Goal: Task Accomplishment & Management: Use online tool/utility

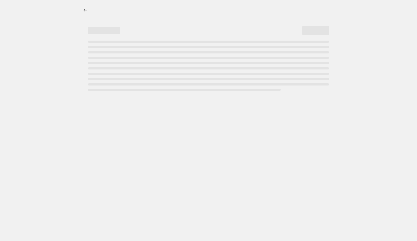
select select "percentage"
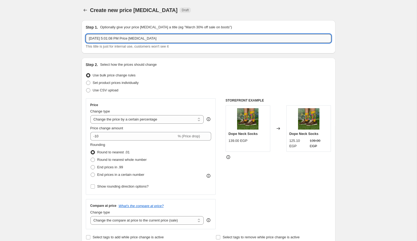
click at [219, 40] on input "Aug 13, 2025, 5:01:08 PM Price change job" at bounding box center [209, 38] width 246 height 9
type input "Aug 13, 2025, 5:01:08 PM Price change job PRINT"
click at [87, 10] on icon "Price change jobs" at bounding box center [85, 9] width 5 height 5
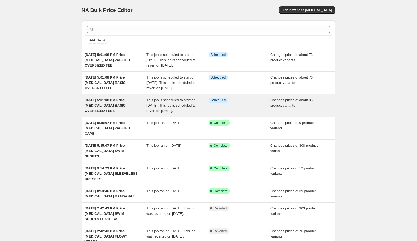
click at [221, 114] on div "Info Scheduled" at bounding box center [240, 106] width 62 height 16
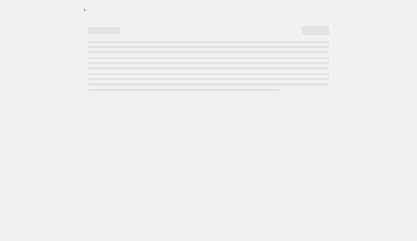
select select "product_type"
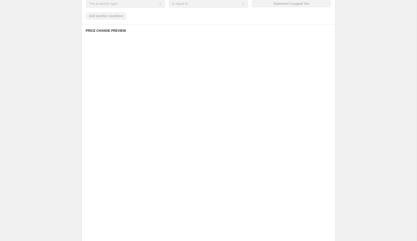
scroll to position [231, 0]
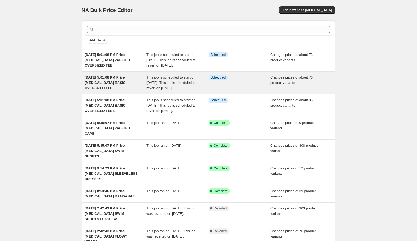
click at [153, 90] on span "This job is scheduled to start on [DATE]. This job is scheduled to revert on [D…" at bounding box center [171, 82] width 49 height 15
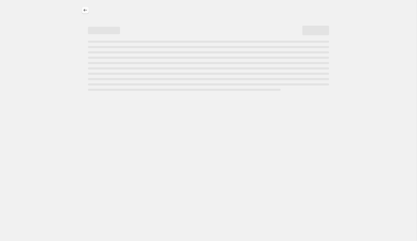
select select "product_type"
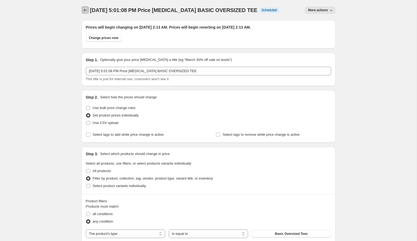
click at [83, 6] on button "Price change jobs" at bounding box center [85, 9] width 7 height 7
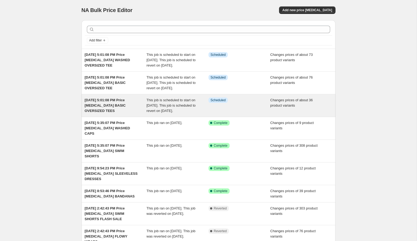
click at [223, 114] on div "Info Scheduled" at bounding box center [240, 106] width 62 height 16
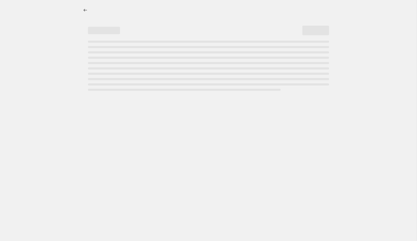
select select "product_type"
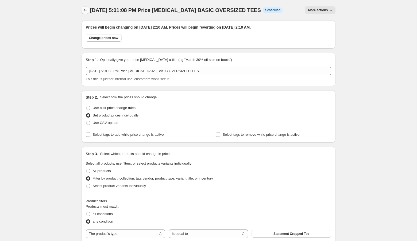
click at [83, 9] on icon "Price change jobs" at bounding box center [85, 9] width 5 height 5
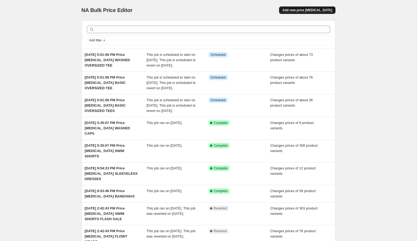
click at [300, 11] on span "Add new price [MEDICAL_DATA]" at bounding box center [308, 10] width 50 height 4
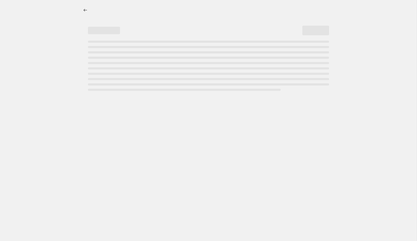
select select "percentage"
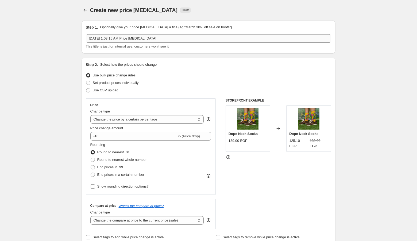
click at [211, 38] on input "[DATE] 1:03:15 AM Price [MEDICAL_DATA]" at bounding box center [209, 38] width 246 height 9
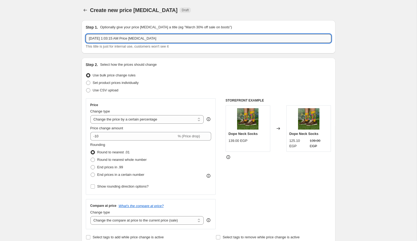
click at [211, 38] on input "[DATE] 1:03:15 AM Price [MEDICAL_DATA]" at bounding box center [209, 38] width 246 height 9
type input "[DATE] 1:03:15 AM Price [MEDICAL_DATA] BASIC REGULAR TEES"
click at [124, 84] on span "Set product prices individually" at bounding box center [116, 83] width 46 height 4
click at [86, 81] on input "Set product prices individually" at bounding box center [86, 81] width 0 height 0
radio input "true"
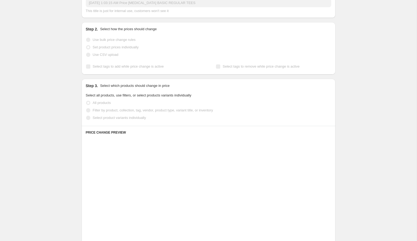
scroll to position [38, 0]
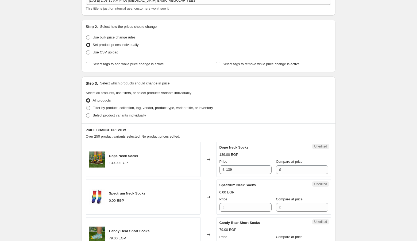
click at [146, 112] on label "Select product variants individually" at bounding box center [116, 115] width 60 height 7
click at [86, 113] on input "Select product variants individually" at bounding box center [86, 113] width 0 height 0
radio input "true"
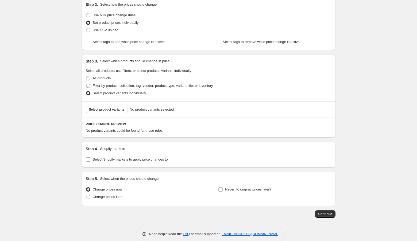
scroll to position [69, 0]
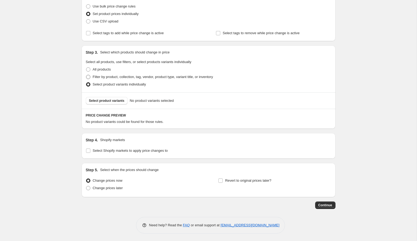
click at [150, 75] on span "Filter by product, collection, tag, vendor, product type, variant title, or inv…" at bounding box center [153, 77] width 120 height 4
click at [86, 75] on input "Filter by product, collection, tag, vendor, product type, variant title, or inv…" at bounding box center [86, 75] width 0 height 0
radio input "true"
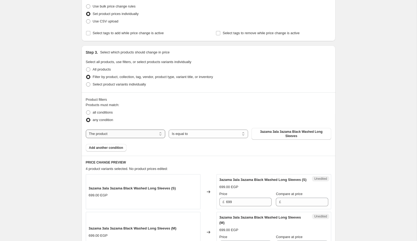
click at [133, 135] on select "The product The product's collection The product's tag The product's vendor The…" at bounding box center [125, 134] width 79 height 9
select select "product_type"
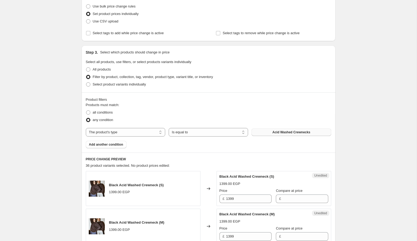
click at [291, 132] on span "Acid Washed Crewnecks" at bounding box center [292, 132] width 38 height 4
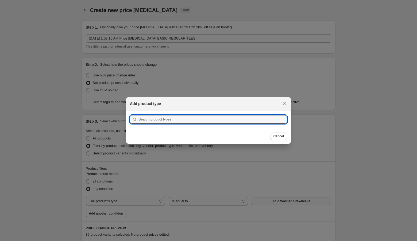
scroll to position [0, 0]
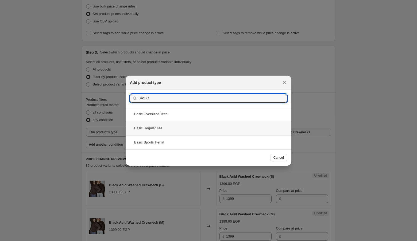
type input "BASIC"
click at [179, 130] on div "Basic Regular Tee" at bounding box center [209, 128] width 166 height 14
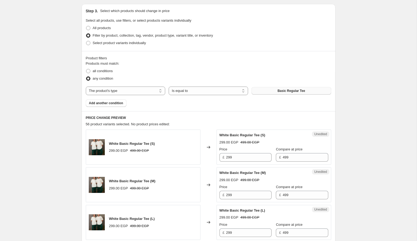
scroll to position [115, 0]
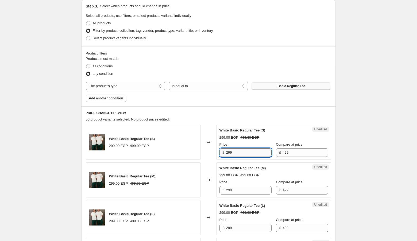
click at [245, 156] on input "299" at bounding box center [248, 152] width 45 height 9
type input "5"
type input "399"
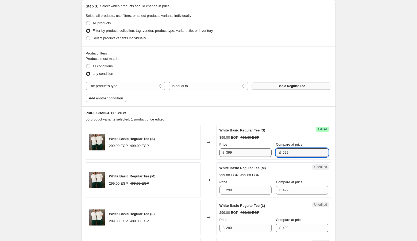
type input "599"
type input "399"
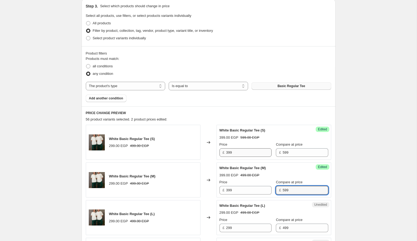
type input "599"
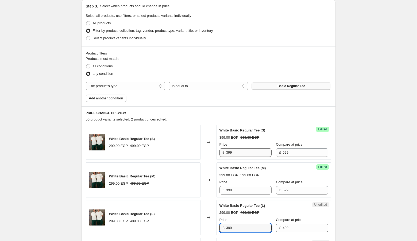
type input "399"
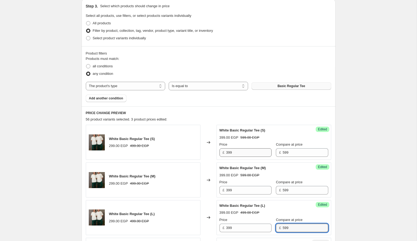
type input "599"
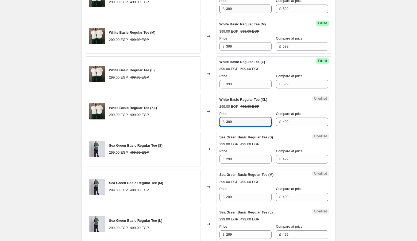
type input "399"
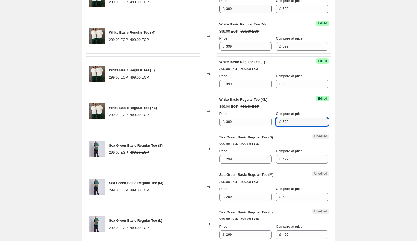
type input "599"
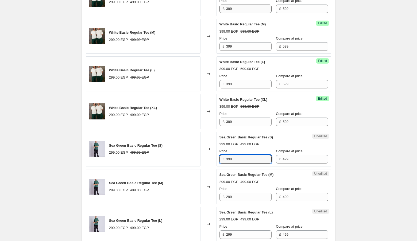
type input "399"
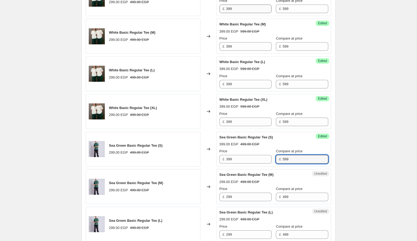
type input "599"
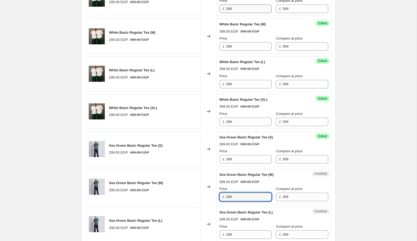
type input "399"
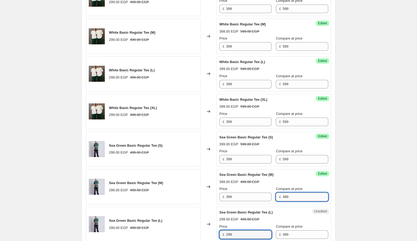
click at [295, 194] on input "499" at bounding box center [305, 197] width 45 height 9
type input "599"
type input "399"
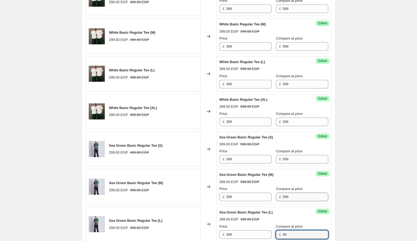
type input "4"
type input "599"
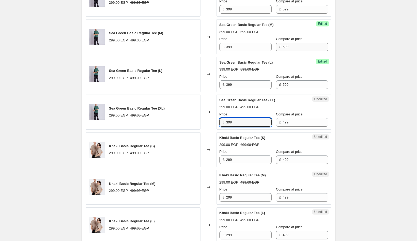
type input "399"
type input "599"
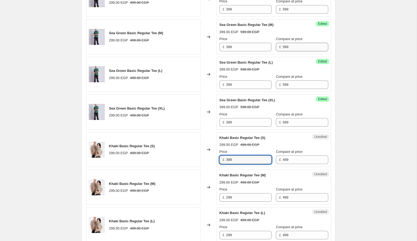
type input "399"
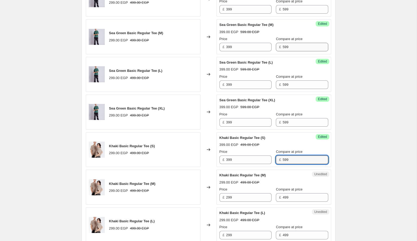
type input "599"
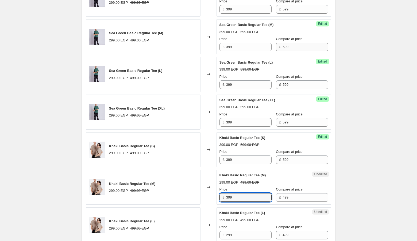
type input "399"
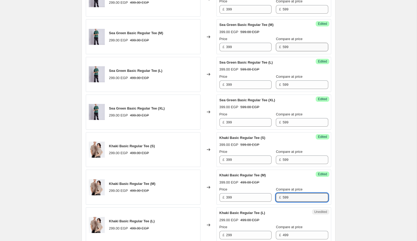
type input "599"
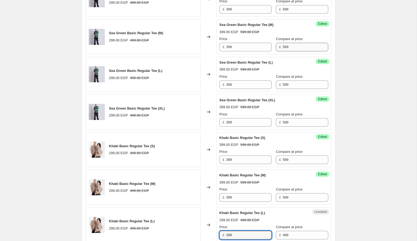
type input "399"
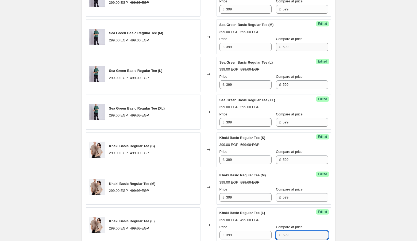
type input "599"
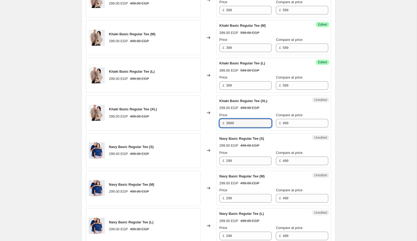
type input "3999"
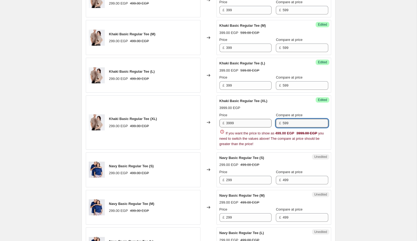
type input "599"
click at [242, 119] on input "3999" at bounding box center [248, 123] width 45 height 9
type input "399"
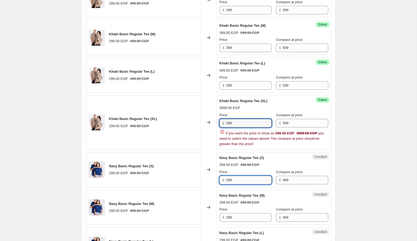
click at [241, 177] on div "White Basic Regular Tee (S) 299.00 EGP 499.00 EGP Changed to Success Edited Whi…" at bounding box center [209, 66] width 246 height 770
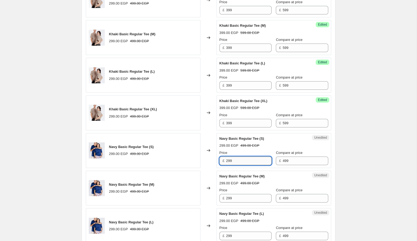
click at [241, 177] on div "Navy Basic Regular Tee (M) 299.00 EGP 499.00 EGP Price £ 299 Compare at price £…" at bounding box center [274, 188] width 109 height 29
click at [242, 157] on input "299" at bounding box center [248, 161] width 45 height 9
type input "399"
type input "599"
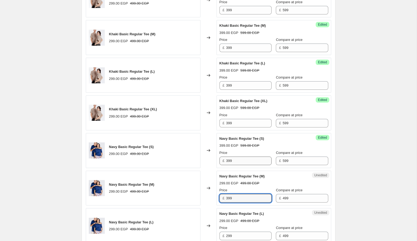
type input "399"
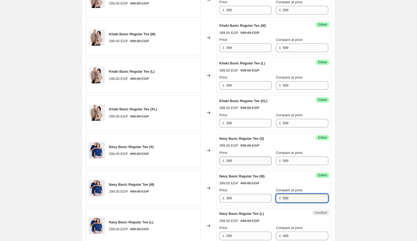
type input "599"
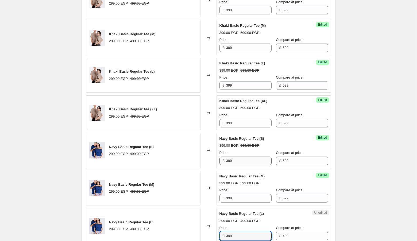
type input "399"
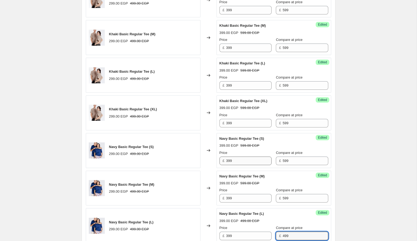
type input "4"
type input "599"
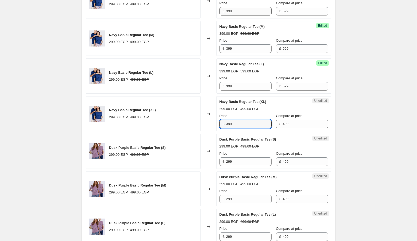
type input "399"
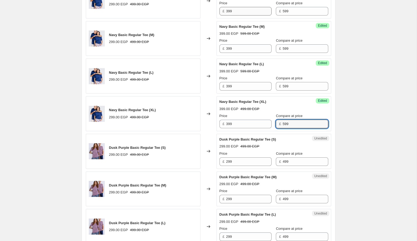
type input "599"
type input "399"
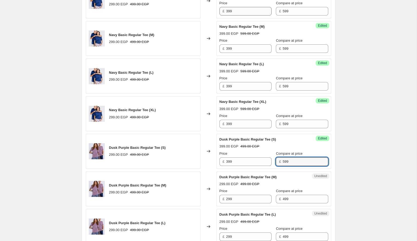
type input "599"
type input "399"
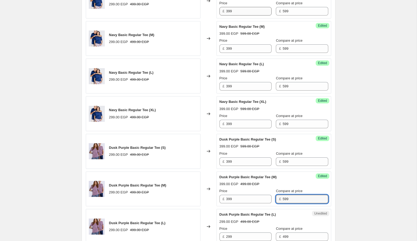
type input "599"
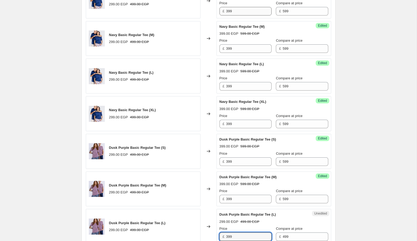
type input "399"
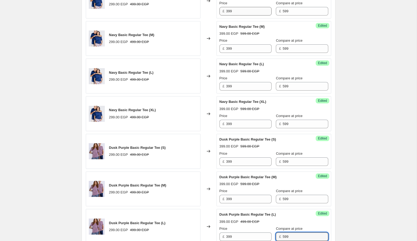
type input "599"
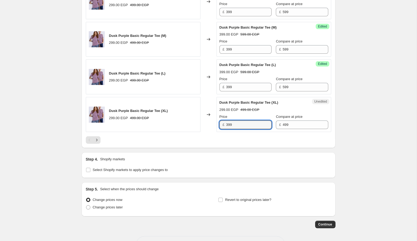
type input "399"
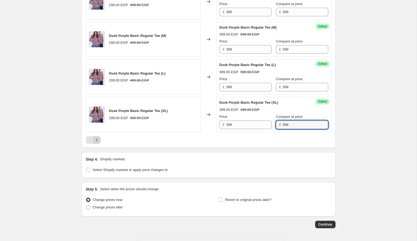
type input "599"
click at [98, 138] on icon "Next" at bounding box center [96, 140] width 5 height 5
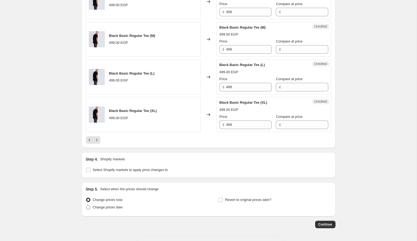
click at [107, 205] on span "Change prices later" at bounding box center [108, 207] width 30 height 4
click at [86, 205] on input "Change prices later" at bounding box center [86, 205] width 0 height 0
radio input "true"
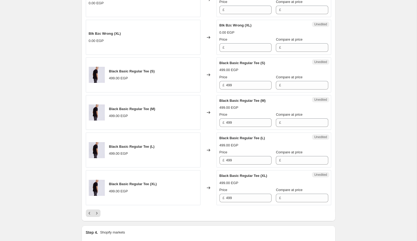
scroll to position [800, 0]
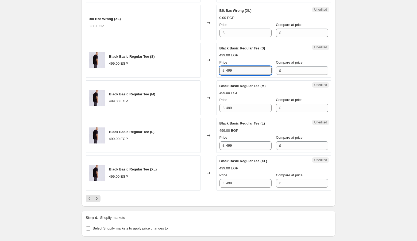
click at [253, 67] on input "499" at bounding box center [248, 70] width 45 height 9
type input "399"
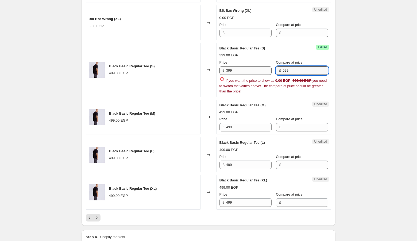
type input "599"
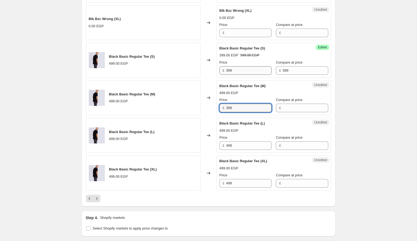
type input "399"
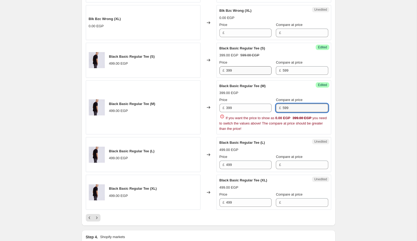
type input "599"
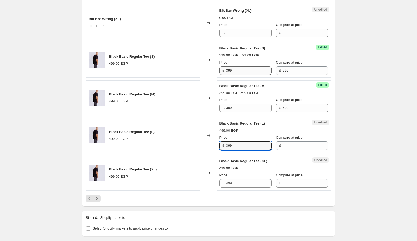
type input "399"
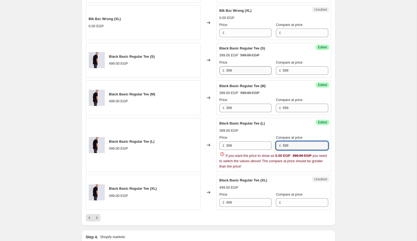
type input "599"
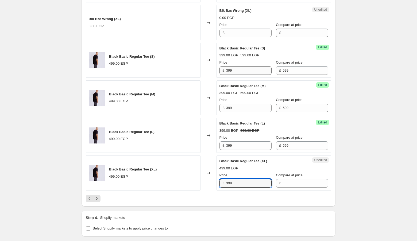
type input "399"
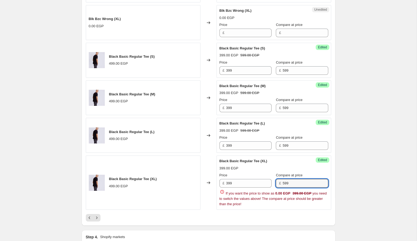
type input "599"
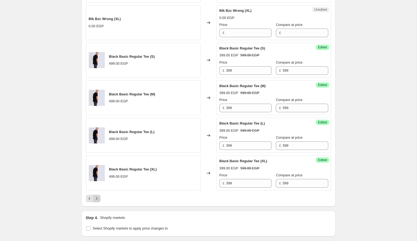
click at [96, 196] on icon "Next" at bounding box center [96, 198] width 5 height 5
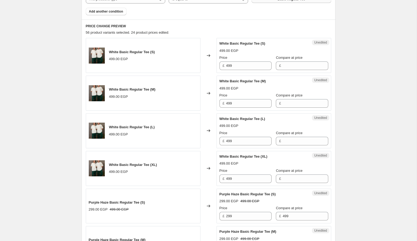
scroll to position [181, 0]
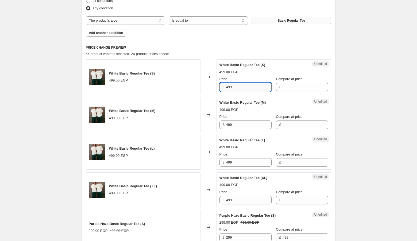
click at [251, 86] on input "499" at bounding box center [248, 87] width 45 height 9
type input "399"
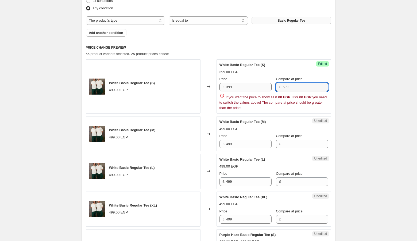
type input "599"
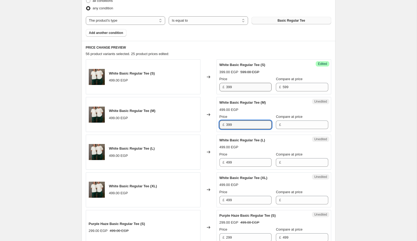
type input "399"
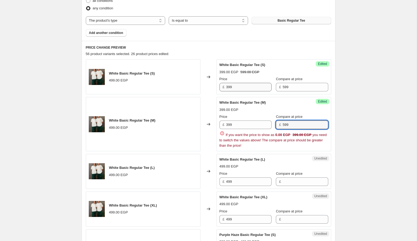
type input "599"
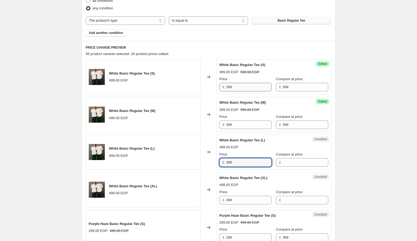
type input "399"
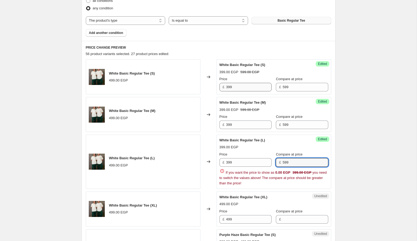
type input "599"
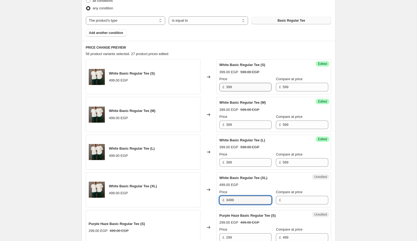
type input "3499"
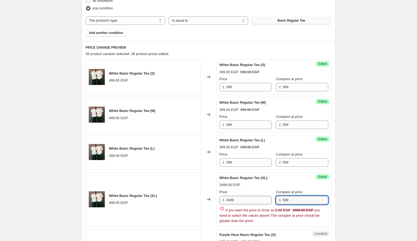
type input "599"
click at [248, 198] on input "3499" at bounding box center [248, 200] width 45 height 9
type input "399"
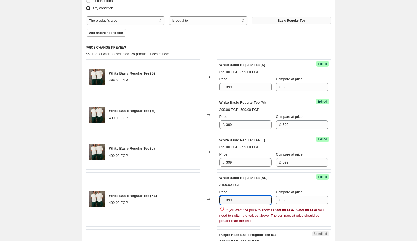
click at [298, 173] on div "Success Edited White Basic Regular Tee (XL) 3499.00 EGP Price £ 399 Compare at …" at bounding box center [274, 200] width 115 height 54
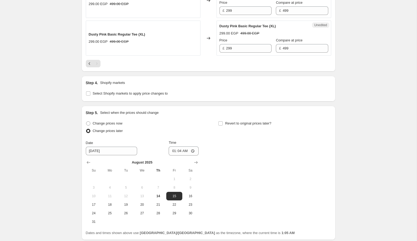
scroll to position [824, 0]
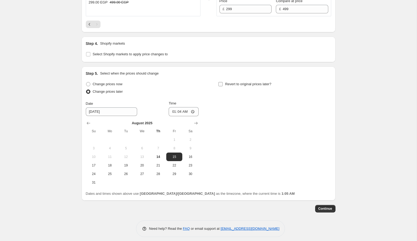
click at [225, 82] on label "Revert to original prices later?" at bounding box center [244, 84] width 53 height 7
click at [223, 82] on input "Revert to original prices later?" at bounding box center [221, 84] width 4 height 4
checkbox input "true"
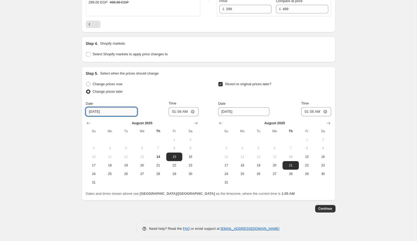
click at [95, 108] on input "[DATE]" at bounding box center [111, 112] width 51 height 9
type input "[DATE]"
click at [159, 155] on span "14" at bounding box center [158, 157] width 12 height 4
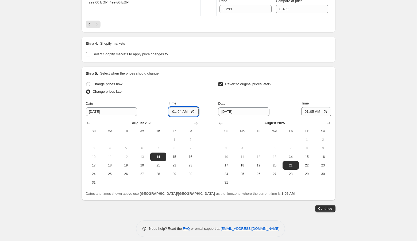
click at [172, 107] on input "01:04" at bounding box center [184, 111] width 30 height 9
type input "02:04"
click at [226, 110] on input "[DATE]" at bounding box center [243, 112] width 51 height 9
click at [228, 163] on span "17" at bounding box center [226, 165] width 12 height 4
type input "[DATE]"
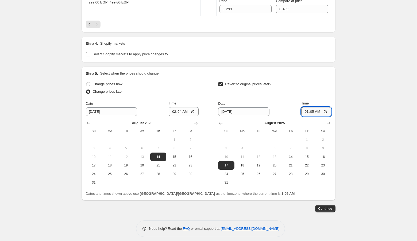
click at [307, 109] on input "01:05" at bounding box center [317, 111] width 30 height 9
type input "02:05"
click at [295, 191] on div "Dates and times shown above use [GEOGRAPHIC_DATA]/[GEOGRAPHIC_DATA] as the time…" at bounding box center [209, 193] width 246 height 5
click at [323, 207] on span "Continue" at bounding box center [326, 209] width 14 height 4
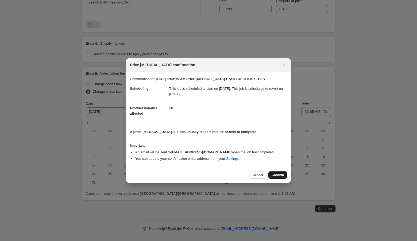
click at [277, 173] on button "Confirm" at bounding box center [278, 174] width 19 height 7
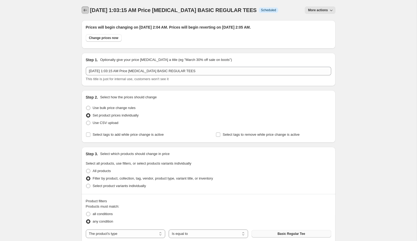
click at [85, 13] on button "Price change jobs" at bounding box center [85, 9] width 7 height 7
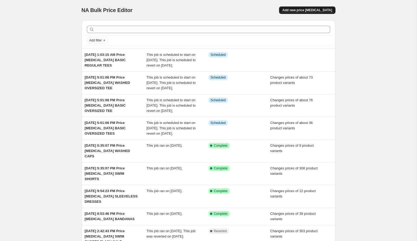
click at [297, 8] on span "Add new price [MEDICAL_DATA]" at bounding box center [308, 10] width 50 height 4
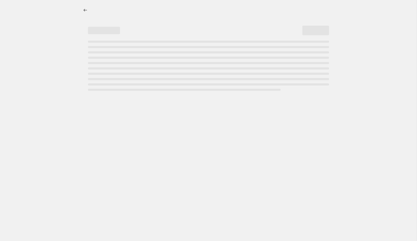
select select "percentage"
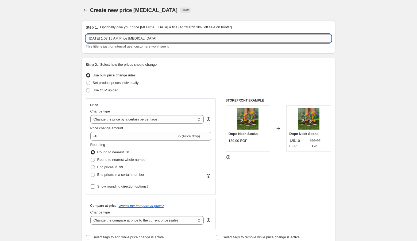
click at [186, 39] on input "[DATE] 1:03:15 AM Price [MEDICAL_DATA]" at bounding box center [209, 38] width 246 height 9
type input "[DATE] 1:03:15 AM Price [MEDICAL_DATA] PRINTED REGULAR TEES"
click at [127, 82] on span "Set product prices individually" at bounding box center [116, 83] width 46 height 4
click at [86, 81] on input "Set product prices individually" at bounding box center [86, 81] width 0 height 0
radio input "true"
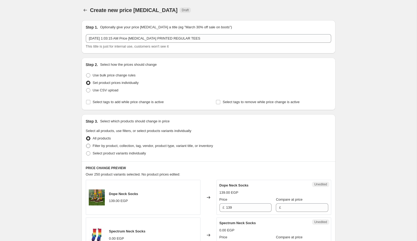
click at [115, 147] on span "Filter by product, collection, tag, vendor, product type, variant title, or inv…" at bounding box center [153, 146] width 120 height 4
click at [86, 144] on input "Filter by product, collection, tag, vendor, product type, variant title, or inv…" at bounding box center [86, 144] width 0 height 0
radio input "true"
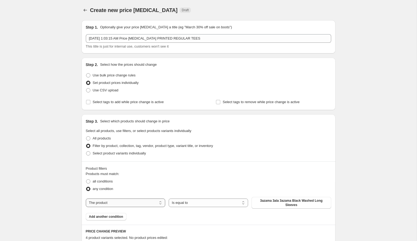
click at [123, 202] on select "The product The product's collection The product's tag The product's vendor The…" at bounding box center [125, 203] width 79 height 9
select select "product_type"
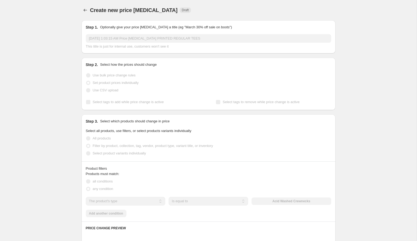
click at [284, 201] on div "Acid Washed Crewnecks" at bounding box center [291, 201] width 79 height 7
click at [284, 166] on div "Product filters" at bounding box center [209, 168] width 246 height 5
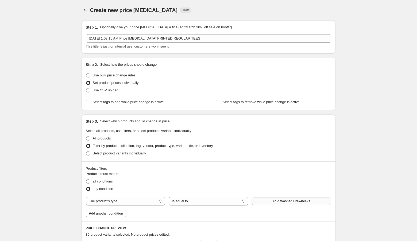
click at [286, 204] on button "Acid Washed Crewnecks" at bounding box center [291, 201] width 79 height 7
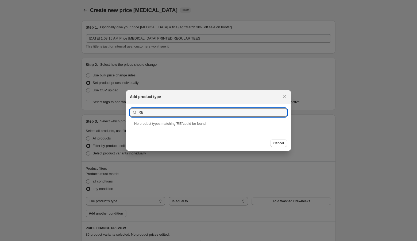
type input "R"
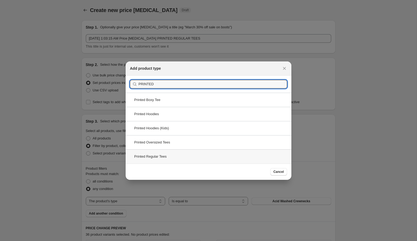
type input "PRINTED"
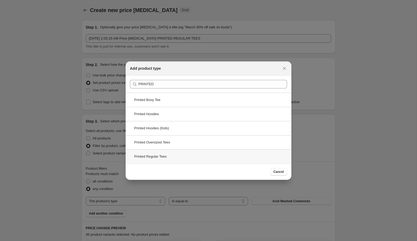
click at [190, 155] on div "Printed Regular Tees" at bounding box center [209, 157] width 166 height 14
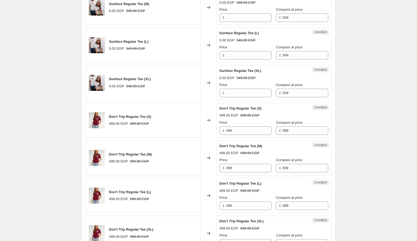
scroll to position [874, 0]
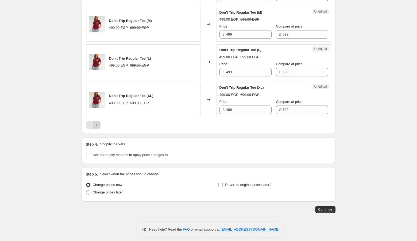
click at [98, 124] on button "Next" at bounding box center [96, 124] width 7 height 7
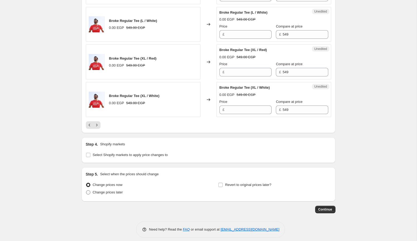
click at [113, 190] on span "Change prices later" at bounding box center [108, 192] width 30 height 4
click at [86, 190] on input "Change prices later" at bounding box center [86, 190] width 0 height 0
radio input "true"
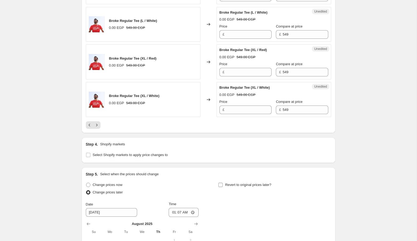
click at [227, 183] on span "Revert to original prices later?" at bounding box center [248, 185] width 46 height 4
click at [223, 183] on input "Revert to original prices later?" at bounding box center [221, 185] width 4 height 4
checkbox input "true"
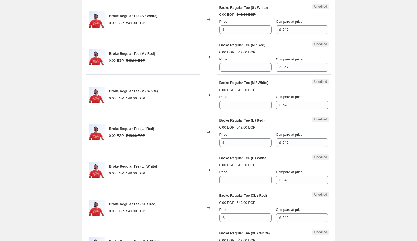
scroll to position [974, 0]
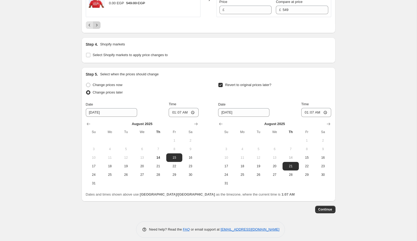
click at [96, 22] on icon "Next" at bounding box center [96, 24] width 5 height 5
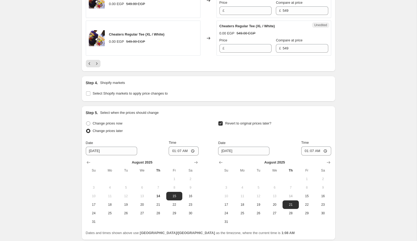
scroll to position [905, 0]
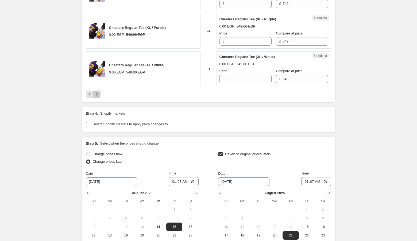
click at [99, 92] on icon "Next" at bounding box center [96, 94] width 5 height 5
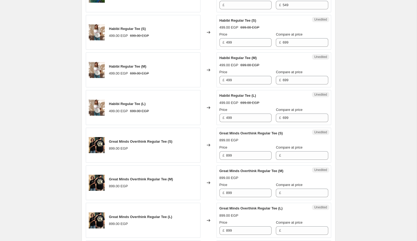
scroll to position [736, 0]
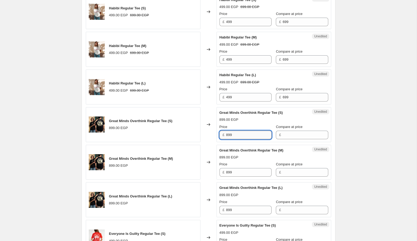
click at [242, 131] on input "899" at bounding box center [248, 135] width 45 height 9
type input "599"
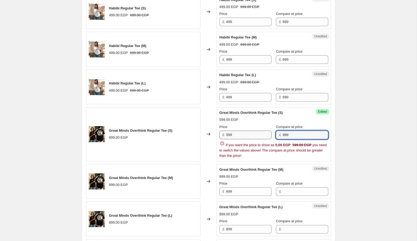
type input "899"
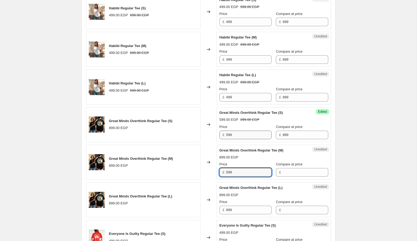
type input "599"
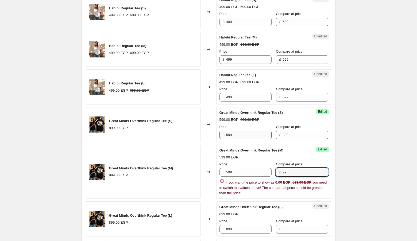
type input "7"
type input "899"
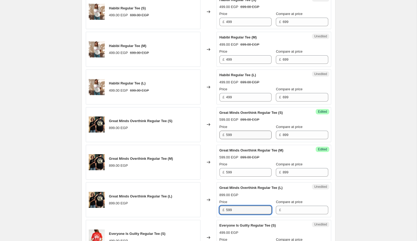
type input "599"
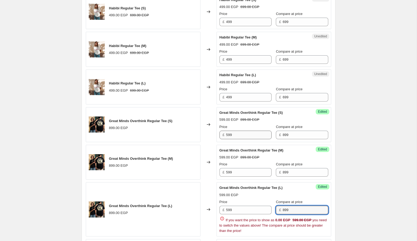
type input "899"
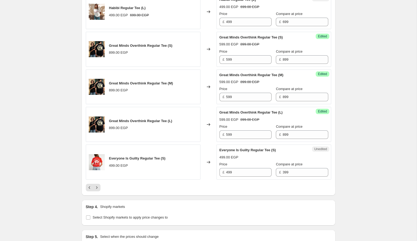
scroll to position [811, 0]
click at [98, 185] on icon "Next" at bounding box center [96, 187] width 5 height 5
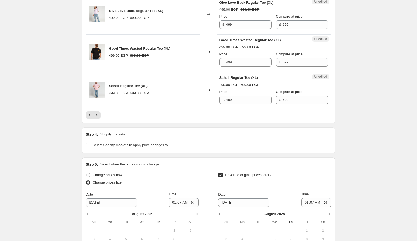
scroll to position [881, 0]
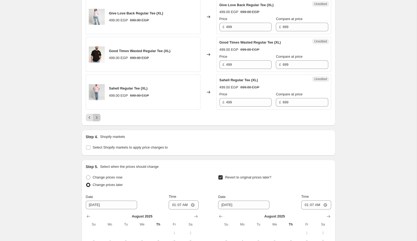
click at [98, 117] on button "Next" at bounding box center [96, 117] width 7 height 7
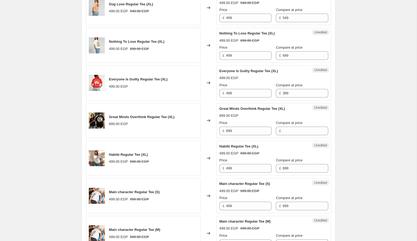
scroll to position [249, 0]
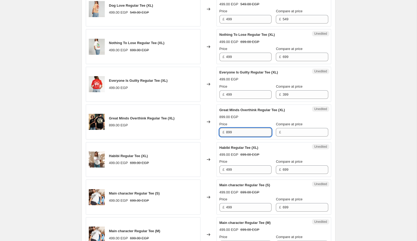
click at [251, 129] on input "899" at bounding box center [248, 132] width 45 height 9
type input "599"
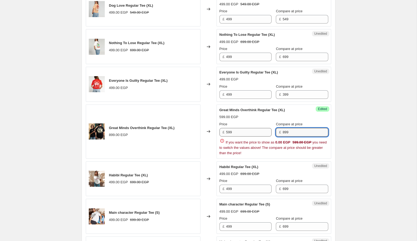
type input "899"
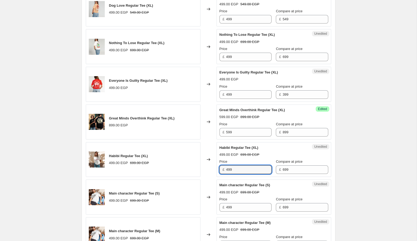
click at [262, 105] on div "Success Edited Great Minds Overthink Regular Tee (XL) 599.00 EGP 899.00 EGP Pri…" at bounding box center [274, 122] width 115 height 35
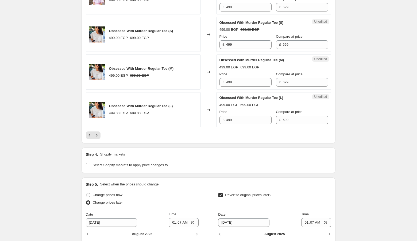
scroll to position [864, 0]
click at [95, 133] on icon "Next" at bounding box center [96, 134] width 5 height 5
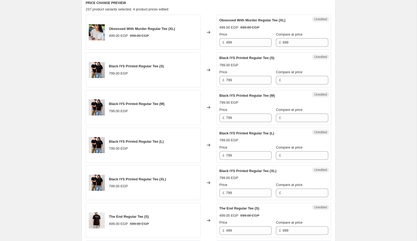
scroll to position [222, 0]
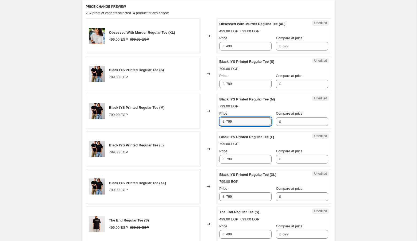
click at [241, 124] on input "799" at bounding box center [248, 121] width 45 height 9
type input "599"
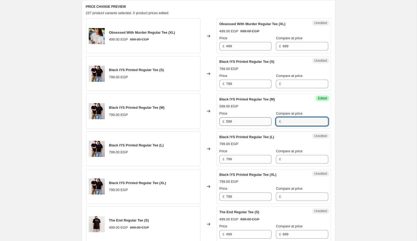
type input "8"
type input "799"
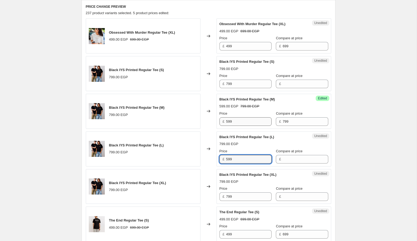
type input "599"
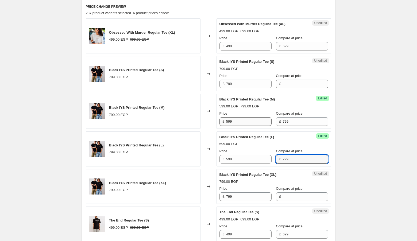
type input "799"
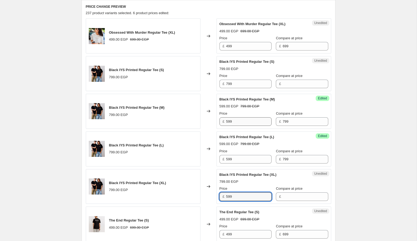
type input "599"
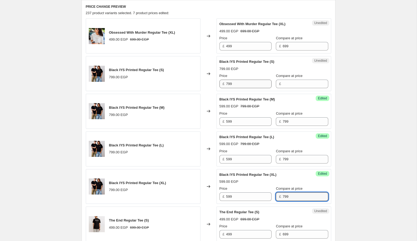
type input "799"
click at [236, 86] on input "799" at bounding box center [248, 84] width 45 height 9
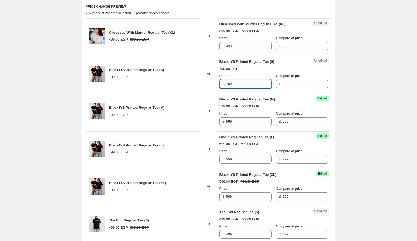
click at [236, 86] on input "799" at bounding box center [248, 84] width 45 height 9
type input "599"
type input "6"
type input "799"
click at [329, 123] on div "Success Edited Black IYS Printed Regular Tee (M) 599.00 EGP 799.00 EGP Price £ …" at bounding box center [274, 111] width 115 height 35
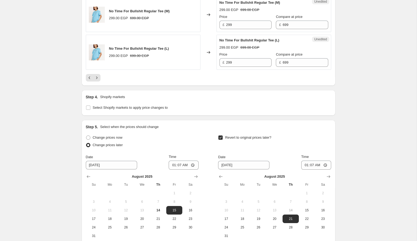
scroll to position [918, 0]
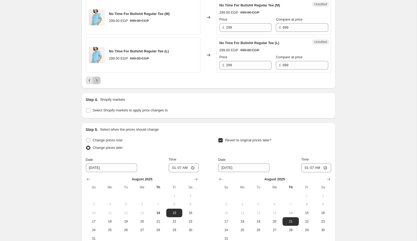
click at [97, 78] on icon "Next" at bounding box center [96, 80] width 5 height 5
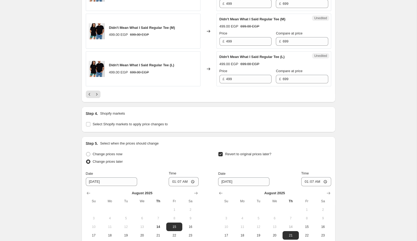
scroll to position [905, 0]
click at [94, 91] on button "Next" at bounding box center [96, 93] width 7 height 7
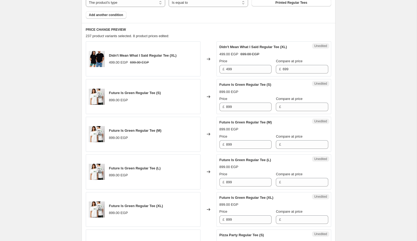
scroll to position [197, 0]
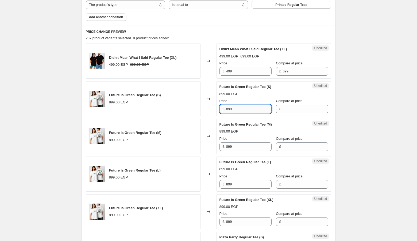
click at [238, 108] on input "899" at bounding box center [248, 109] width 45 height 9
type input "599"
type input "7"
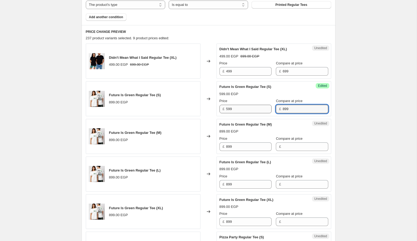
type input "899"
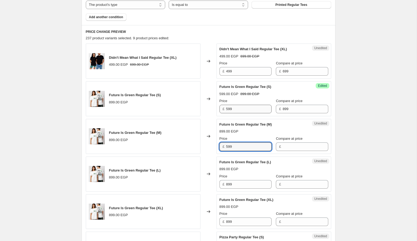
type input "599"
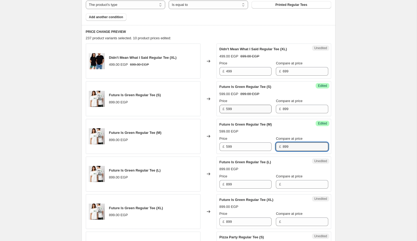
type input "899"
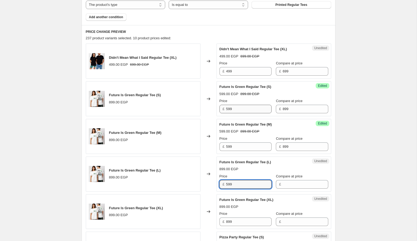
type input "599"
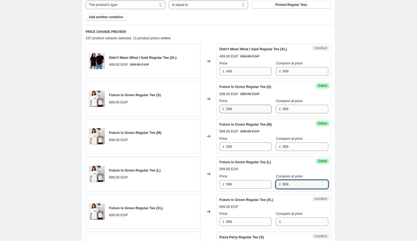
type input "899"
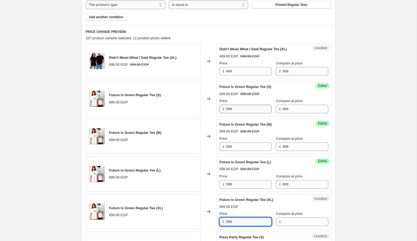
type input "599"
type input "899"
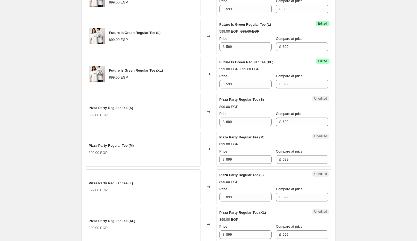
scroll to position [484, 0]
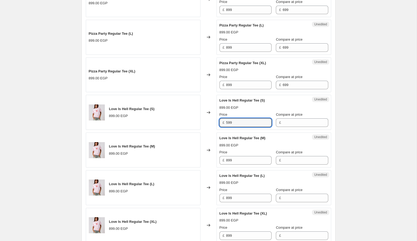
type input "599"
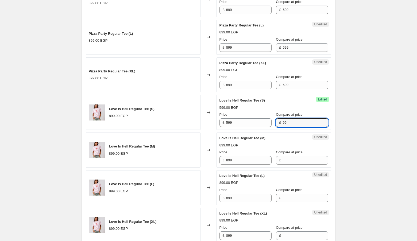
type input "9"
type input "899"
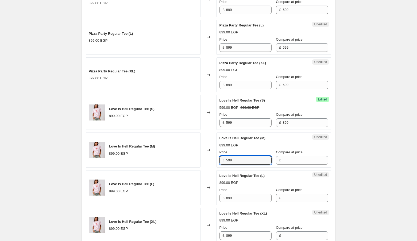
type input "599"
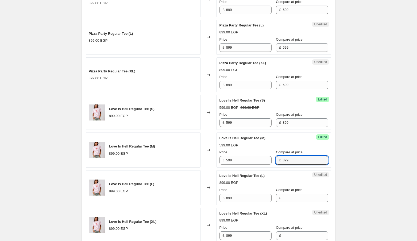
type input "899"
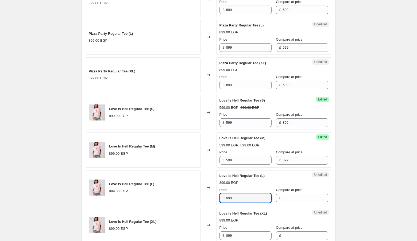
type input "599"
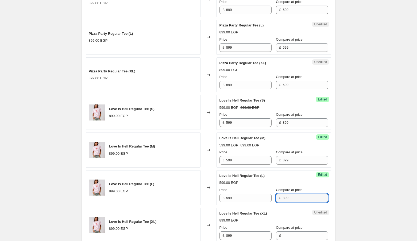
type input "899"
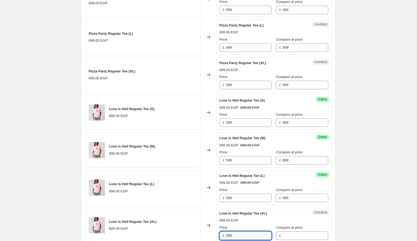
type input "599"
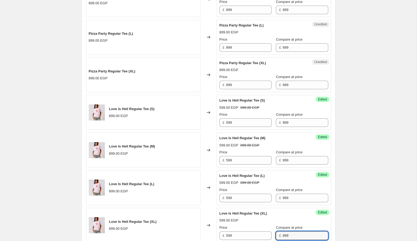
type input "899"
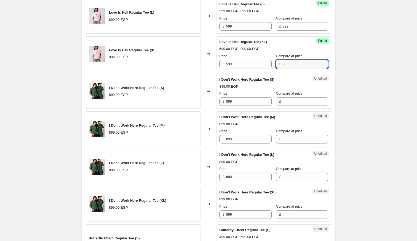
scroll to position [656, 0]
click at [246, 101] on input "899" at bounding box center [248, 101] width 45 height 9
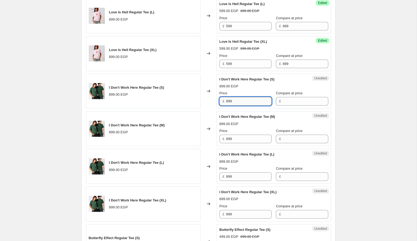
click at [246, 101] on input "899" at bounding box center [248, 101] width 45 height 9
type input "599"
type input "899"
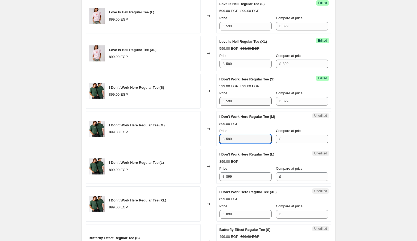
type input "599"
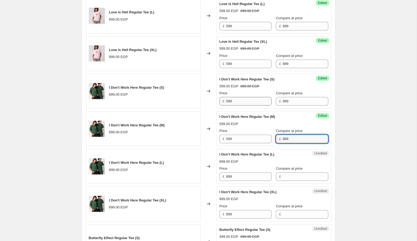
type input "899"
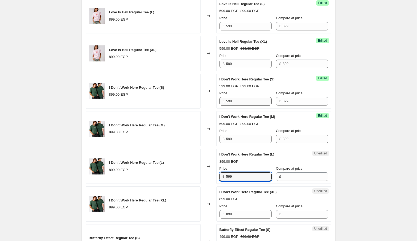
type input "599"
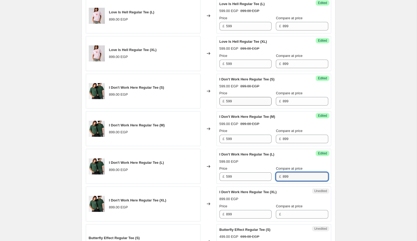
type input "899"
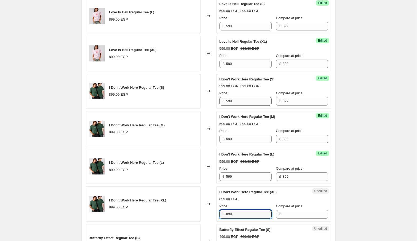
type input "9"
type input "599"
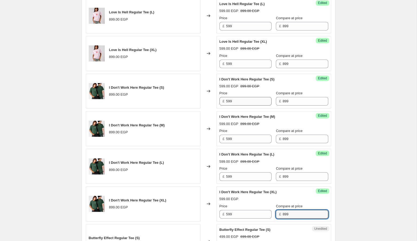
type input "899"
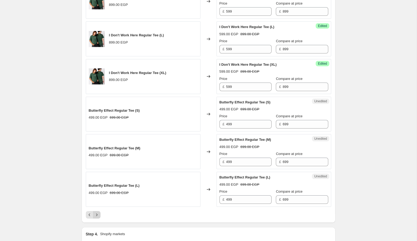
click at [93, 211] on button "Next" at bounding box center [96, 214] width 7 height 7
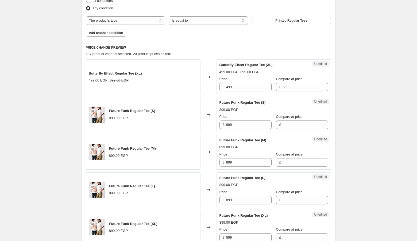
scroll to position [170, 0]
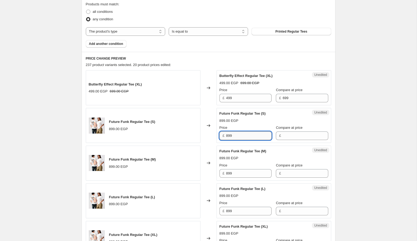
click at [239, 138] on input "899" at bounding box center [248, 136] width 45 height 9
type input "599"
type input "899"
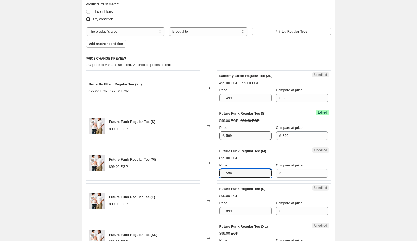
type input "599"
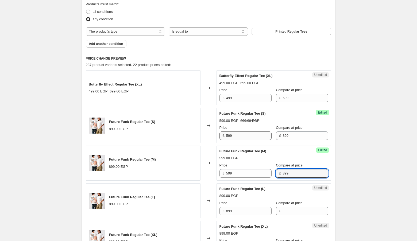
type input "899"
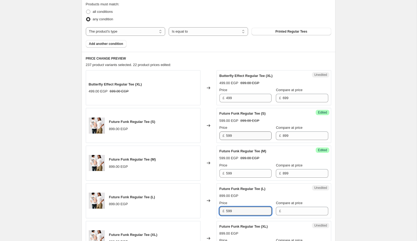
type input "599"
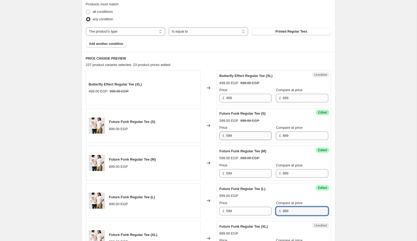
type input "899"
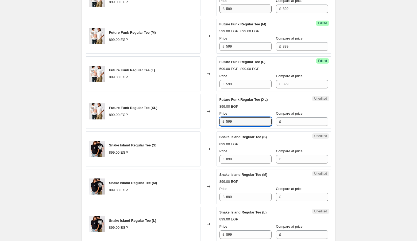
type input "599"
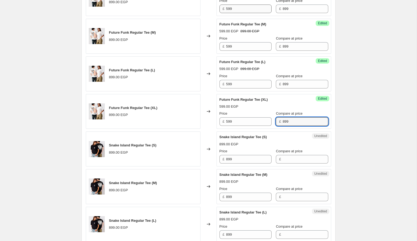
type input "899"
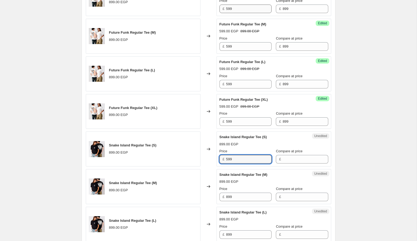
type input "599"
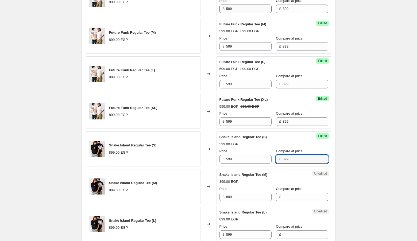
type input "899"
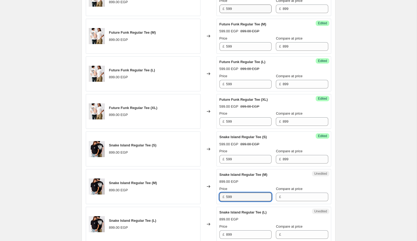
type input "599"
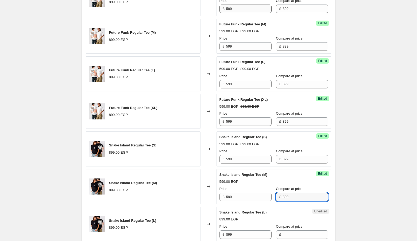
type input "899"
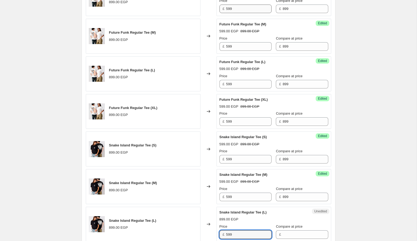
type input "599"
type input "899"
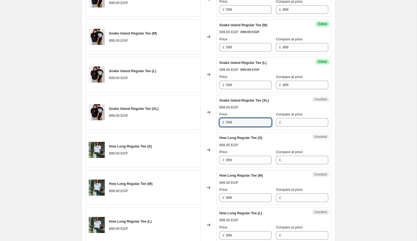
type input "599"
type input "899"
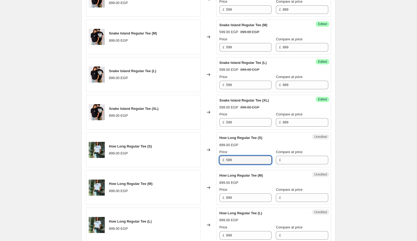
type input "599"
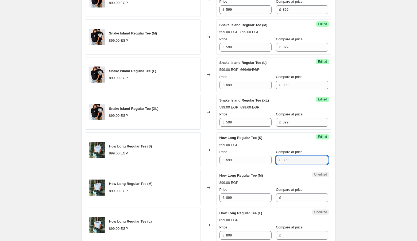
type input "899"
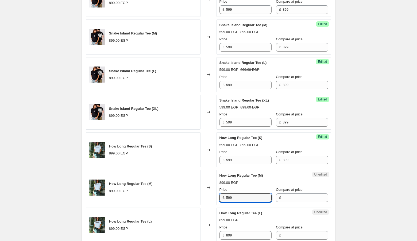
type input "599"
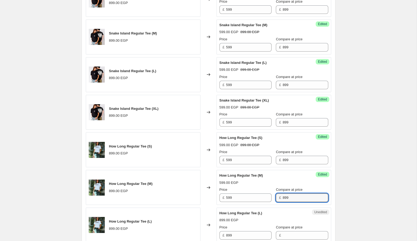
type input "899"
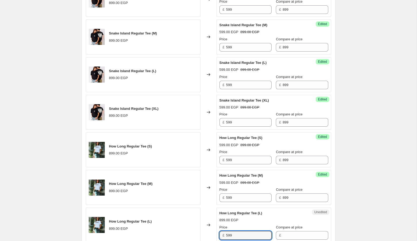
type input "599"
type input "899"
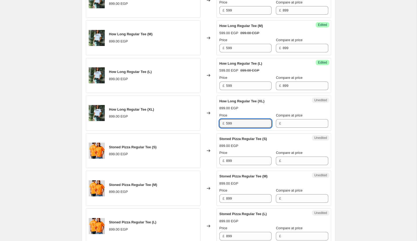
type input "599"
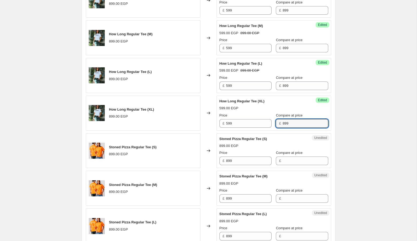
type input "899"
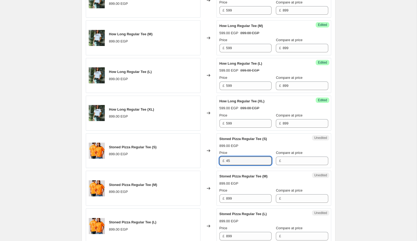
type input "4"
type input "599"
type input "899"
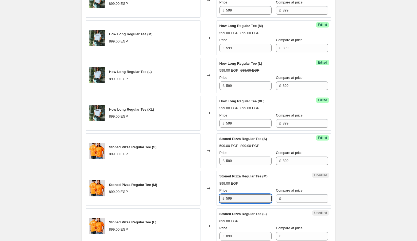
type input "599"
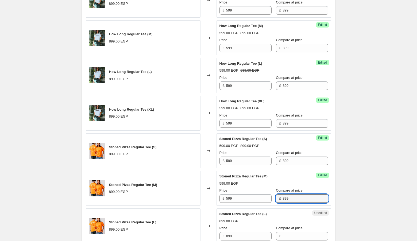
type input "899"
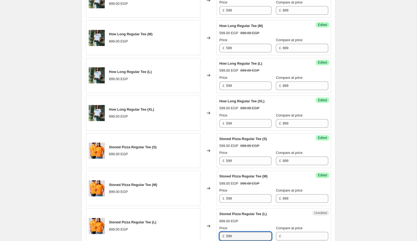
type input "599"
type input "9"
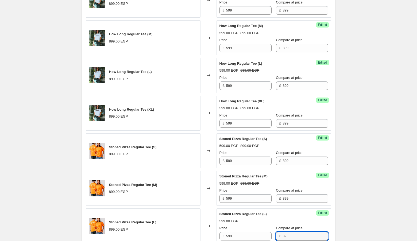
type input "89"
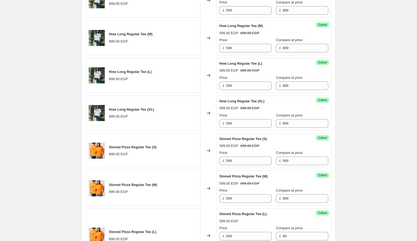
scroll to position [765, 0]
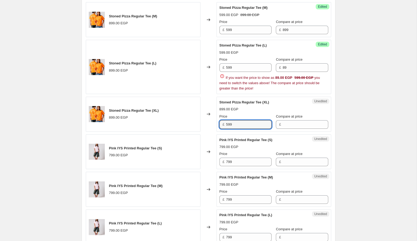
type input "599"
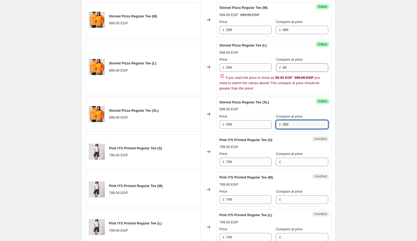
type input "899"
click at [296, 67] on input "89" at bounding box center [305, 67] width 45 height 9
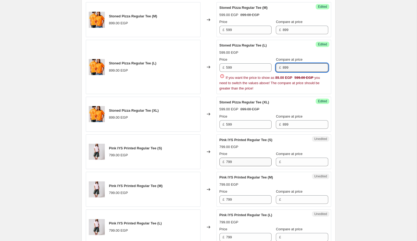
type input "899"
click at [242, 175] on span "Pink IYS Printed Regular Tee (M)" at bounding box center [247, 177] width 54 height 4
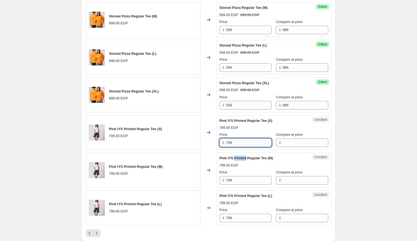
click at [241, 140] on input "799" at bounding box center [248, 143] width 45 height 9
type input "599"
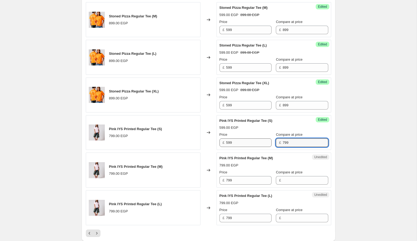
type input "799"
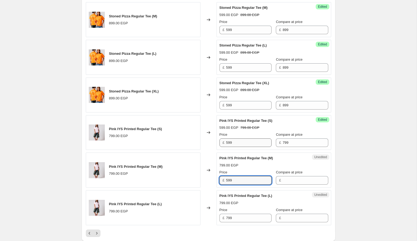
type input "599"
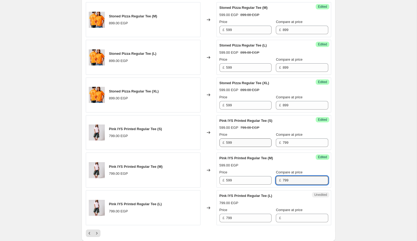
type input "799"
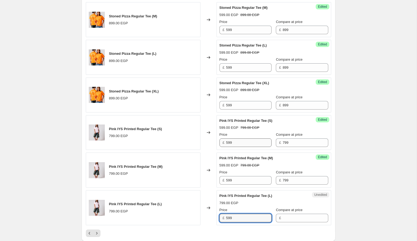
type input "599"
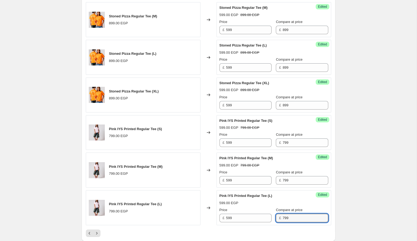
type input "799"
click at [147, 174] on div "Pink IYS Printed Regular Tee (M) 799.00 EGP" at bounding box center [143, 170] width 115 height 35
click at [98, 231] on icon "Next" at bounding box center [96, 233] width 5 height 5
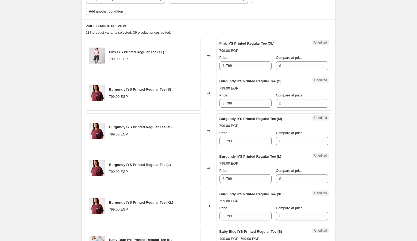
scroll to position [197, 0]
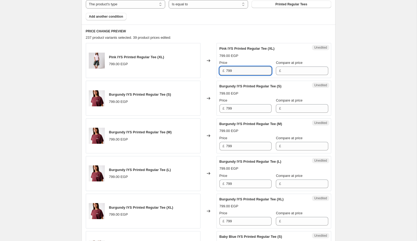
click at [246, 67] on input "799" at bounding box center [248, 71] width 45 height 9
type input "599"
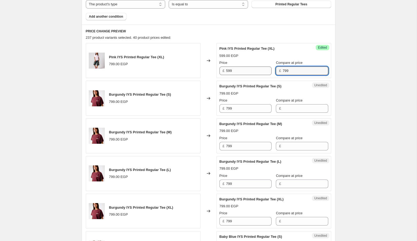
type input "799"
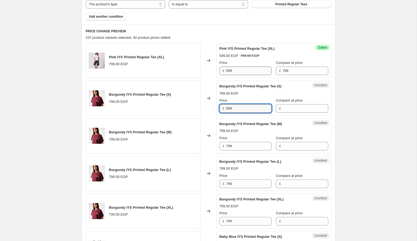
type input "599"
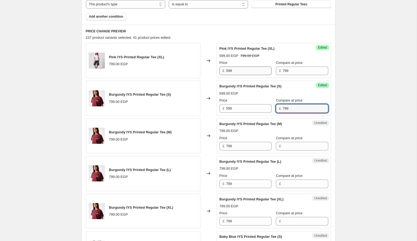
type input "799"
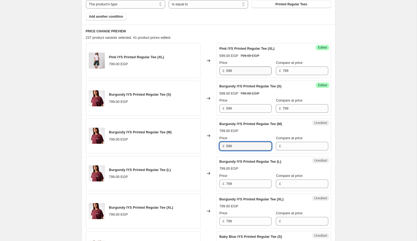
type input "599"
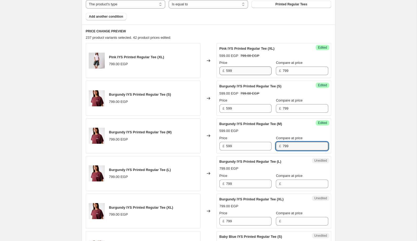
type input "799"
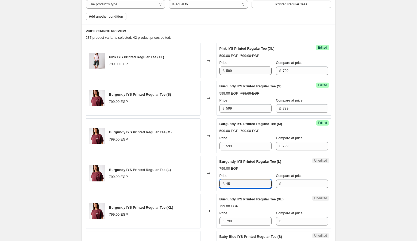
type input "4"
type input "599"
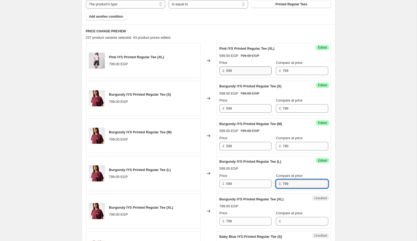
type input "799"
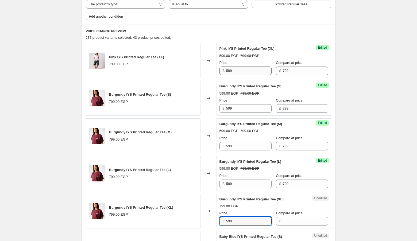
type input "599"
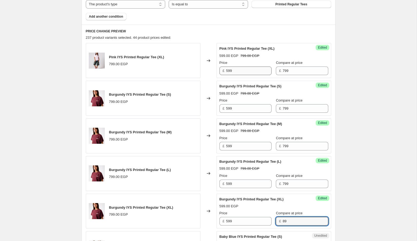
type input "8"
type input "79"
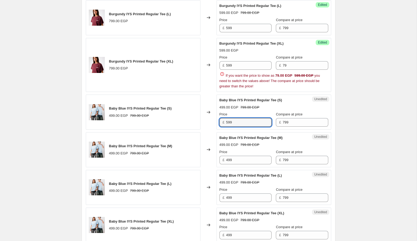
type input "599"
type input "799"
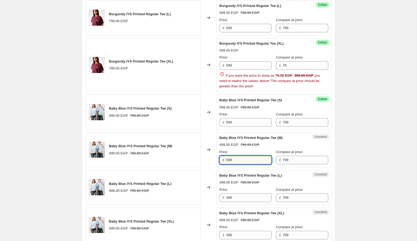
type input "599"
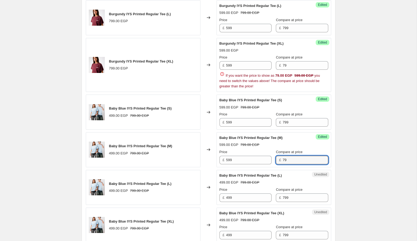
type input "799"
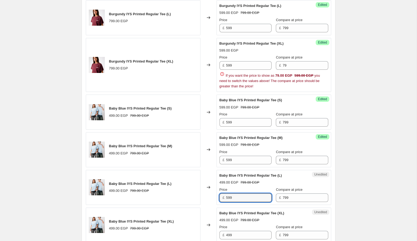
type input "599"
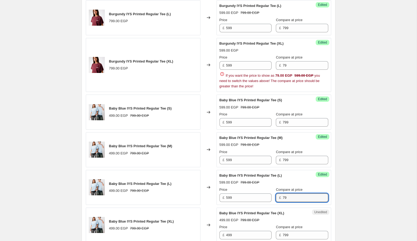
type input "799"
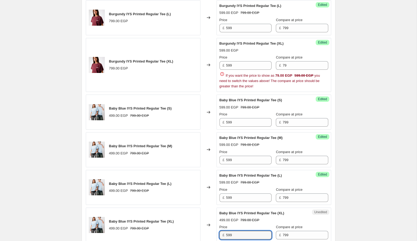
type input "599"
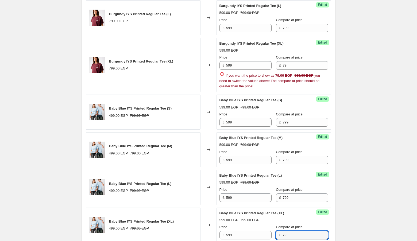
type input "799"
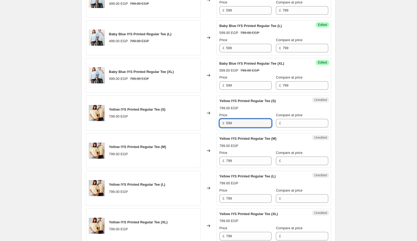
type input "599"
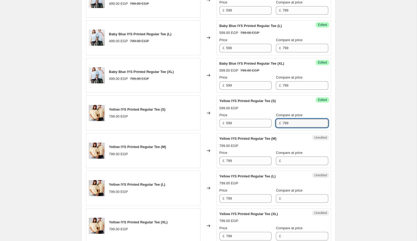
type input "799"
type input "599"
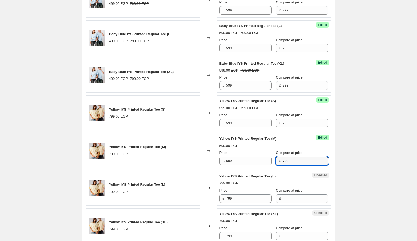
type input "799"
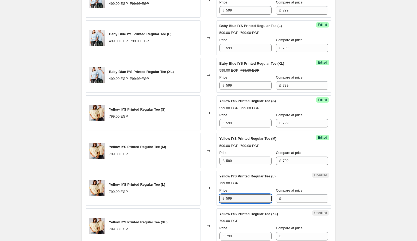
type input "599"
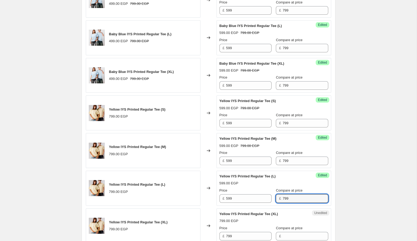
type input "799"
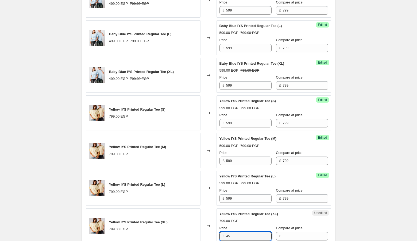
type input "4"
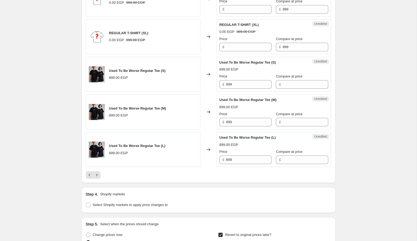
scroll to position [846, 0]
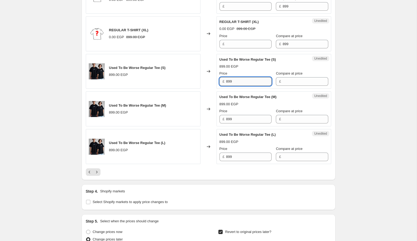
click at [242, 81] on input "899" at bounding box center [248, 81] width 45 height 9
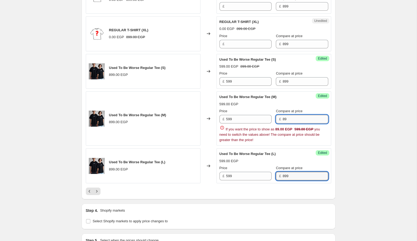
click at [295, 115] on input "89" at bounding box center [305, 119] width 45 height 9
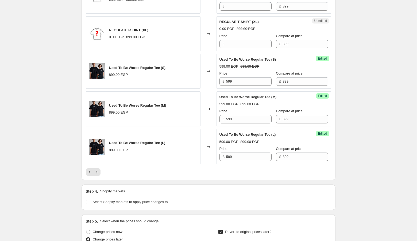
click at [97, 171] on button "Next" at bounding box center [96, 172] width 7 height 7
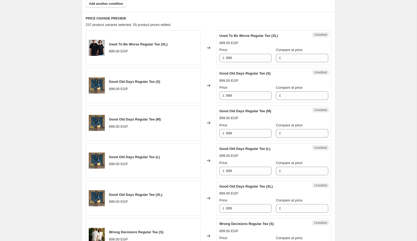
scroll to position [217, 0]
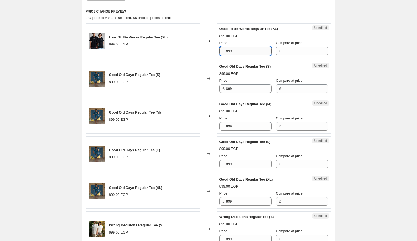
click at [244, 53] on input "899" at bounding box center [248, 51] width 45 height 9
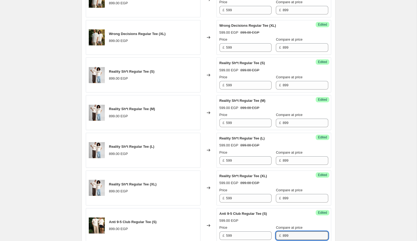
scroll to position [671, 0]
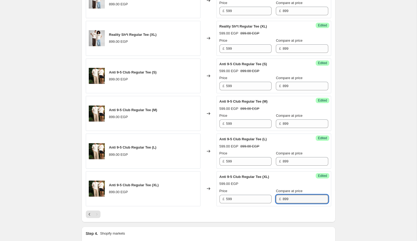
click at [154, 102] on div "Anti 9-5 Club Regular Tee (M) 899.00 EGP" at bounding box center [143, 113] width 115 height 35
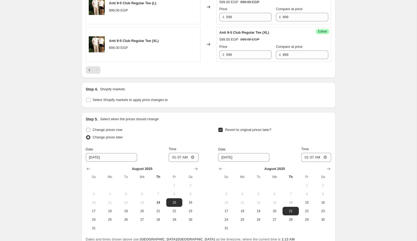
scroll to position [861, 0]
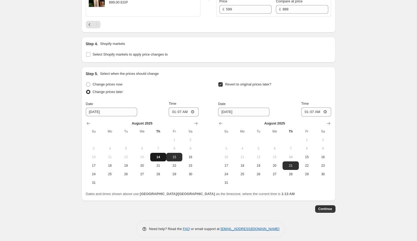
click at [158, 155] on span "14" at bounding box center [158, 157] width 12 height 4
click at [172, 109] on input "01:07" at bounding box center [184, 112] width 30 height 9
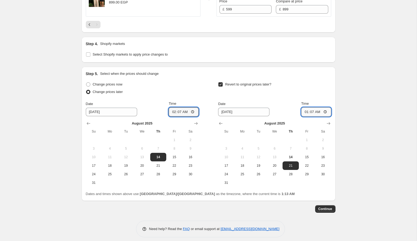
click at [304, 109] on input "01:07" at bounding box center [317, 112] width 30 height 9
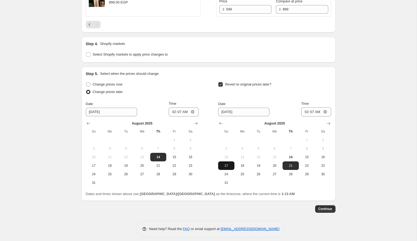
click at [233, 162] on button "17" at bounding box center [226, 166] width 16 height 9
click at [324, 207] on span "Continue" at bounding box center [326, 209] width 14 height 4
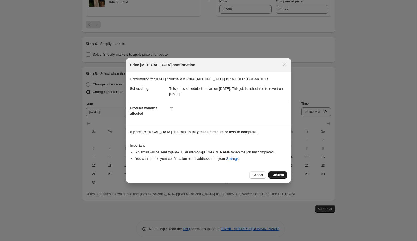
click at [274, 173] on span "Confirm" at bounding box center [278, 175] width 12 height 4
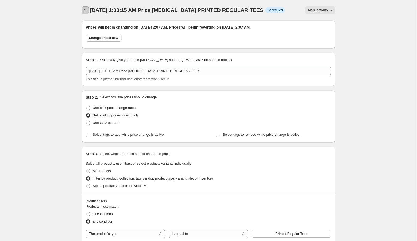
click at [88, 7] on button "Price change jobs" at bounding box center [85, 9] width 7 height 7
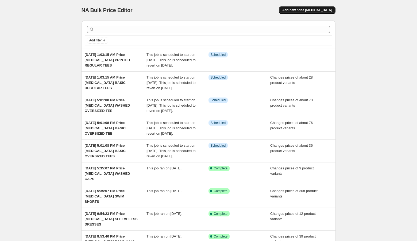
click at [302, 9] on span "Add new price [MEDICAL_DATA]" at bounding box center [308, 10] width 50 height 4
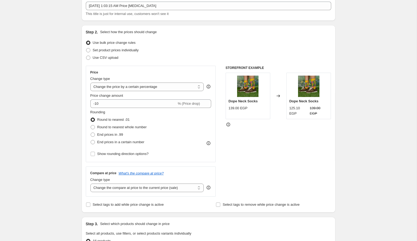
scroll to position [27, 0]
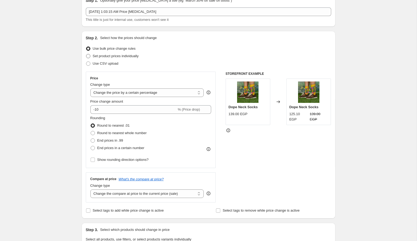
click at [129, 56] on span "Set product prices individually" at bounding box center [116, 56] width 46 height 4
click at [86, 54] on input "Set product prices individually" at bounding box center [86, 54] width 0 height 0
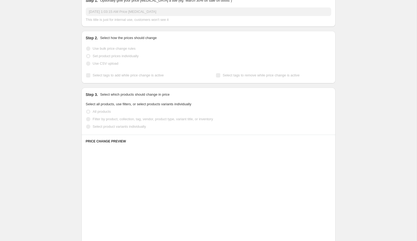
click at [171, 12] on input "[DATE] 1:03:15 AM Price [MEDICAL_DATA]" at bounding box center [209, 11] width 246 height 9
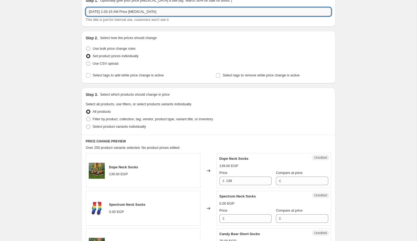
click at [171, 12] on input "[DATE] 1:03:15 AM Price [MEDICAL_DATA]" at bounding box center [209, 11] width 246 height 9
click at [208, 69] on div "Step 2. Select how the prices should change Use bulk price change rules Set pro…" at bounding box center [209, 57] width 246 height 44
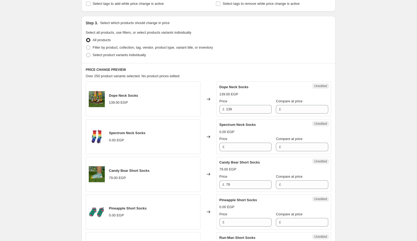
scroll to position [40, 0]
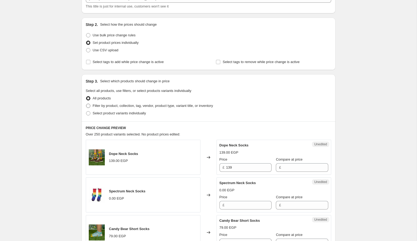
click at [115, 108] on span "Filter by product, collection, tag, vendor, product type, variant title, or inv…" at bounding box center [153, 106] width 120 height 4
click at [86, 104] on input "Filter by product, collection, tag, vendor, product type, variant title, or inv…" at bounding box center [86, 104] width 0 height 0
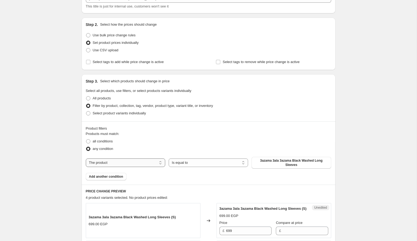
click at [115, 161] on select "The product The product's collection The product's tag The product's vendor The…" at bounding box center [125, 163] width 79 height 9
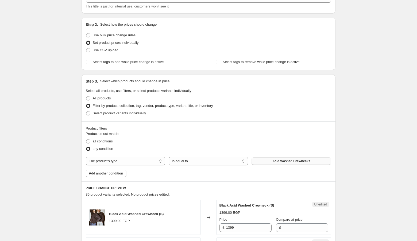
click at [279, 161] on span "Acid Washed Crewnecks" at bounding box center [292, 161] width 38 height 4
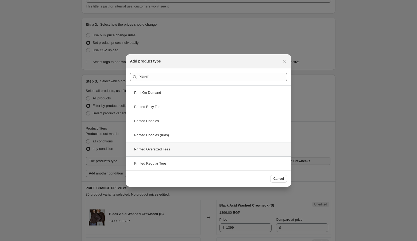
click at [202, 147] on div "Printed Oversized Tees" at bounding box center [209, 149] width 166 height 14
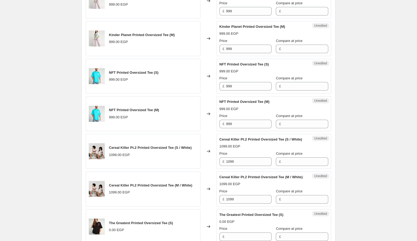
scroll to position [416, 0]
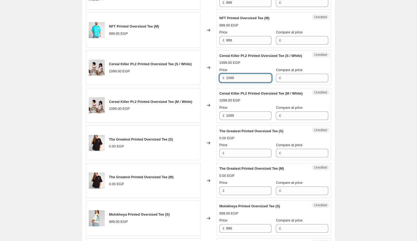
click at [241, 82] on input "1099" at bounding box center [248, 78] width 45 height 9
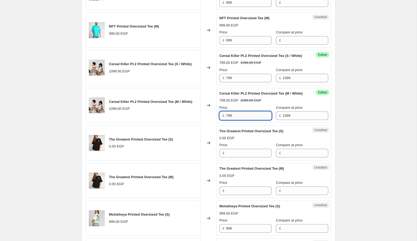
click at [231, 120] on input "799" at bounding box center [248, 116] width 45 height 9
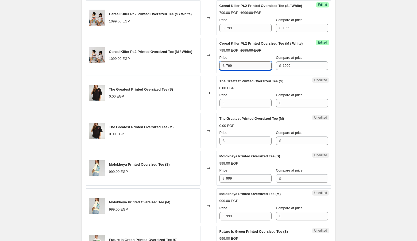
scroll to position [472, 0]
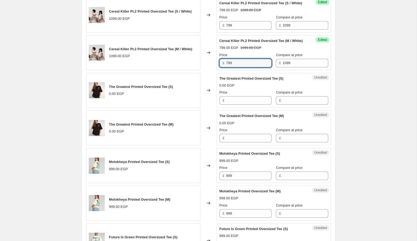
click at [190, 86] on div "The Greatest Printed Oversized Tee (S) 0.00 EGP" at bounding box center [143, 90] width 115 height 35
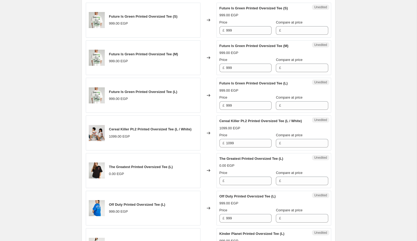
scroll to position [692, 0]
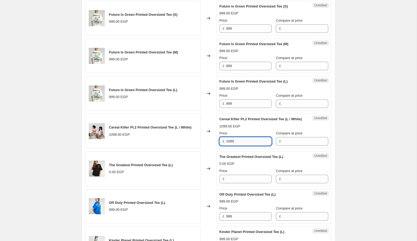
click at [245, 146] on input "1099" at bounding box center [248, 141] width 45 height 9
click at [191, 186] on div "The Greatest Printed Oversized Tee (L) 0.00 EGP" at bounding box center [143, 168] width 115 height 35
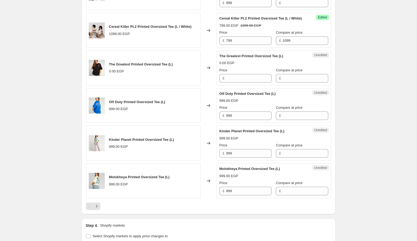
scroll to position [795, 0]
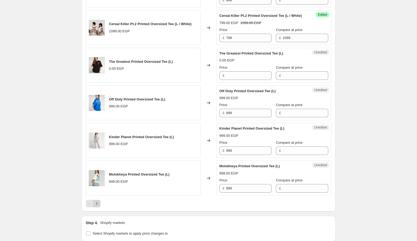
click at [96, 207] on icon "Next" at bounding box center [96, 203] width 5 height 5
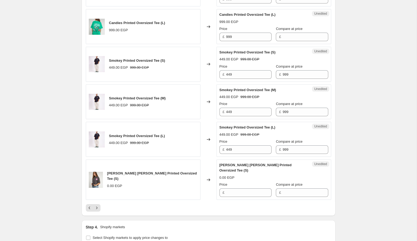
scroll to position [862, 0]
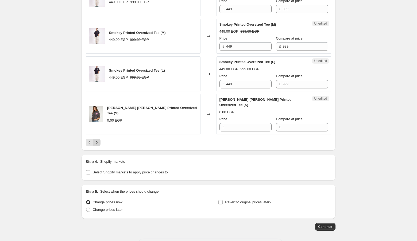
click at [98, 140] on icon "Next" at bounding box center [96, 142] width 5 height 5
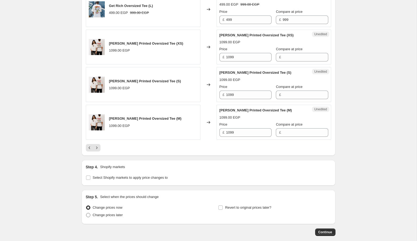
click at [108, 218] on span "Change prices later" at bounding box center [108, 215] width 30 height 5
click at [86, 213] on input "Change prices later" at bounding box center [86, 213] width 0 height 0
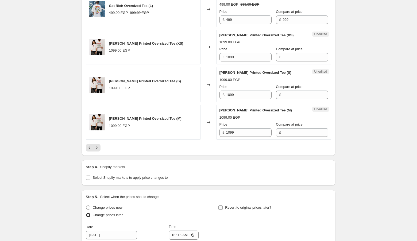
click at [238, 211] on span "Revert to original prices later?" at bounding box center [248, 207] width 46 height 5
click at [223, 210] on input "Revert to original prices later?" at bounding box center [221, 208] width 4 height 4
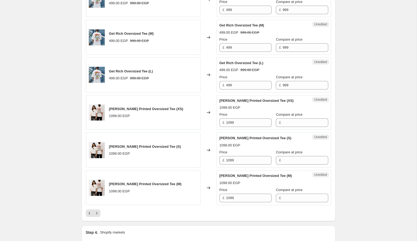
scroll to position [798, 0]
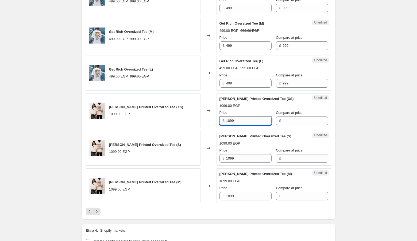
click at [242, 121] on input "1099" at bounding box center [248, 121] width 45 height 9
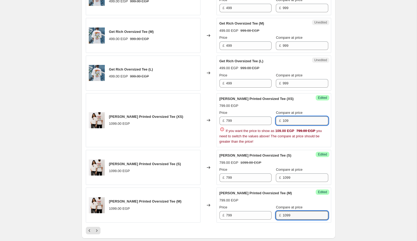
click at [302, 125] on input "109" at bounding box center [305, 121] width 45 height 9
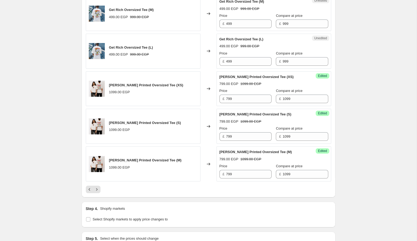
scroll to position [822, 0]
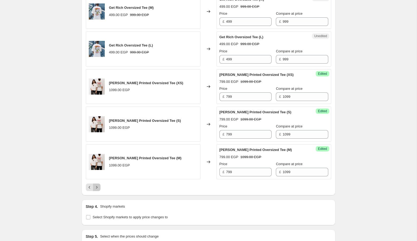
click at [98, 191] on button "Next" at bounding box center [96, 187] width 7 height 7
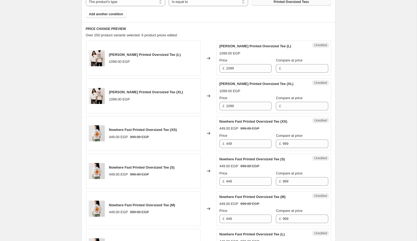
scroll to position [199, 0]
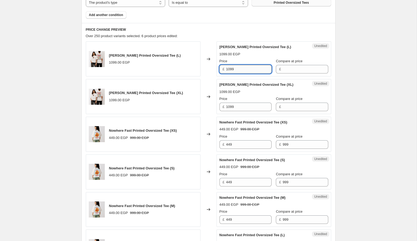
click at [250, 68] on input "1099" at bounding box center [248, 69] width 45 height 9
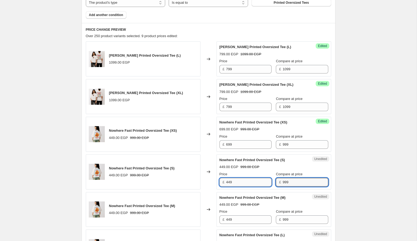
click at [239, 183] on input "449" at bounding box center [248, 182] width 45 height 9
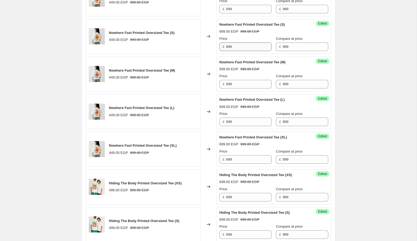
scroll to position [484, 0]
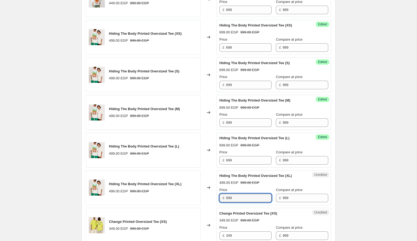
click at [180, 157] on div "Hiding The Body Printed Oversized Tee (L) 499.00 EGP 999.00 EGP" at bounding box center [143, 150] width 115 height 35
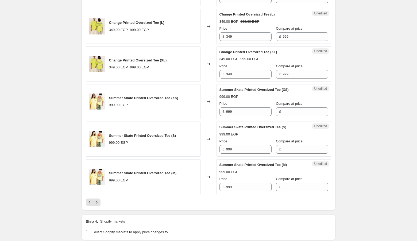
scroll to position [799, 0]
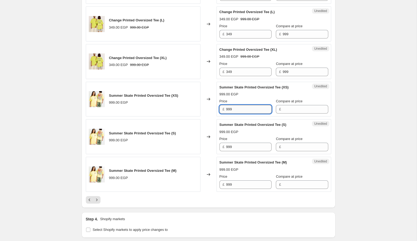
click at [239, 105] on input "999" at bounding box center [248, 109] width 45 height 9
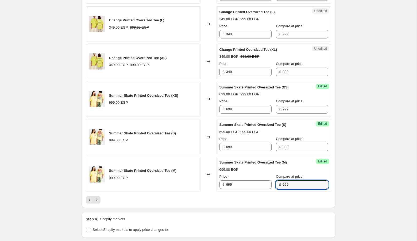
click at [193, 128] on div "Summer Skate Printed Oversized Tee (S) 999.00 EGP" at bounding box center [143, 136] width 115 height 35
click at [95, 197] on icon "Next" at bounding box center [96, 199] width 5 height 5
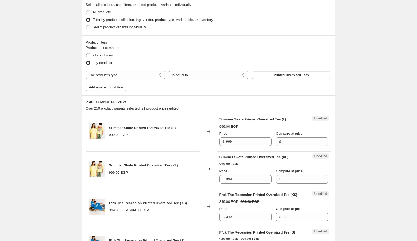
scroll to position [129, 0]
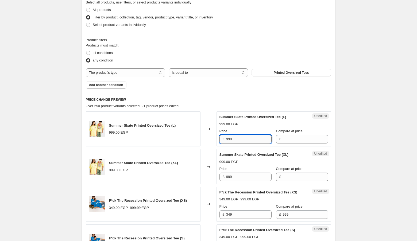
click at [252, 138] on input "999" at bounding box center [248, 139] width 45 height 9
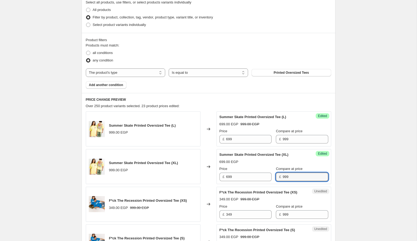
click at [164, 191] on div "F*ck The Recession Printed Oversized Tee (XS) 349.00 EGP 999.00 EGP" at bounding box center [143, 204] width 115 height 35
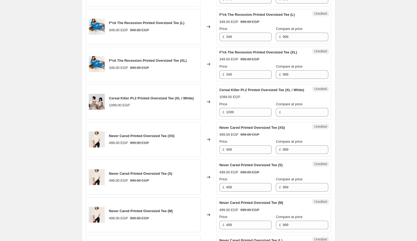
scroll to position [423, 0]
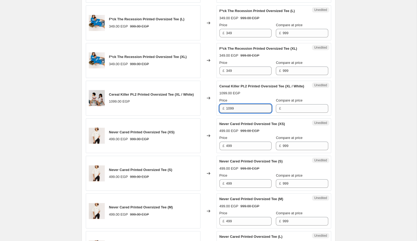
click at [244, 113] on input "1099" at bounding box center [248, 108] width 45 height 9
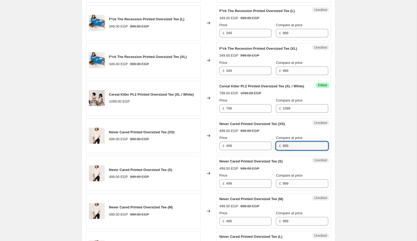
click at [205, 154] on div "Changed to" at bounding box center [209, 136] width 16 height 35
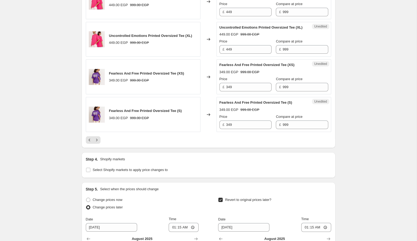
scroll to position [865, 0]
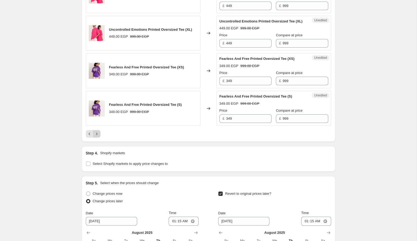
click at [99, 137] on icon "Next" at bounding box center [96, 133] width 5 height 5
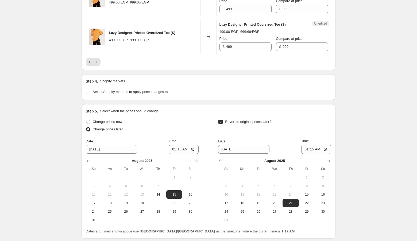
scroll to position [940, 0]
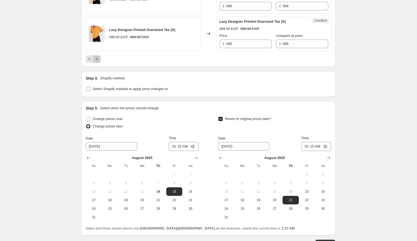
click at [98, 62] on icon "Next" at bounding box center [96, 58] width 5 height 5
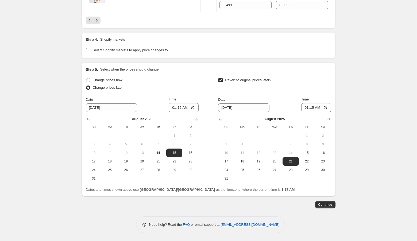
scroll to position [1027, 0]
click at [101, 20] on div at bounding box center [209, 20] width 246 height 7
click at [100, 20] on button "Next" at bounding box center [96, 20] width 7 height 7
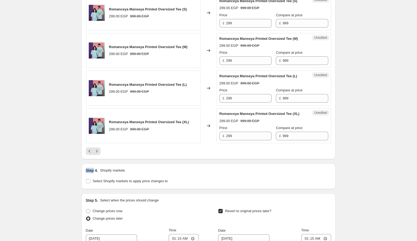
scroll to position [850, 0]
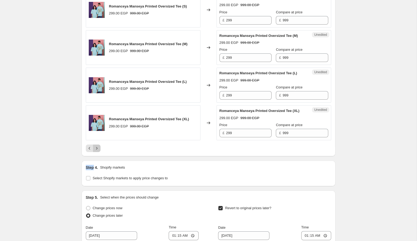
click at [97, 151] on icon "Next" at bounding box center [96, 148] width 5 height 5
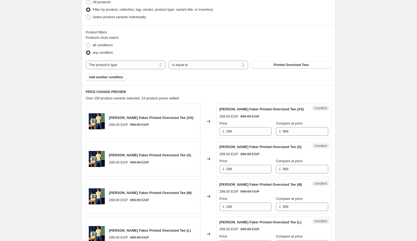
scroll to position [135, 0]
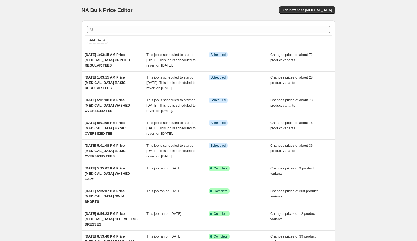
click at [261, 13] on div "Add new price [MEDICAL_DATA]" at bounding box center [272, 9] width 128 height 7
click at [310, 12] on span "Add new price [MEDICAL_DATA]" at bounding box center [308, 10] width 50 height 4
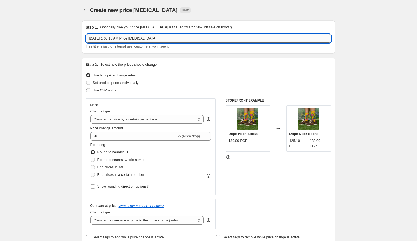
click at [245, 38] on input "[DATE] 1:03:15 AM Price [MEDICAL_DATA]" at bounding box center [209, 38] width 246 height 9
click at [137, 83] on span "Set product prices individually" at bounding box center [116, 83] width 46 height 4
click at [86, 81] on input "Set product prices individually" at bounding box center [86, 81] width 0 height 0
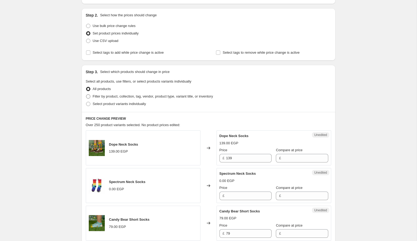
click at [153, 96] on span "Filter by product, collection, tag, vendor, product type, variant title, or inv…" at bounding box center [153, 96] width 120 height 4
click at [86, 95] on input "Filter by product, collection, tag, vendor, product type, variant title, or inv…" at bounding box center [86, 94] width 0 height 0
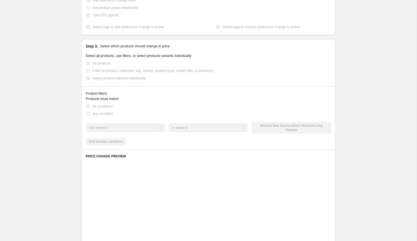
scroll to position [87, 0]
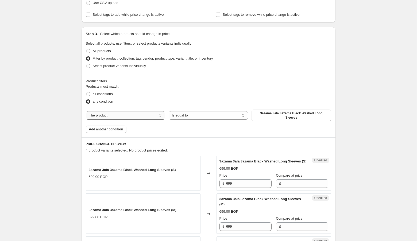
click at [131, 116] on select "The product The product's collection The product's tag The product's vendor The…" at bounding box center [125, 115] width 79 height 9
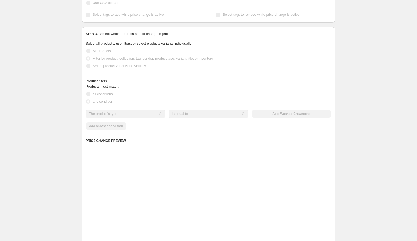
click at [284, 114] on div "Acid Washed Crewnecks" at bounding box center [291, 113] width 79 height 7
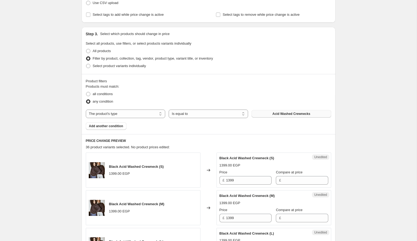
click at [284, 114] on span "Acid Washed Crewnecks" at bounding box center [292, 114] width 38 height 4
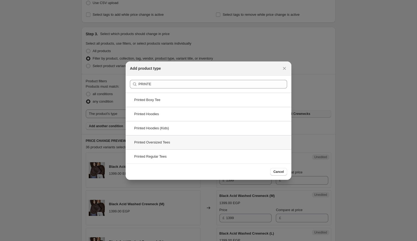
click at [246, 139] on div "Printed Oversized Tees" at bounding box center [209, 142] width 166 height 14
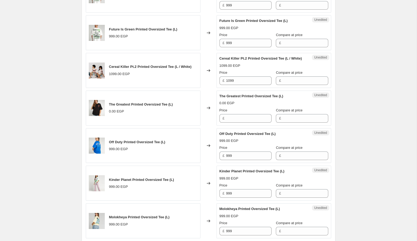
scroll to position [746, 0]
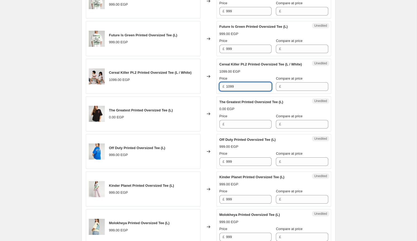
click at [240, 91] on input "1099" at bounding box center [248, 86] width 45 height 9
click at [195, 125] on div "The Greatest Printed Oversized Tee (L) 0.00 EGP" at bounding box center [143, 114] width 115 height 35
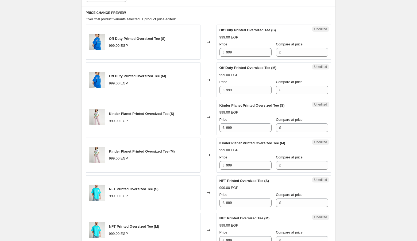
scroll to position [310, 0]
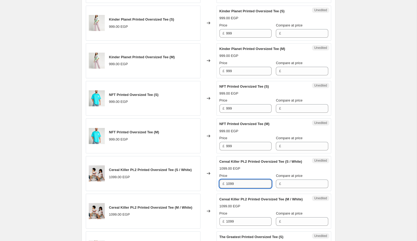
click at [241, 188] on input "1099" at bounding box center [248, 184] width 45 height 9
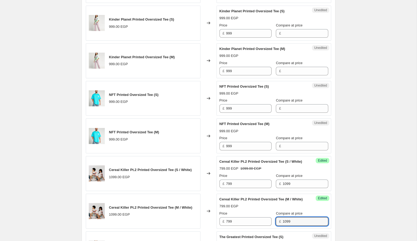
click at [185, 189] on div "Cereal Killer Pt.2 Printed Oversized Tee (S / White) 1099.00 EGP" at bounding box center [143, 173] width 115 height 35
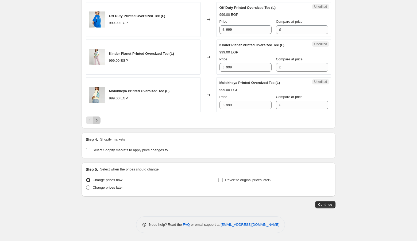
click at [99, 118] on icon "Next" at bounding box center [96, 120] width 5 height 5
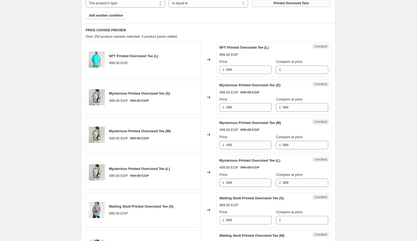
scroll to position [191, 0]
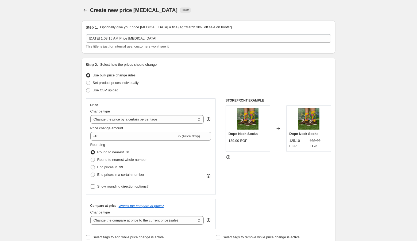
click at [125, 89] on div "Use CSV upload" at bounding box center [209, 90] width 246 height 7
click at [126, 80] on span "Set product prices individually" at bounding box center [116, 82] width 46 height 5
click at [86, 81] on input "Set product prices individually" at bounding box center [86, 81] width 0 height 0
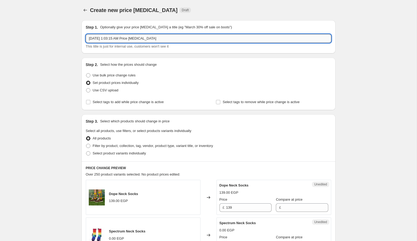
click at [192, 40] on input "[DATE] 1:03:15 AM Price [MEDICAL_DATA]" at bounding box center [209, 38] width 246 height 9
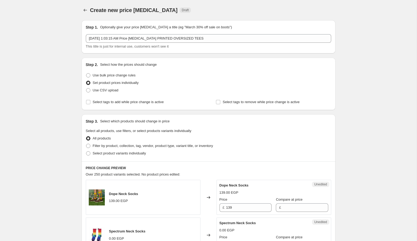
click at [121, 84] on span "Set product prices individually" at bounding box center [116, 83] width 46 height 4
click at [86, 81] on input "Set product prices individually" at bounding box center [86, 81] width 0 height 0
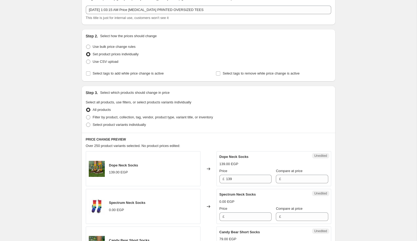
scroll to position [31, 0]
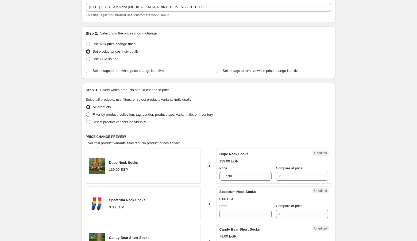
click at [135, 116] on span "Filter by product, collection, tag, vendor, product type, variant title, or inv…" at bounding box center [153, 115] width 120 height 4
click at [86, 113] on input "Filter by product, collection, tag, vendor, product type, variant title, or inv…" at bounding box center [86, 113] width 0 height 0
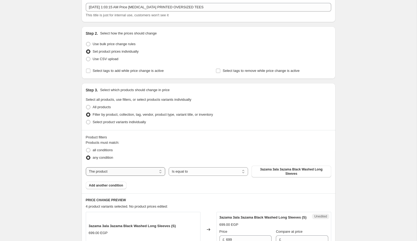
click at [108, 170] on select "The product The product's collection The product's tag The product's vendor The…" at bounding box center [125, 171] width 79 height 9
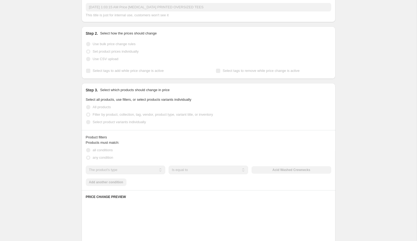
click at [281, 173] on div "Acid Washed Crewnecks" at bounding box center [291, 169] width 79 height 7
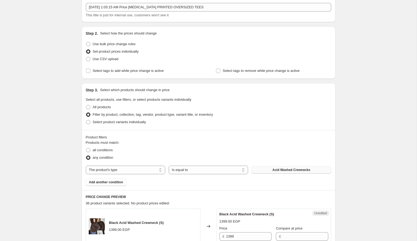
click at [284, 171] on span "Acid Washed Crewnecks" at bounding box center [292, 170] width 38 height 4
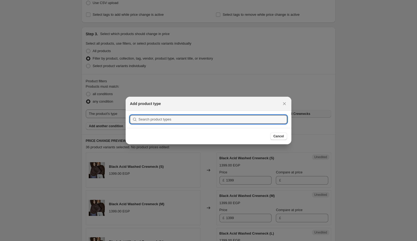
scroll to position [0, 0]
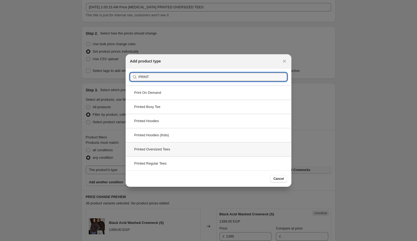
click at [189, 147] on div "Printed Oversized Tees" at bounding box center [209, 149] width 166 height 14
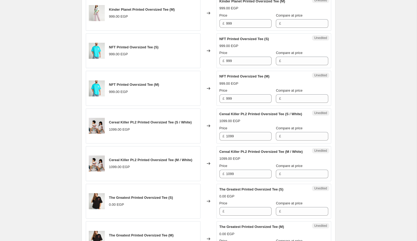
scroll to position [360, 0]
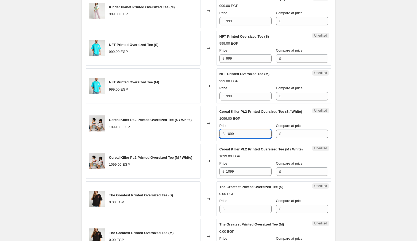
click at [239, 138] on input "1099" at bounding box center [248, 134] width 45 height 9
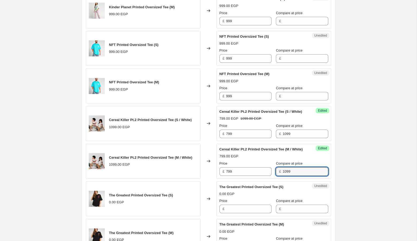
click at [200, 193] on div "The Greatest Printed Oversized Tee (S) 0.00 EGP" at bounding box center [143, 199] width 115 height 35
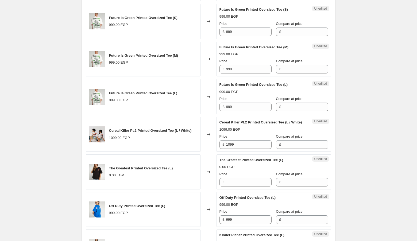
scroll to position [689, 0]
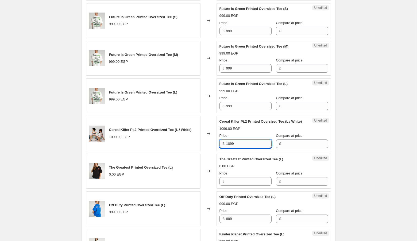
click at [239, 148] on input "1099" at bounding box center [248, 144] width 45 height 9
click at [198, 151] on div "Cereal Killer Pt.2 Printed Oversized Tee (L / White) 1099.00 EGP" at bounding box center [143, 133] width 115 height 35
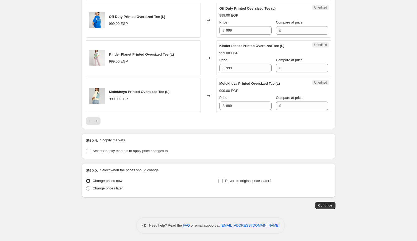
scroll to position [890, 0]
click at [98, 120] on icon "Next" at bounding box center [96, 120] width 5 height 5
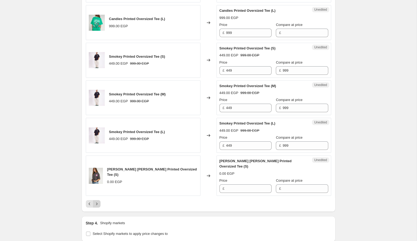
scroll to position [874, 0]
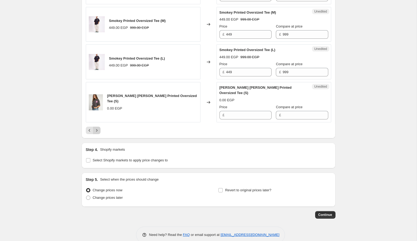
click at [96, 128] on icon "Next" at bounding box center [96, 130] width 5 height 5
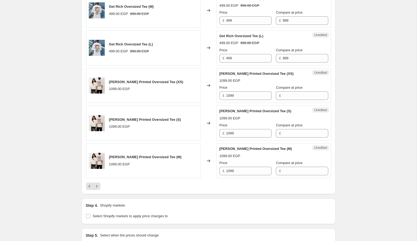
scroll to position [832, 0]
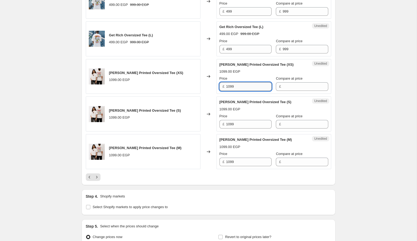
click at [241, 88] on input "1099" at bounding box center [248, 86] width 45 height 9
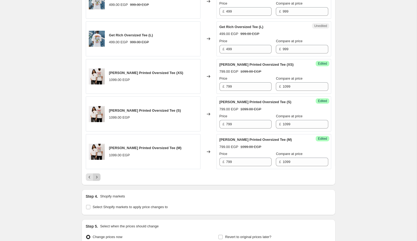
click at [97, 179] on icon "Next" at bounding box center [96, 177] width 5 height 5
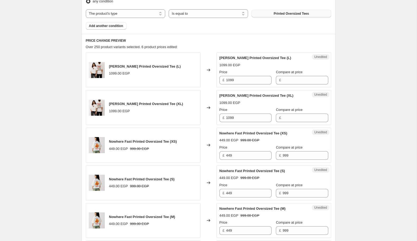
scroll to position [191, 0]
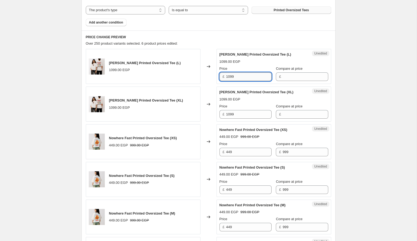
click at [238, 74] on input "1099" at bounding box center [248, 76] width 45 height 9
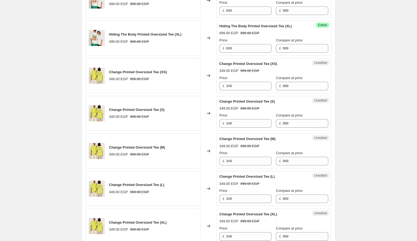
scroll to position [784, 0]
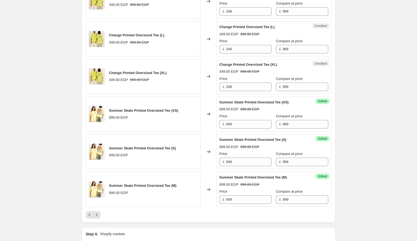
click at [193, 107] on div "Summer Skate Printed Oversized Tee (XS) 999.00 EGP" at bounding box center [143, 114] width 115 height 35
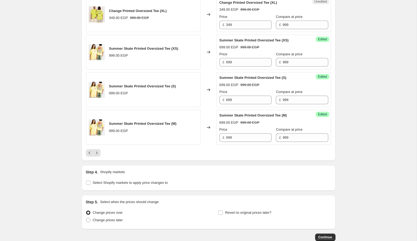
scroll to position [874, 0]
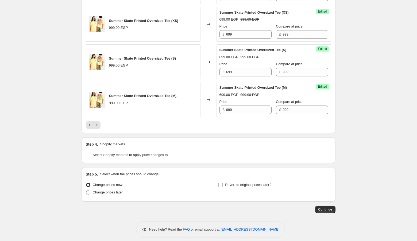
click at [101, 121] on div at bounding box center [209, 124] width 246 height 7
click at [97, 124] on icon "Next" at bounding box center [96, 125] width 1 height 2
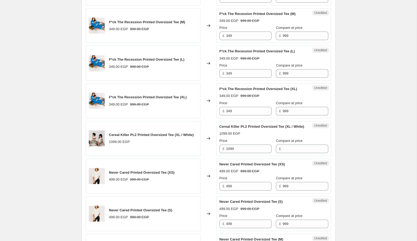
scroll to position [386, 0]
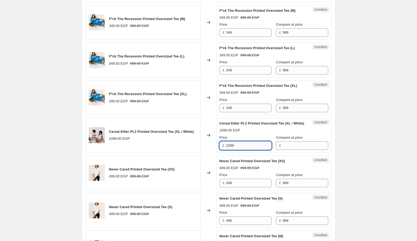
click at [240, 150] on input "1099" at bounding box center [248, 146] width 45 height 9
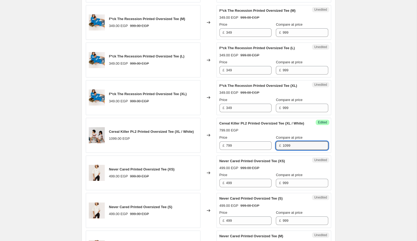
click at [292, 133] on div "799.00 EGP" at bounding box center [274, 130] width 109 height 5
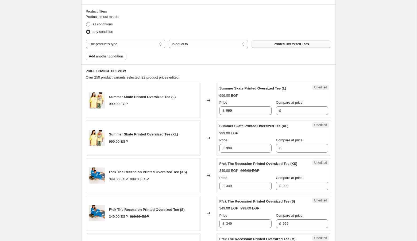
scroll to position [159, 0]
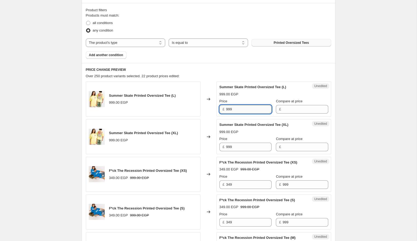
click at [238, 109] on input "999" at bounding box center [248, 109] width 45 height 9
click at [285, 120] on div "Success Edited Summer Skate Printed Oversized Tee (XL) 699.00 EGP 999.00 EGP Pr…" at bounding box center [274, 136] width 115 height 35
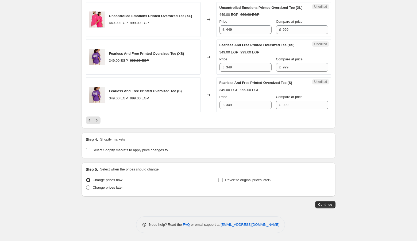
scroll to position [938, 0]
click at [97, 121] on icon "Next" at bounding box center [96, 120] width 5 height 5
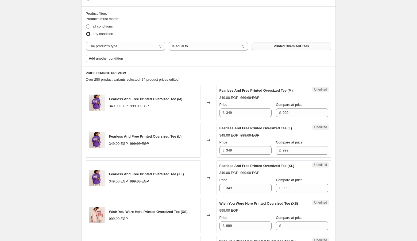
scroll to position [166, 0]
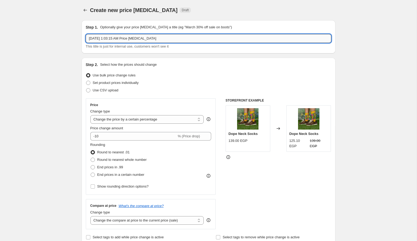
click at [178, 38] on input "[DATE] 1:03:15 AM Price [MEDICAL_DATA]" at bounding box center [209, 38] width 246 height 9
click at [125, 85] on span "Set product prices individually" at bounding box center [116, 83] width 46 height 4
click at [86, 81] on input "Set product prices individually" at bounding box center [86, 81] width 0 height 0
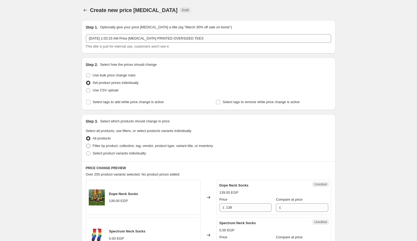
click at [120, 145] on span "Filter by product, collection, tag, vendor, product type, variant title, or inv…" at bounding box center [153, 146] width 120 height 4
click at [86, 144] on input "Filter by product, collection, tag, vendor, product type, variant title, or inv…" at bounding box center [86, 144] width 0 height 0
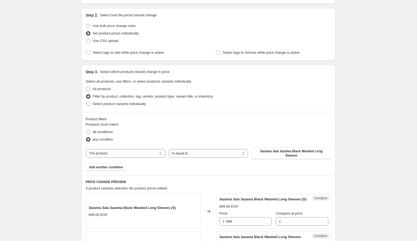
scroll to position [50, 0]
click at [120, 150] on select "The product The product's collection The product's tag The product's vendor The…" at bounding box center [125, 153] width 79 height 9
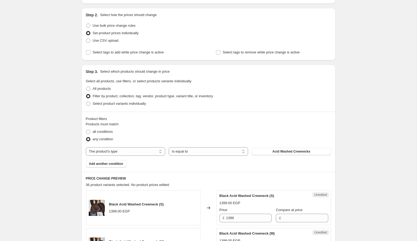
click at [274, 152] on span "Acid Washed Crewnecks" at bounding box center [292, 152] width 38 height 4
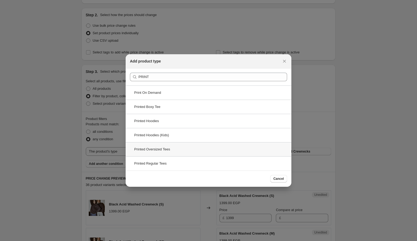
click at [217, 146] on div "Printed Oversized Tees" at bounding box center [209, 149] width 166 height 14
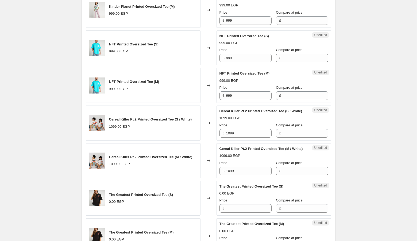
scroll to position [362, 0]
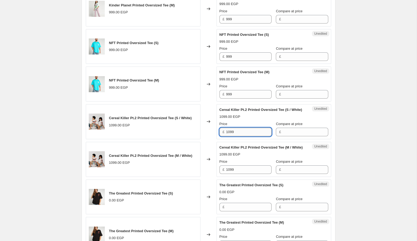
click at [234, 135] on input "1099" at bounding box center [248, 132] width 45 height 9
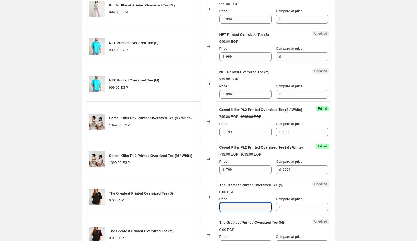
click at [258, 116] on div "Cereal Killer Pt.2 Printed Oversized Tee (S / White) 799.00 EGP 1099.00 EGP Pri…" at bounding box center [274, 121] width 109 height 29
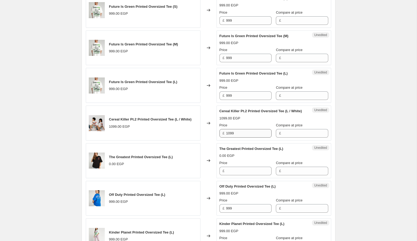
scroll to position [702, 0]
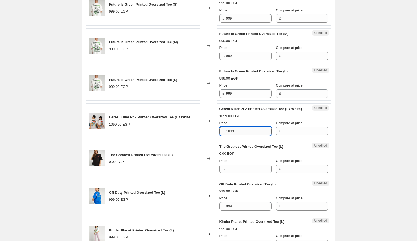
click at [252, 136] on input "1099" at bounding box center [248, 131] width 45 height 9
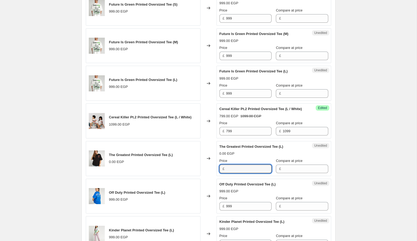
click at [189, 158] on div "The Greatest Printed Oversized Tee (L) 0.00 EGP" at bounding box center [143, 158] width 115 height 35
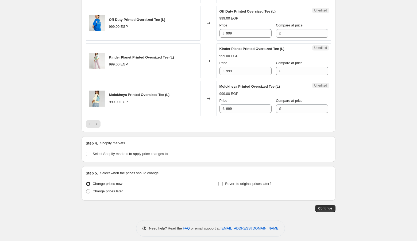
scroll to position [890, 0]
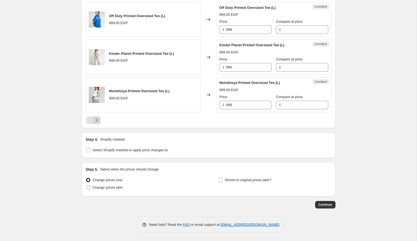
click at [95, 122] on icon "Next" at bounding box center [96, 120] width 5 height 5
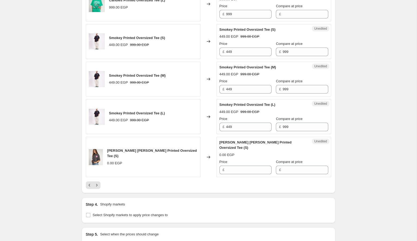
scroll to position [874, 0]
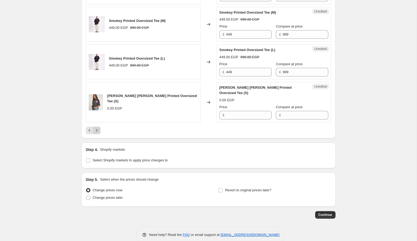
click at [96, 128] on icon "Next" at bounding box center [96, 130] width 5 height 5
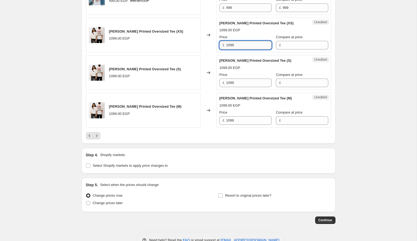
click at [238, 44] on input "1099" at bounding box center [248, 45] width 45 height 9
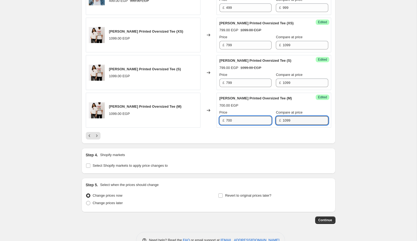
click at [242, 122] on input "700" at bounding box center [248, 120] width 45 height 9
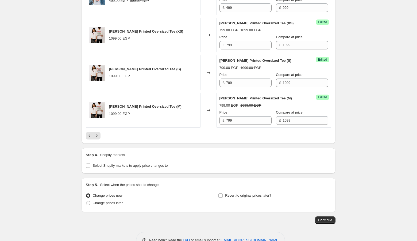
click at [192, 79] on div "[PERSON_NAME] Printed Oversized Tee (S) 1099.00 EGP" at bounding box center [143, 72] width 115 height 35
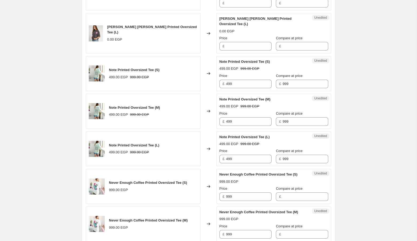
scroll to position [292, 0]
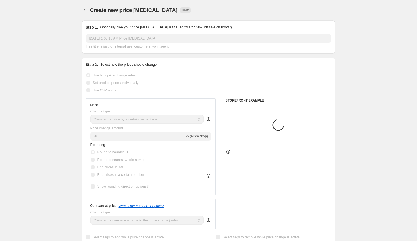
click at [182, 40] on input "[DATE] 1:03:15 AM Price [MEDICAL_DATA]" at bounding box center [209, 38] width 246 height 9
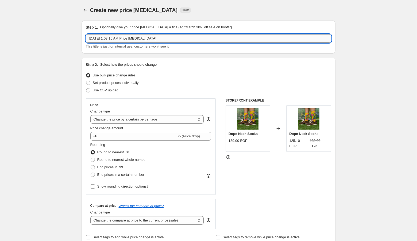
click at [182, 40] on input "[DATE] 1:03:15 AM Price [MEDICAL_DATA]" at bounding box center [209, 38] width 246 height 9
click at [122, 81] on span "Set product prices individually" at bounding box center [116, 83] width 46 height 4
click at [86, 81] on input "Set product prices individually" at bounding box center [86, 81] width 0 height 0
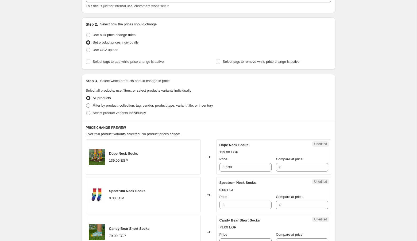
scroll to position [41, 0]
click at [128, 103] on span "Filter by product, collection, tag, vendor, product type, variant title, or inv…" at bounding box center [153, 105] width 120 height 5
click at [86, 103] on input "Filter by product, collection, tag, vendor, product type, variant title, or inv…" at bounding box center [86, 103] width 0 height 0
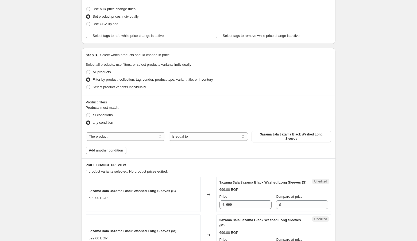
scroll to position [70, 0]
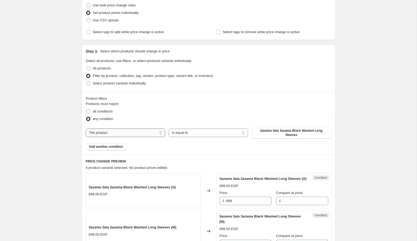
click at [126, 130] on select "The product The product's collection The product's tag The product's vendor The…" at bounding box center [125, 133] width 79 height 9
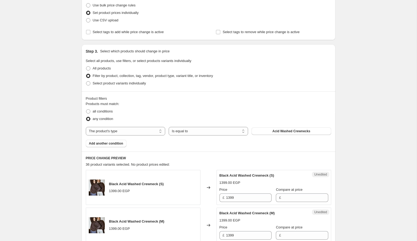
click at [276, 133] on button "Acid Washed Crewnecks" at bounding box center [291, 131] width 79 height 7
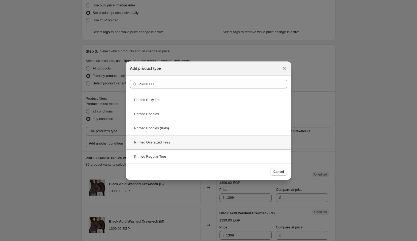
click at [192, 142] on div "Printed Oversized Tees" at bounding box center [209, 142] width 166 height 14
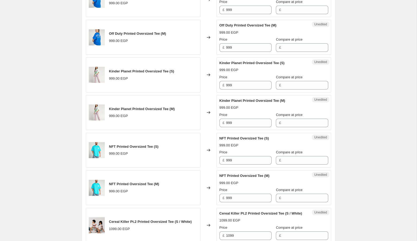
scroll to position [347, 0]
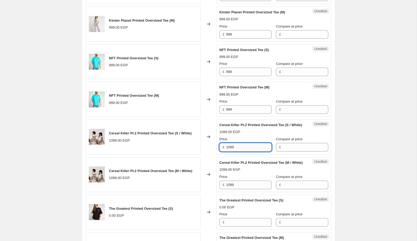
click at [253, 151] on input "1099" at bounding box center [248, 147] width 45 height 9
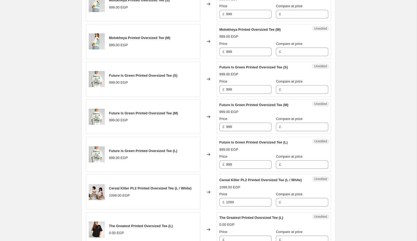
scroll to position [706, 0]
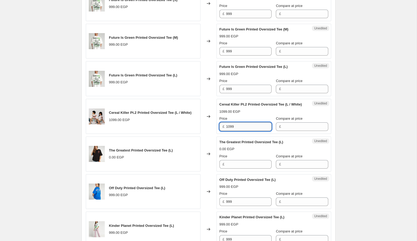
click at [241, 131] on input "1099" at bounding box center [248, 127] width 45 height 9
click at [204, 153] on div "Changed to" at bounding box center [209, 154] width 16 height 35
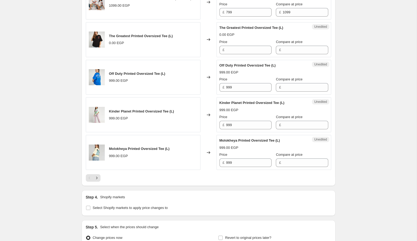
scroll to position [890, 0]
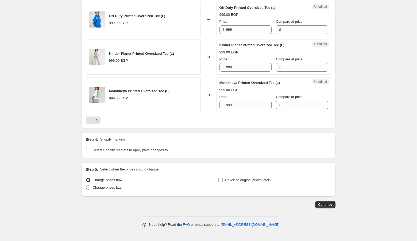
click at [101, 120] on div at bounding box center [209, 120] width 246 height 7
click at [97, 120] on icon "Next" at bounding box center [96, 120] width 5 height 5
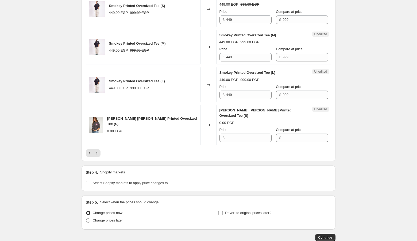
scroll to position [852, 0]
click at [97, 150] on icon "Next" at bounding box center [96, 152] width 5 height 5
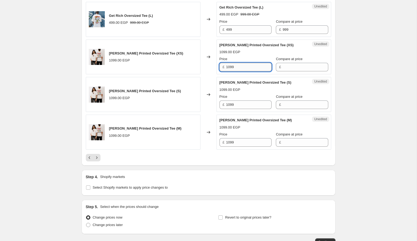
click at [253, 70] on input "1099" at bounding box center [248, 67] width 45 height 9
click at [253, 68] on input "1099" at bounding box center [248, 67] width 45 height 9
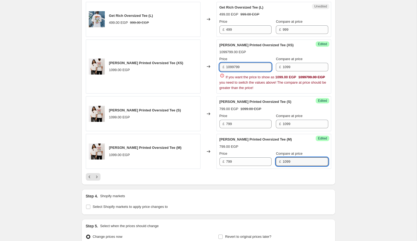
click at [247, 71] on input "1099799" at bounding box center [248, 67] width 45 height 9
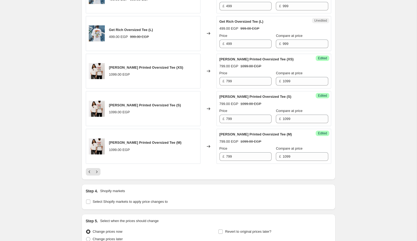
scroll to position [838, 0]
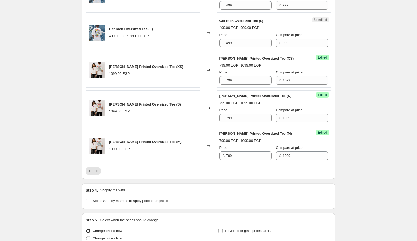
click at [97, 174] on icon "Next" at bounding box center [96, 171] width 5 height 5
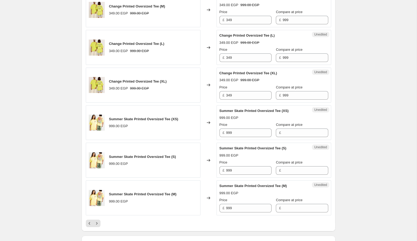
scroll to position [770, 0]
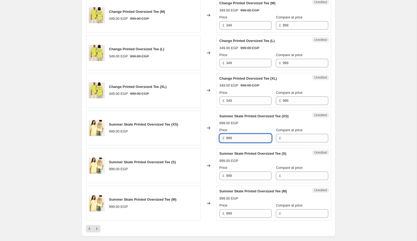
click at [242, 138] on input "999" at bounding box center [248, 138] width 45 height 9
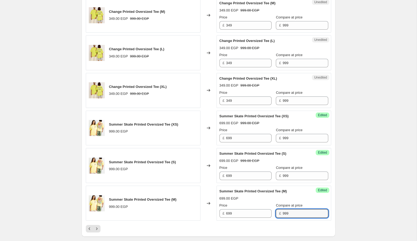
click at [293, 102] on div "Unedited Change Printed Oversized Tee (XL) 349.00 EGP 999.00 EGP Price £ 349 Co…" at bounding box center [274, 90] width 115 height 35
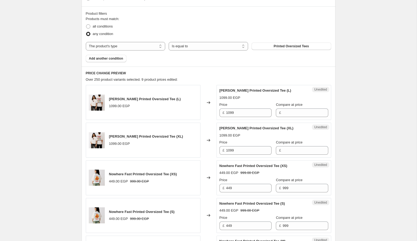
scroll to position [150, 0]
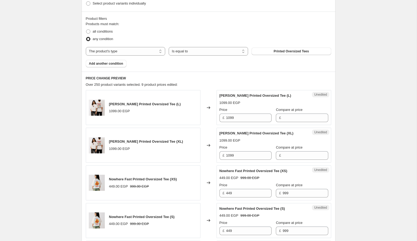
click at [250, 113] on div "Price £ 1099" at bounding box center [246, 114] width 52 height 15
click at [249, 115] on input "1099" at bounding box center [248, 118] width 45 height 9
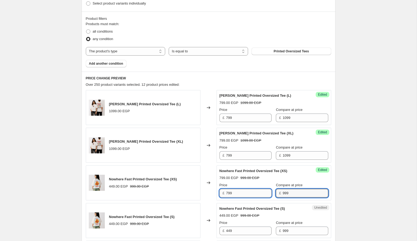
click at [240, 192] on input "799" at bounding box center [248, 193] width 45 height 9
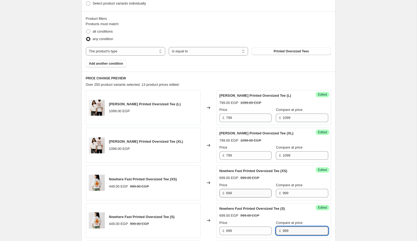
scroll to position [297, 0]
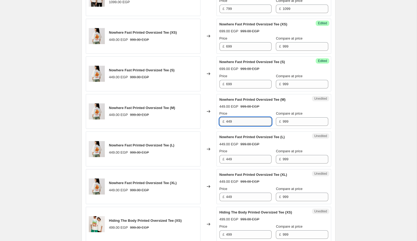
click at [241, 119] on input "449" at bounding box center [248, 121] width 45 height 9
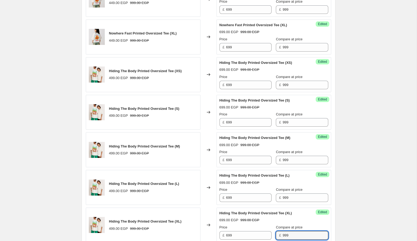
scroll to position [597, 0]
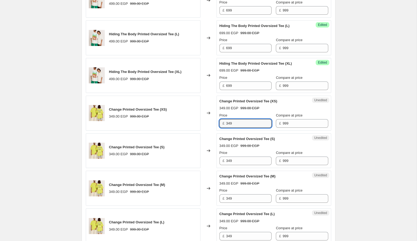
click at [284, 136] on div "Change Printed Oversized Tee (S)" at bounding box center [263, 138] width 87 height 5
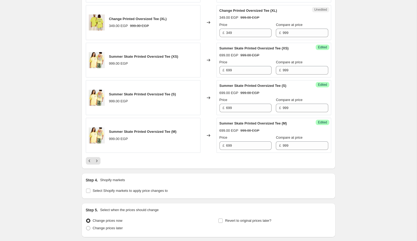
scroll to position [846, 0]
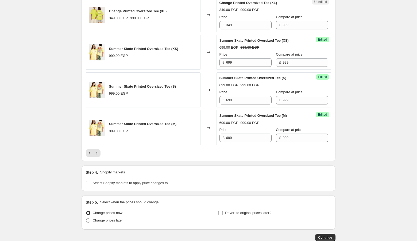
click at [101, 150] on div at bounding box center [209, 153] width 246 height 7
click at [98, 151] on icon "Next" at bounding box center [96, 153] width 5 height 5
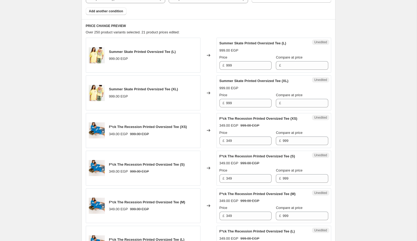
scroll to position [201, 0]
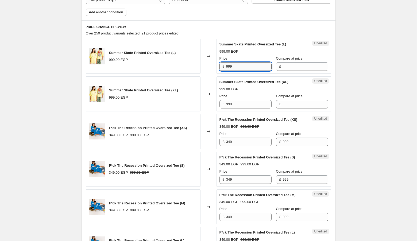
click at [239, 67] on input "999" at bounding box center [248, 66] width 45 height 9
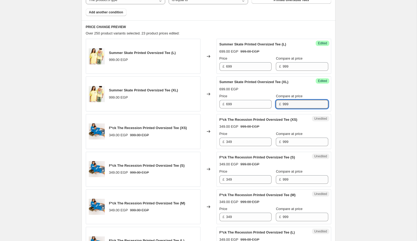
click at [329, 87] on div "Success Edited Summer Skate Printed Oversized Tee (XL) 699.00 EGP Price £ 699 C…" at bounding box center [274, 94] width 115 height 35
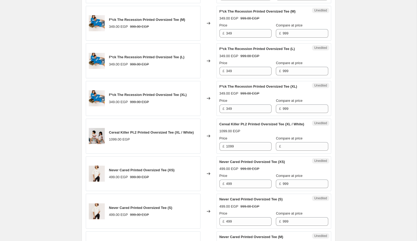
scroll to position [392, 0]
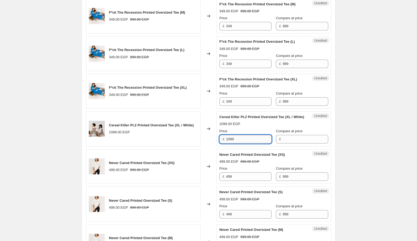
click at [250, 144] on input "1099" at bounding box center [248, 139] width 45 height 9
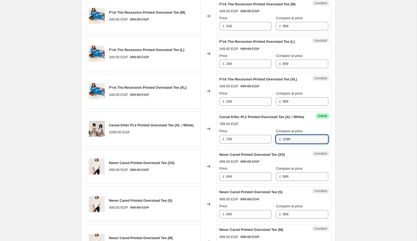
click at [361, 148] on div "Create new price [MEDICAL_DATA]. This page is ready Create new price [MEDICAL_D…" at bounding box center [208, 168] width 417 height 1120
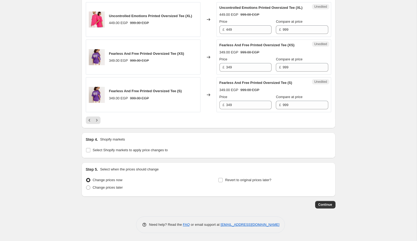
scroll to position [885, 0]
click at [99, 123] on icon "Next" at bounding box center [96, 120] width 5 height 5
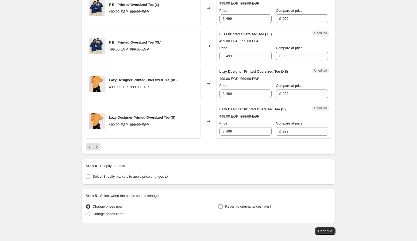
scroll to position [852, 0]
click at [100, 150] on button "Next" at bounding box center [96, 146] width 7 height 7
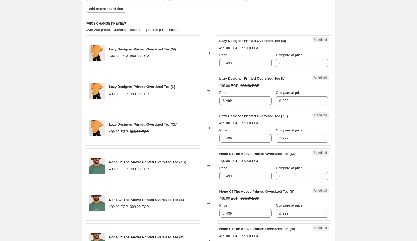
scroll to position [215, 0]
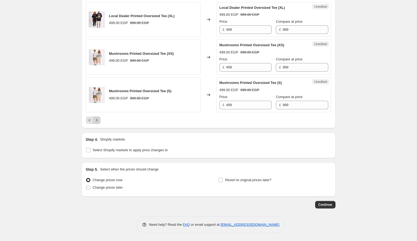
click at [97, 121] on icon "Next" at bounding box center [96, 120] width 1 height 2
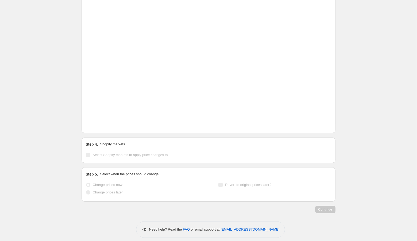
scroll to position [914, 0]
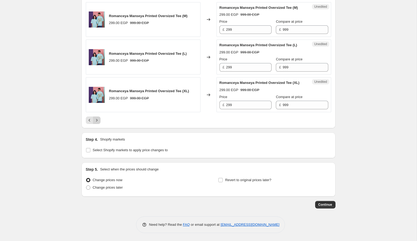
click at [98, 123] on icon "Next" at bounding box center [96, 120] width 5 height 5
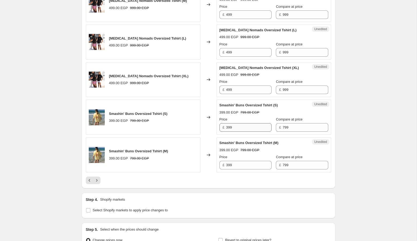
scroll to position [819, 0]
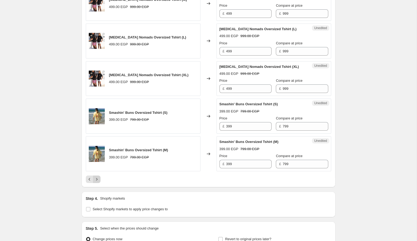
click at [97, 176] on button "Next" at bounding box center [96, 179] width 7 height 7
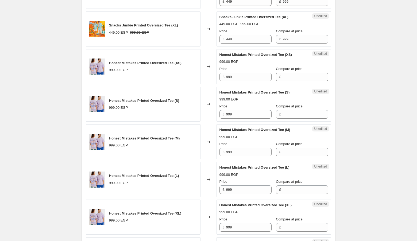
scroll to position [644, 0]
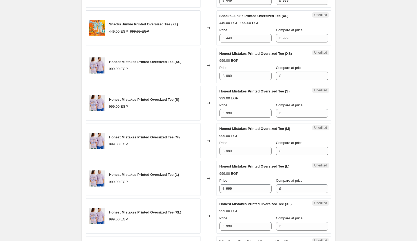
click at [240, 68] on div "Price £ 999" at bounding box center [246, 72] width 52 height 15
click at [240, 72] on input "999" at bounding box center [248, 76] width 45 height 9
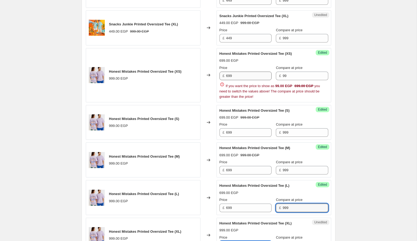
scroll to position [649, 0]
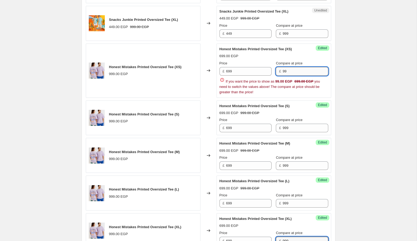
click at [293, 69] on input "99" at bounding box center [305, 71] width 45 height 9
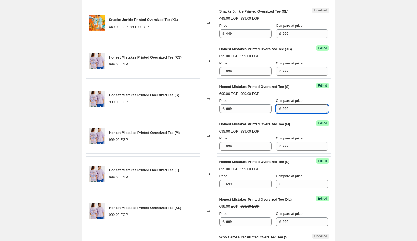
click at [280, 108] on div "Honest Mistakes Printed Oversized Tee (S) 699.00 EGP 999.00 EGP Price £ 699 Com…" at bounding box center [274, 98] width 109 height 29
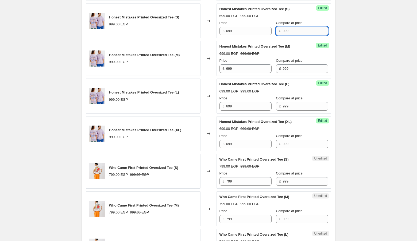
scroll to position [729, 0]
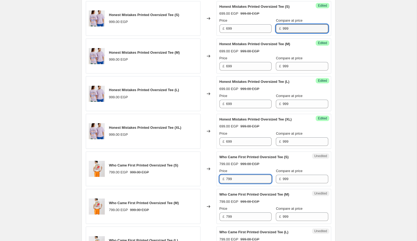
click at [241, 175] on input "799" at bounding box center [248, 179] width 45 height 9
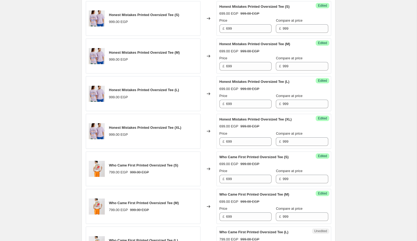
scroll to position [859, 0]
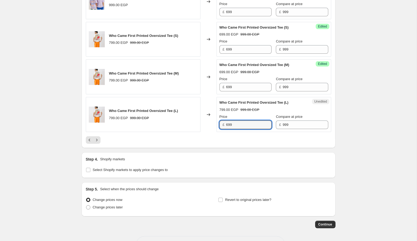
click at [121, 139] on div at bounding box center [209, 139] width 246 height 7
click at [99, 138] on icon "Next" at bounding box center [96, 140] width 5 height 5
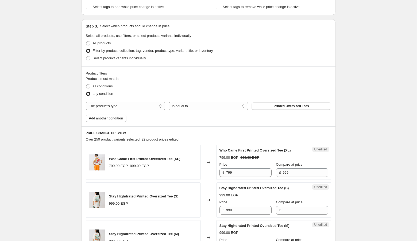
scroll to position [96, 0]
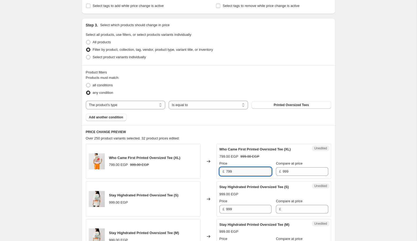
click at [240, 169] on input "799" at bounding box center [248, 171] width 45 height 9
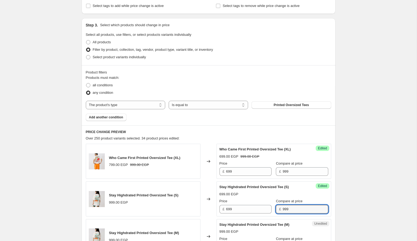
scroll to position [222, 0]
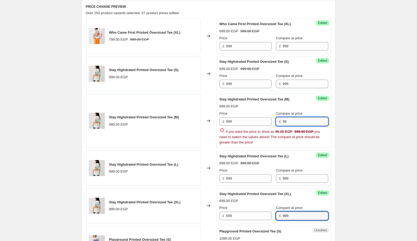
click at [302, 121] on input "99" at bounding box center [305, 121] width 45 height 9
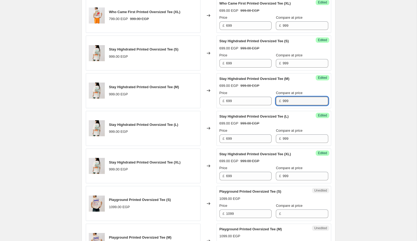
scroll to position [245, 0]
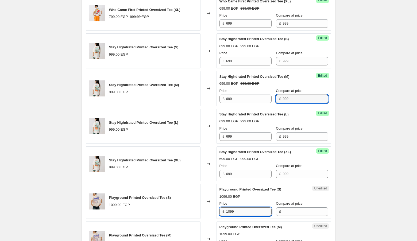
click at [240, 212] on input "1099" at bounding box center [248, 212] width 45 height 9
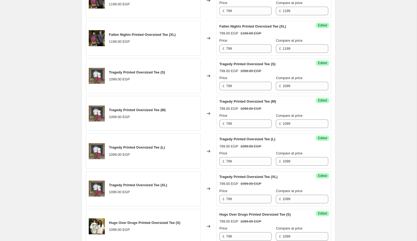
scroll to position [821, 0]
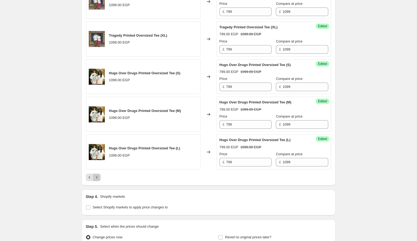
click at [99, 174] on button "Next" at bounding box center [96, 177] width 7 height 7
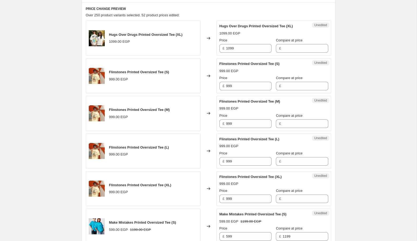
scroll to position [218, 0]
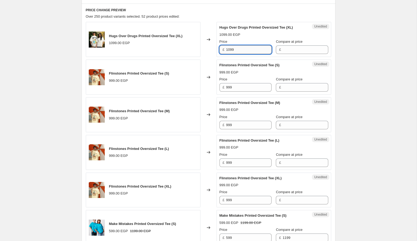
click at [251, 52] on input "1099" at bounding box center [248, 49] width 45 height 9
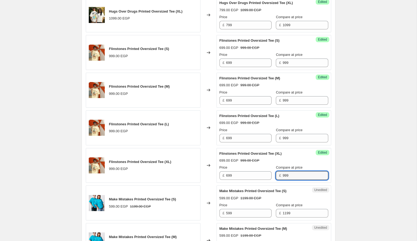
scroll to position [244, 0]
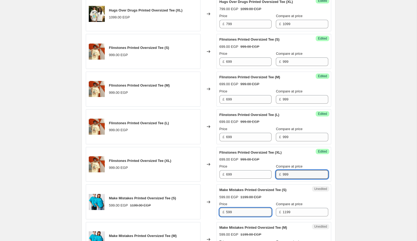
click at [243, 211] on input "599" at bounding box center [248, 212] width 45 height 9
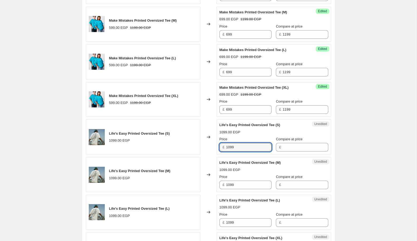
scroll to position [462, 0]
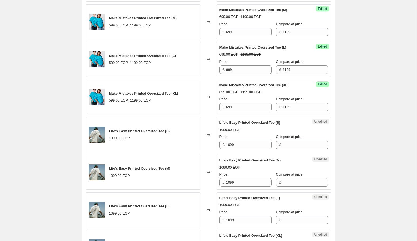
click at [245, 159] on span "Life's Easy Printed Oversized Tee (M)" at bounding box center [251, 160] width 62 height 4
click at [247, 142] on input "1099" at bounding box center [248, 145] width 45 height 9
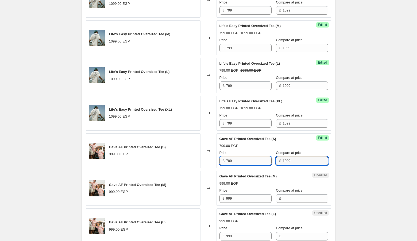
click at [236, 160] on input "799" at bounding box center [248, 161] width 45 height 9
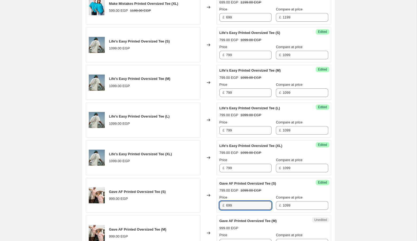
scroll to position [543, 0]
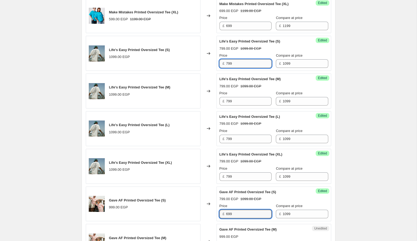
click at [242, 64] on input "799" at bounding box center [248, 63] width 45 height 9
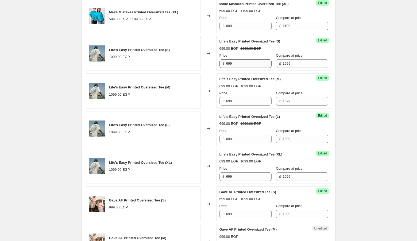
scroll to position [671, 0]
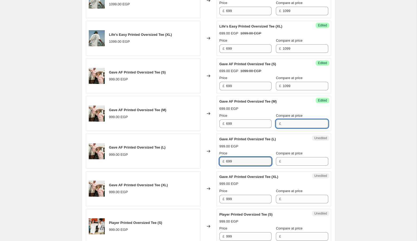
click at [285, 120] on input "Compare at price" at bounding box center [305, 124] width 45 height 9
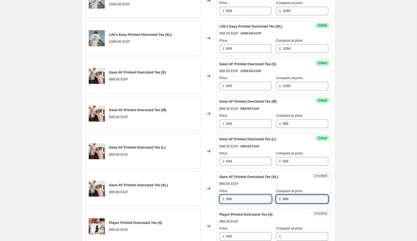
click at [240, 195] on input "999" at bounding box center [248, 199] width 45 height 9
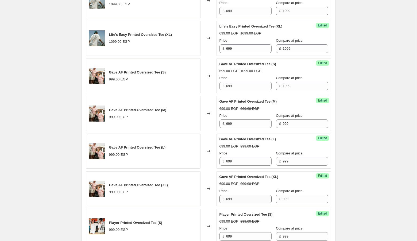
scroll to position [821, 0]
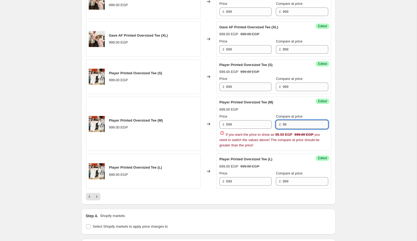
click at [297, 122] on input "99" at bounding box center [305, 124] width 45 height 9
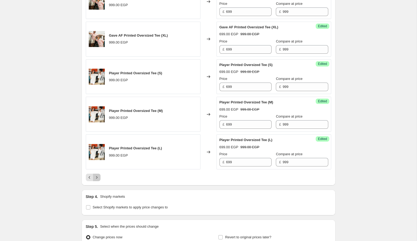
click at [97, 176] on icon "Next" at bounding box center [96, 177] width 1 height 2
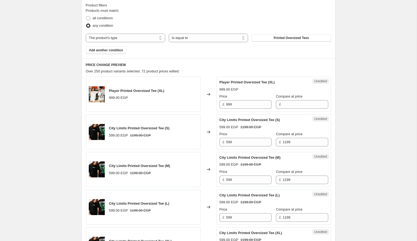
scroll to position [162, 0]
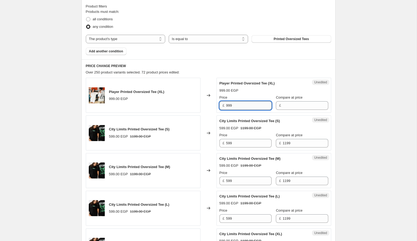
click at [248, 108] on input "999" at bounding box center [248, 105] width 45 height 9
click at [287, 107] on input "Compare at price" at bounding box center [305, 105] width 45 height 9
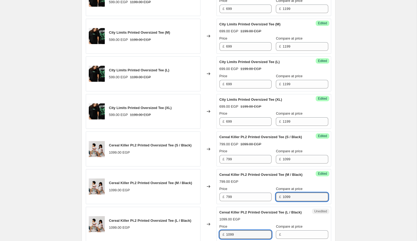
scroll to position [425, 0]
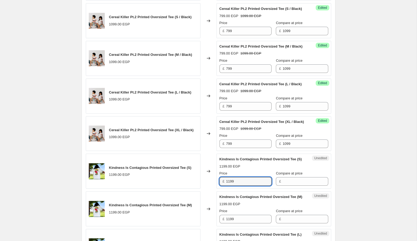
click at [274, 132] on div "799.00 EGP 1099.00 EGP" at bounding box center [274, 128] width 109 height 5
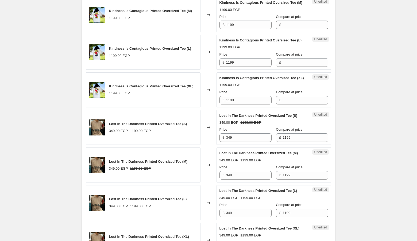
scroll to position [625, 0]
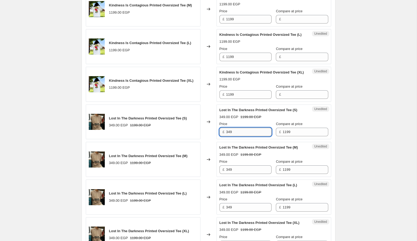
click at [251, 136] on input "349" at bounding box center [248, 132] width 45 height 9
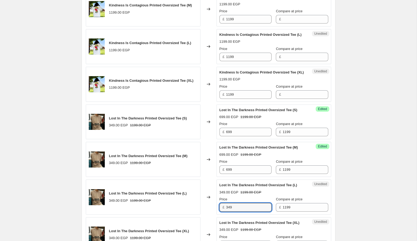
scroll to position [768, 0]
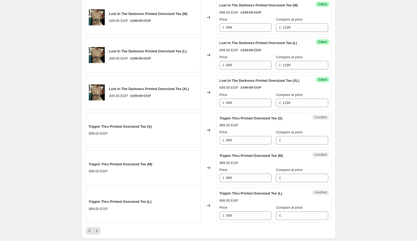
click at [268, 45] on span "Lost In The Darkness Printed Oversized Tee (L)" at bounding box center [259, 43] width 78 height 4
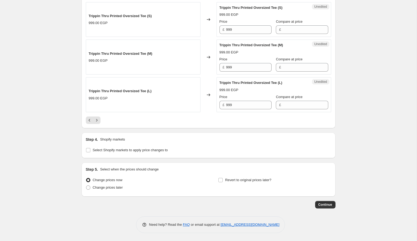
scroll to position [901, 0]
click at [99, 123] on icon "Next" at bounding box center [96, 120] width 5 height 5
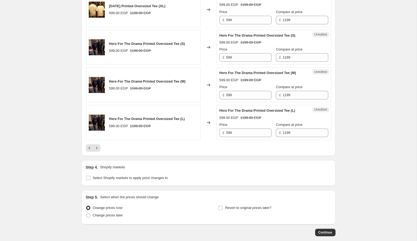
scroll to position [852, 0]
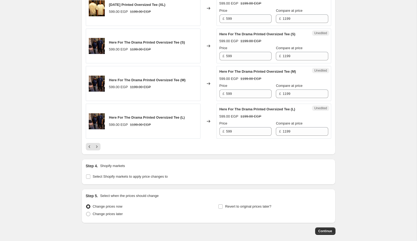
click at [99, 150] on icon "Next" at bounding box center [96, 146] width 5 height 5
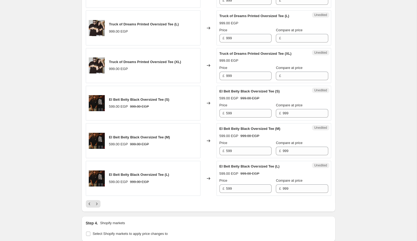
scroll to position [796, 0]
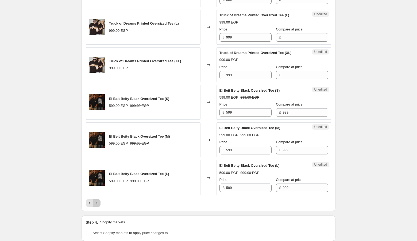
click at [98, 201] on button "Next" at bounding box center [96, 203] width 7 height 7
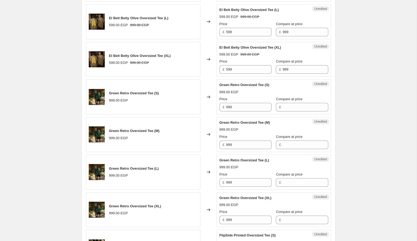
scroll to position [350, 0]
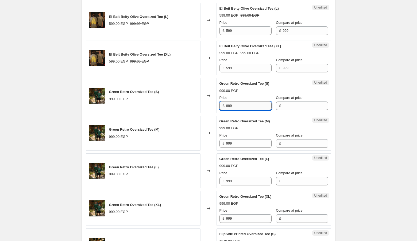
click at [239, 108] on input "999" at bounding box center [248, 106] width 45 height 9
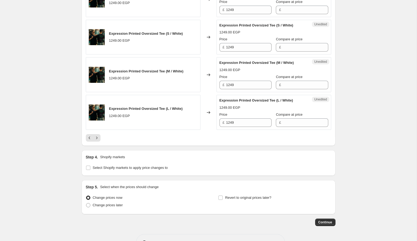
scroll to position [863, 0]
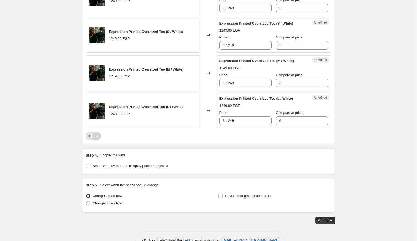
click at [96, 139] on icon "Next" at bounding box center [96, 135] width 5 height 5
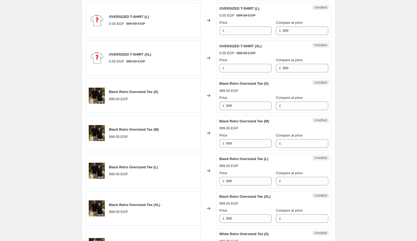
scroll to position [351, 0]
click at [243, 106] on input "999" at bounding box center [248, 105] width 45 height 9
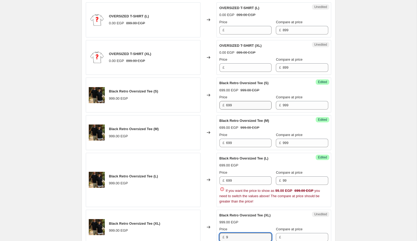
scroll to position [354, 0]
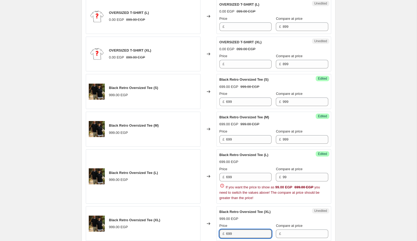
click at [290, 186] on div "Price £ 699 Compare at price £ 99 If you want the price to show as 99.00 EGP 69…" at bounding box center [274, 184] width 109 height 34
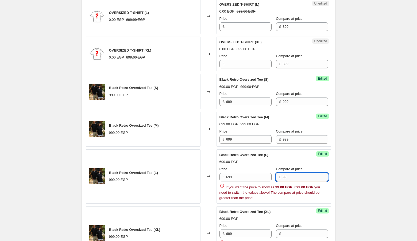
click at [290, 182] on input "99" at bounding box center [305, 177] width 45 height 9
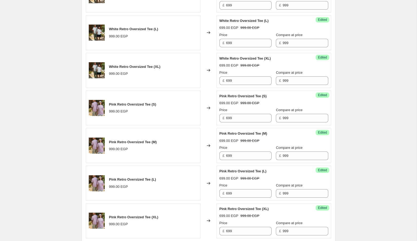
scroll to position [789, 0]
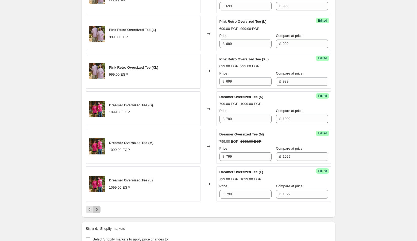
click at [93, 206] on button "Next" at bounding box center [96, 209] width 7 height 7
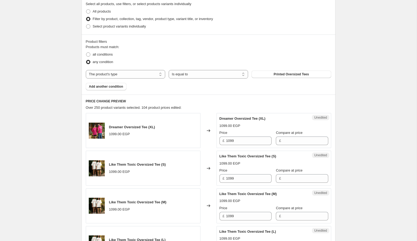
scroll to position [135, 0]
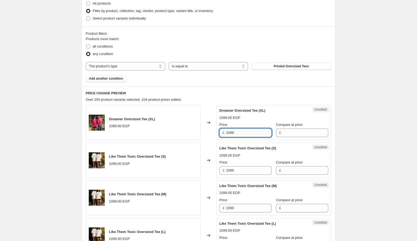
click at [241, 136] on input "1099" at bounding box center [248, 133] width 45 height 9
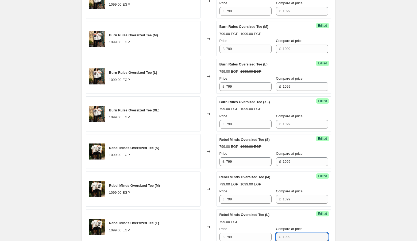
scroll to position [874, 0]
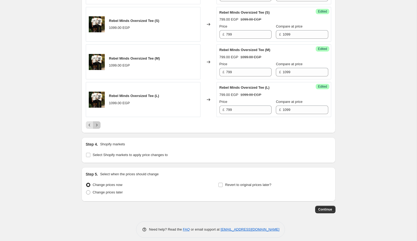
click at [93, 121] on button "Next" at bounding box center [96, 124] width 7 height 7
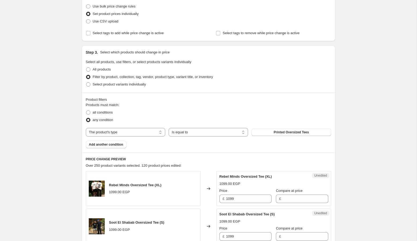
scroll to position [71, 0]
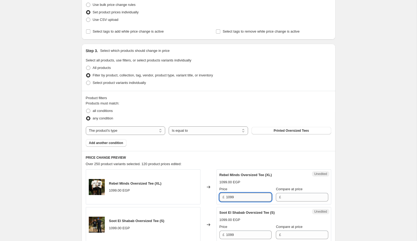
click at [238, 197] on input "1099" at bounding box center [248, 197] width 45 height 9
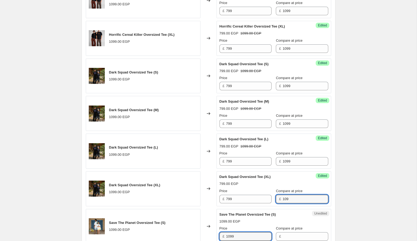
scroll to position [803, 0]
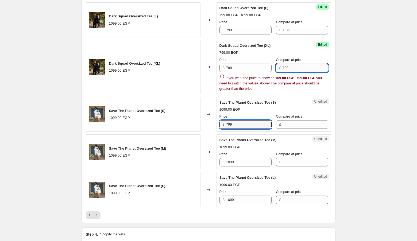
click at [299, 68] on input "109" at bounding box center [305, 68] width 45 height 9
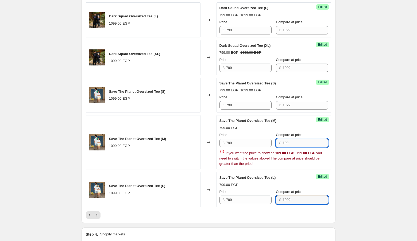
click at [296, 139] on input "109" at bounding box center [305, 143] width 45 height 9
click at [297, 140] on input "109" at bounding box center [305, 143] width 45 height 9
click at [283, 179] on div "Save The Planet Oversized Tee (L) 799.00 EGP 1099.00 EGP Price £ 799 Compare at…" at bounding box center [274, 189] width 109 height 29
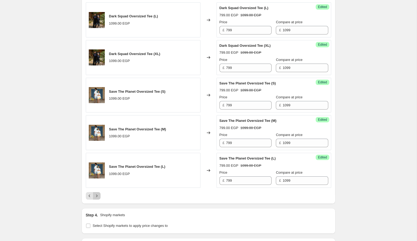
click at [93, 192] on button "Next" at bounding box center [96, 195] width 7 height 7
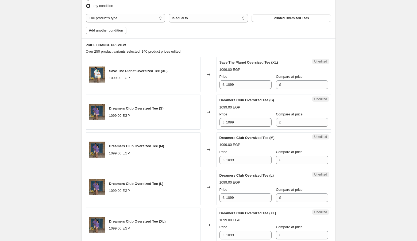
scroll to position [180, 0]
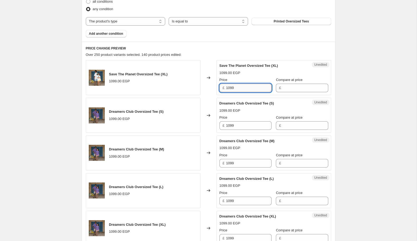
click at [237, 86] on input "1099" at bounding box center [248, 88] width 45 height 9
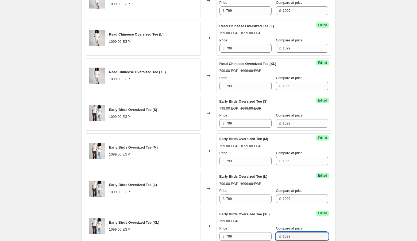
scroll to position [784, 0]
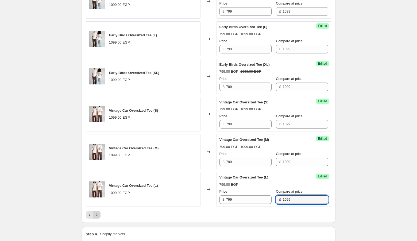
click at [96, 212] on icon "Next" at bounding box center [96, 214] width 5 height 5
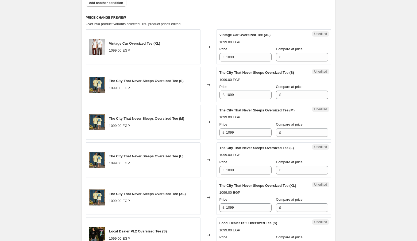
scroll to position [190, 0]
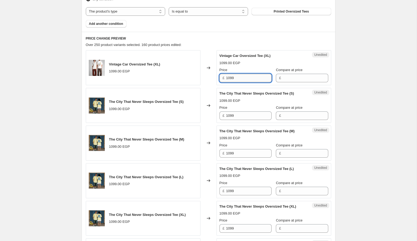
click at [245, 78] on input "1099" at bounding box center [248, 78] width 45 height 9
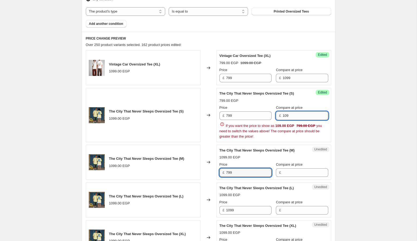
click at [292, 115] on input "109" at bounding box center [305, 116] width 45 height 9
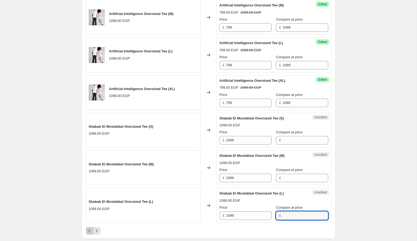
scroll to position [895, 0]
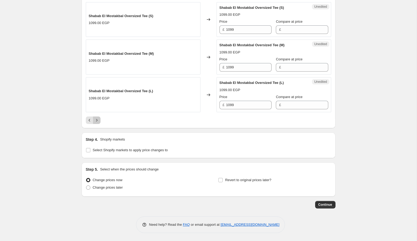
click at [93, 117] on button "Next" at bounding box center [96, 120] width 7 height 7
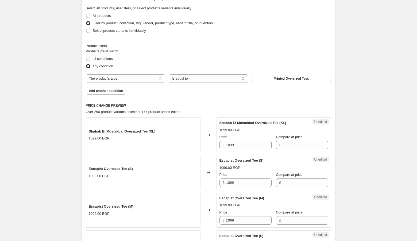
scroll to position [120, 0]
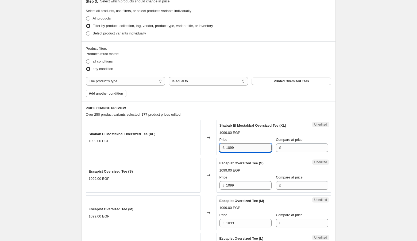
click at [245, 144] on input "1099" at bounding box center [248, 148] width 45 height 9
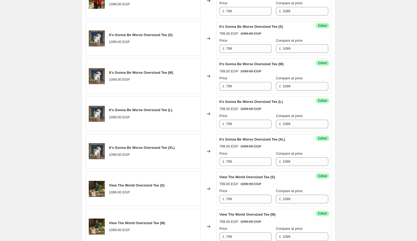
scroll to position [859, 0]
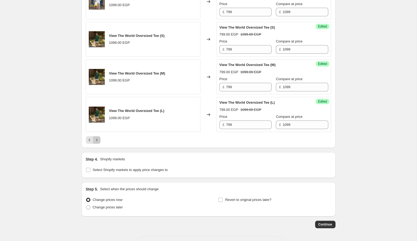
click at [93, 136] on button "Next" at bounding box center [96, 139] width 7 height 7
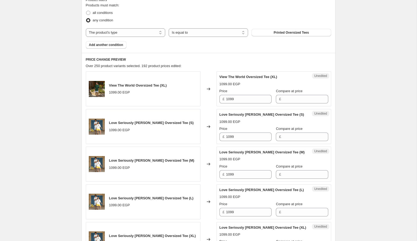
scroll to position [161, 0]
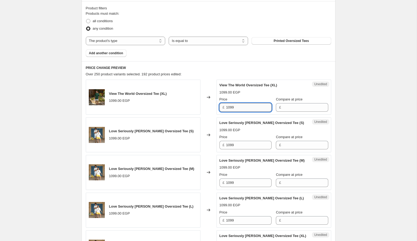
click at [239, 107] on input "1099" at bounding box center [248, 107] width 45 height 9
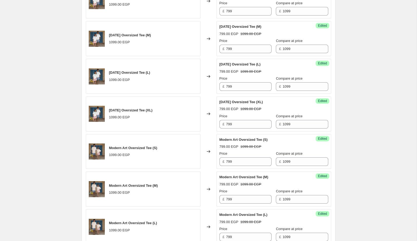
scroll to position [874, 0]
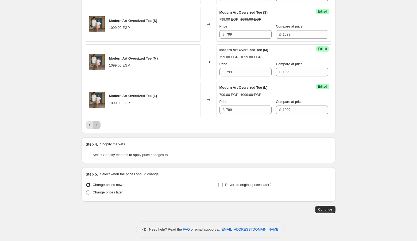
click at [93, 121] on button "Next" at bounding box center [96, 124] width 7 height 7
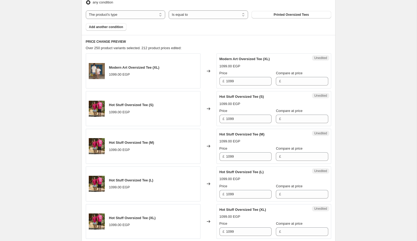
scroll to position [186, 0]
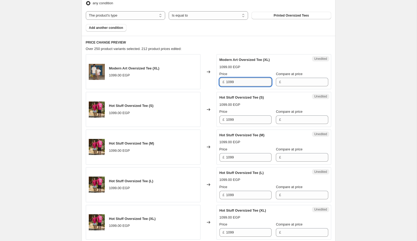
click at [247, 80] on input "1099" at bounding box center [248, 82] width 45 height 9
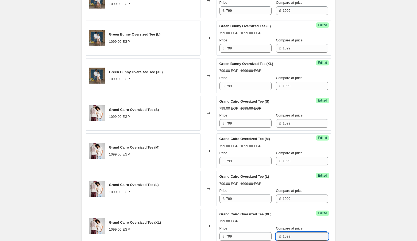
scroll to position [784, 0]
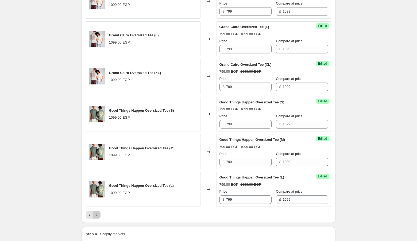
click at [93, 211] on button "Next" at bounding box center [96, 214] width 7 height 7
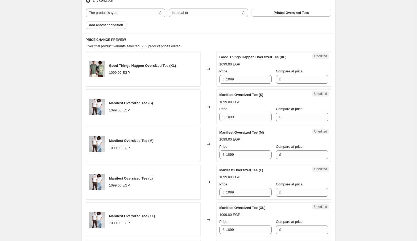
scroll to position [184, 0]
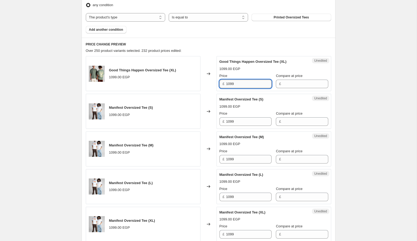
click at [252, 81] on input "1099" at bounding box center [248, 84] width 45 height 9
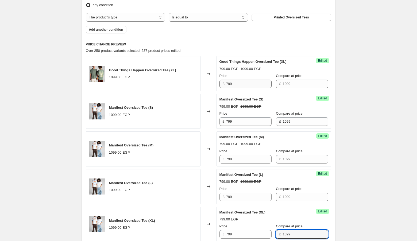
scroll to position [334, 0]
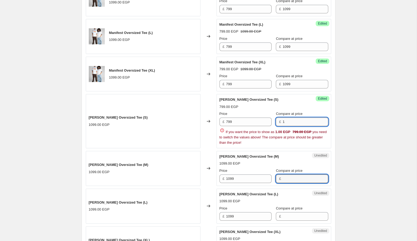
click at [286, 121] on input "1" at bounding box center [305, 122] width 45 height 9
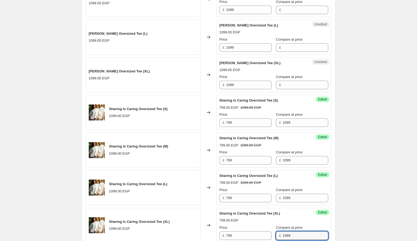
scroll to position [634, 0]
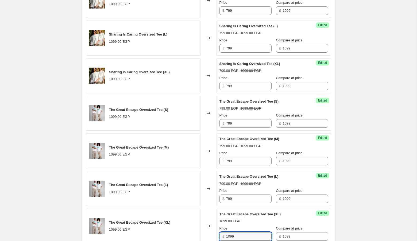
click at [252, 232] on input "1099" at bounding box center [248, 236] width 45 height 9
click at [251, 232] on input "1099" at bounding box center [248, 236] width 45 height 9
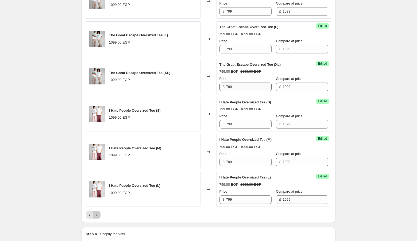
click at [93, 211] on button "Next" at bounding box center [96, 214] width 7 height 7
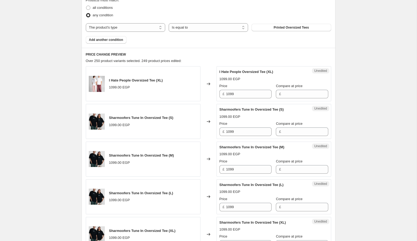
scroll to position [173, 0]
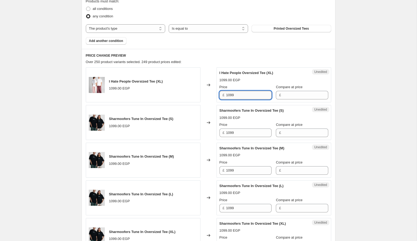
click at [252, 95] on input "1099" at bounding box center [248, 95] width 45 height 9
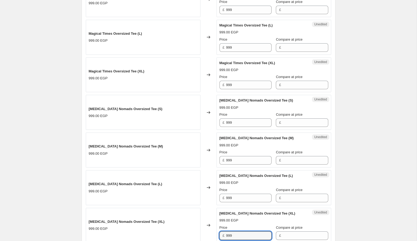
scroll to position [612, 0]
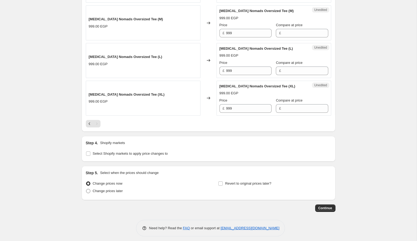
click at [109, 191] on span "Change prices later" at bounding box center [108, 191] width 30 height 5
click at [86, 189] on input "Change prices later" at bounding box center [86, 189] width 0 height 0
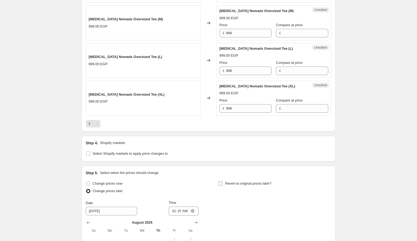
click at [222, 182] on input "Revert to original prices later?" at bounding box center [221, 184] width 4 height 4
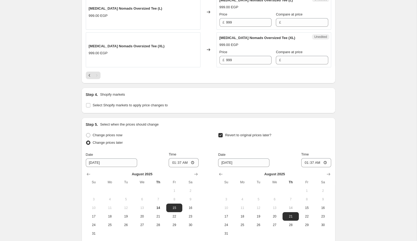
scroll to position [670, 0]
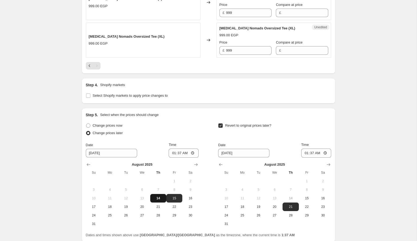
click at [159, 196] on span "14" at bounding box center [158, 198] width 12 height 4
click at [171, 149] on input "01:37" at bounding box center [184, 153] width 30 height 9
click at [230, 205] on span "17" at bounding box center [226, 207] width 12 height 4
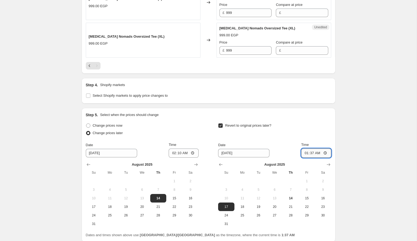
click at [307, 151] on input "01:37" at bounding box center [317, 153] width 30 height 9
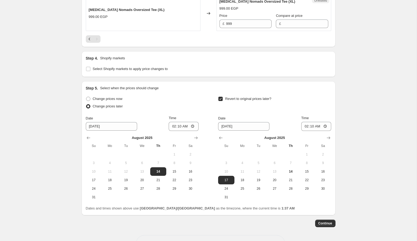
scroll to position [712, 0]
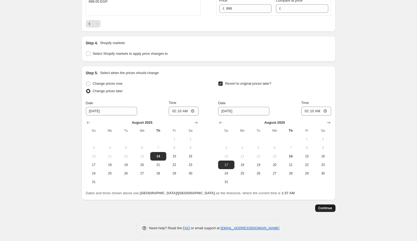
click at [319, 206] on span "Continue" at bounding box center [326, 208] width 14 height 4
click at [178, 110] on input "02:10" at bounding box center [184, 111] width 30 height 9
click at [310, 111] on input "02:10" at bounding box center [317, 111] width 30 height 9
click at [330, 205] on button "Continue" at bounding box center [325, 208] width 20 height 7
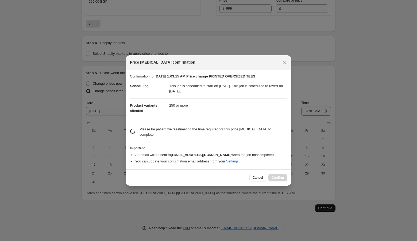
scroll to position [0, 0]
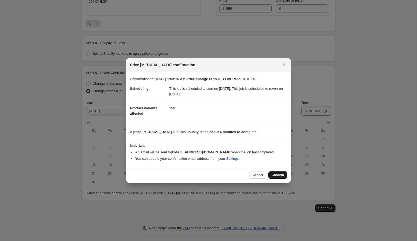
click at [275, 173] on span "Confirm" at bounding box center [278, 175] width 12 height 4
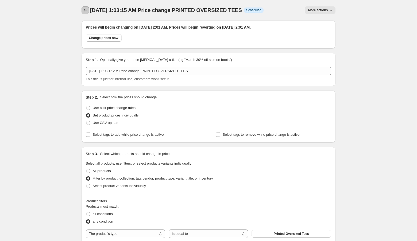
click at [83, 10] on icon "Price change jobs" at bounding box center [85, 9] width 5 height 5
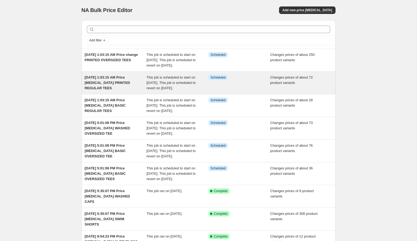
click at [237, 90] on div "Info Scheduled" at bounding box center [240, 83] width 62 height 16
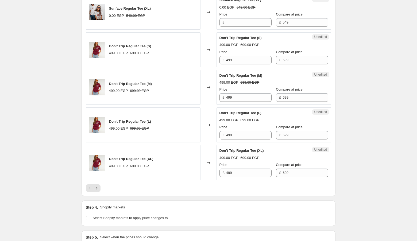
scroll to position [870, 0]
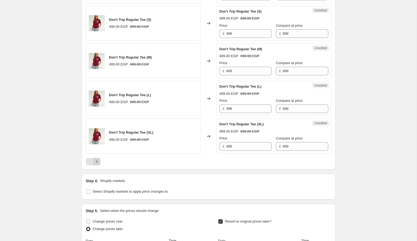
click at [95, 161] on button "Next" at bounding box center [96, 161] width 7 height 7
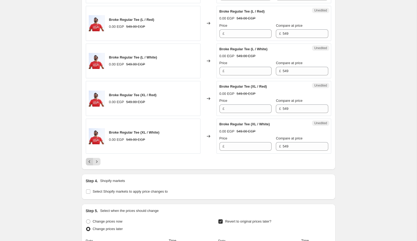
click at [92, 158] on button "Previous" at bounding box center [89, 161] width 7 height 7
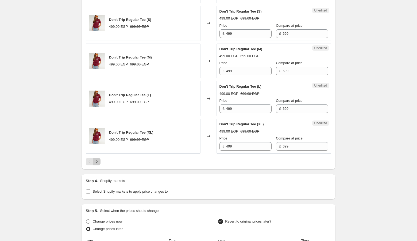
click at [98, 159] on icon "Next" at bounding box center [96, 161] width 5 height 5
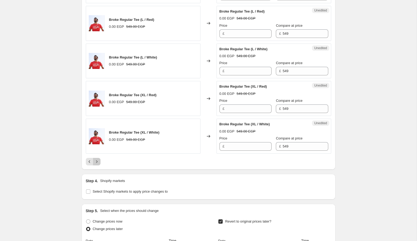
click at [94, 159] on icon "Next" at bounding box center [96, 161] width 5 height 5
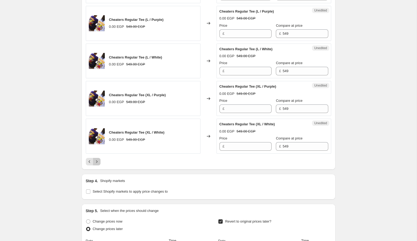
click at [98, 160] on button "Next" at bounding box center [96, 161] width 7 height 7
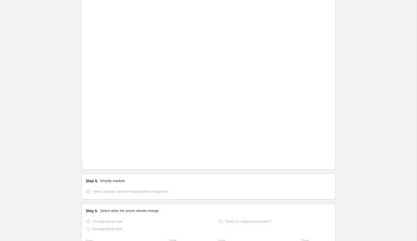
click at [98, 160] on button "Next" at bounding box center [96, 161] width 7 height 7
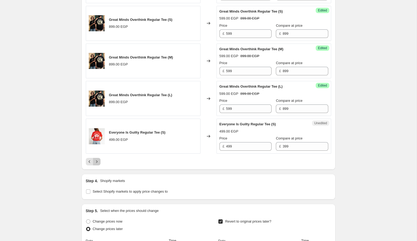
click at [98, 159] on icon "Next" at bounding box center [96, 161] width 5 height 5
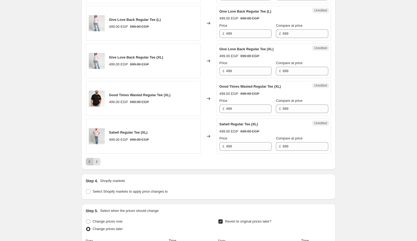
click at [90, 161] on icon "Previous" at bounding box center [90, 162] width 2 height 3
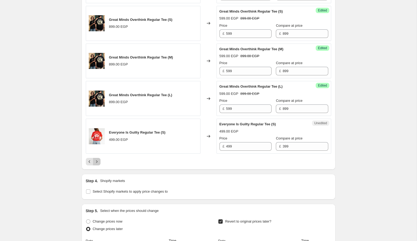
click at [100, 158] on button "Next" at bounding box center [96, 161] width 7 height 7
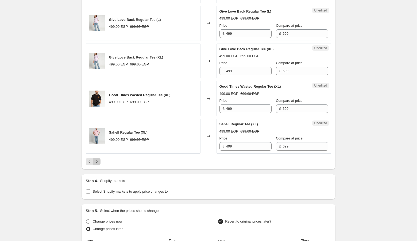
click at [98, 159] on icon "Next" at bounding box center [96, 161] width 5 height 5
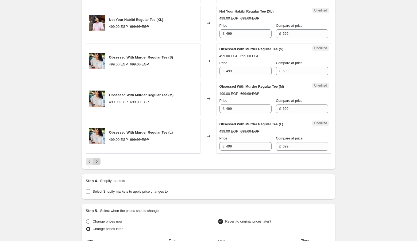
click at [98, 159] on icon "Next" at bounding box center [96, 161] width 5 height 5
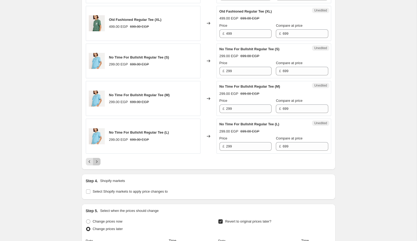
click at [98, 159] on icon "Next" at bounding box center [96, 161] width 5 height 5
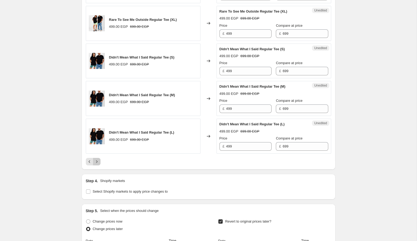
click at [98, 159] on icon "Next" at bounding box center [96, 161] width 5 height 5
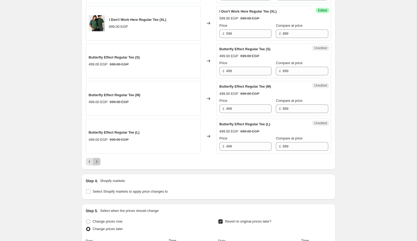
click at [98, 159] on icon "Next" at bounding box center [96, 161] width 5 height 5
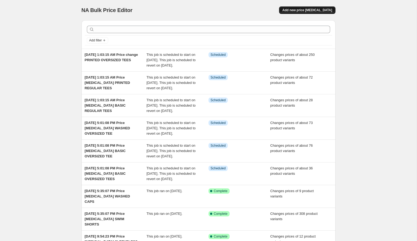
click at [299, 13] on button "Add new price [MEDICAL_DATA]" at bounding box center [307, 9] width 56 height 7
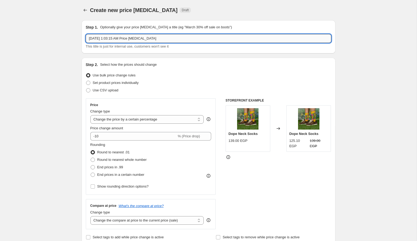
click at [192, 39] on input "[DATE] 1:03:15 AM Price [MEDICAL_DATA]" at bounding box center [209, 38] width 246 height 9
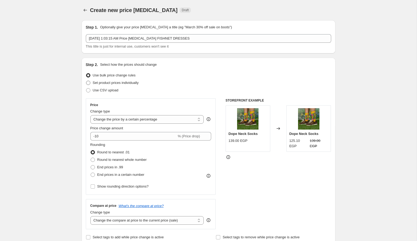
click at [103, 83] on span "Set product prices individually" at bounding box center [116, 83] width 46 height 4
click at [86, 81] on input "Set product prices individually" at bounding box center [86, 81] width 0 height 0
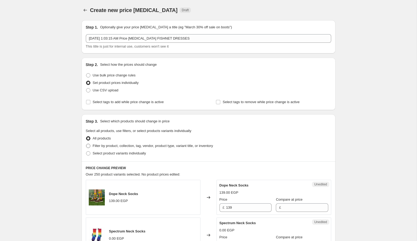
click at [129, 146] on span "Filter by product, collection, tag, vendor, product type, variant title, or inv…" at bounding box center [153, 146] width 120 height 4
click at [86, 144] on input "Filter by product, collection, tag, vendor, product type, variant title, or inv…" at bounding box center [86, 144] width 0 height 0
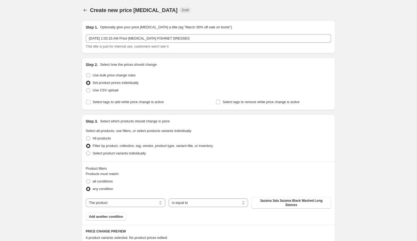
scroll to position [116, 0]
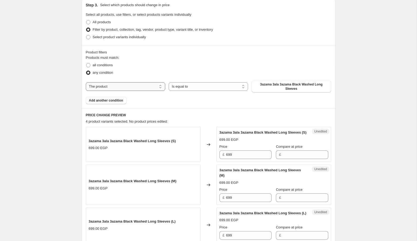
click at [126, 85] on select "The product The product's collection The product's tag The product's vendor The…" at bounding box center [125, 86] width 79 height 9
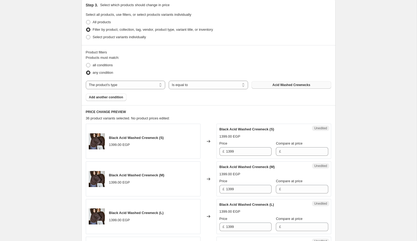
click at [274, 86] on span "Acid Washed Crewnecks" at bounding box center [292, 85] width 38 height 4
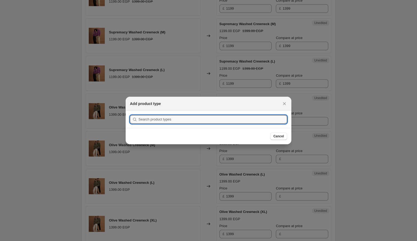
scroll to position [0, 0]
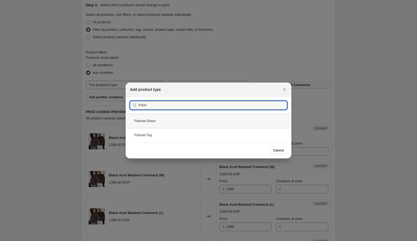
click at [231, 121] on div "Fishnet Dress" at bounding box center [209, 121] width 166 height 14
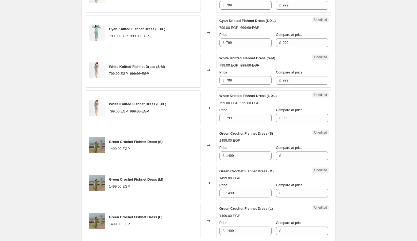
scroll to position [725, 0]
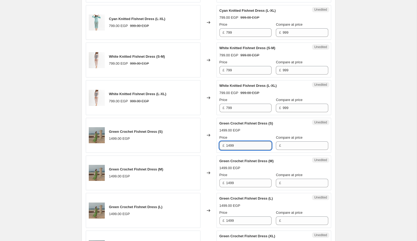
click at [243, 142] on input "1499" at bounding box center [248, 146] width 45 height 9
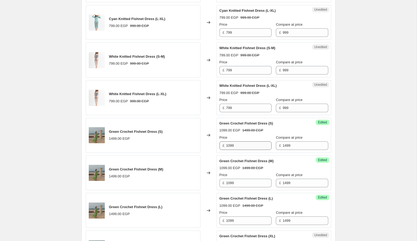
scroll to position [859, 0]
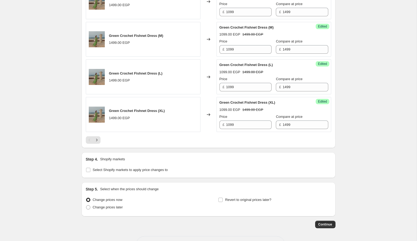
click at [101, 138] on div at bounding box center [209, 139] width 246 height 7
click at [98, 138] on icon "Next" at bounding box center [96, 140] width 5 height 5
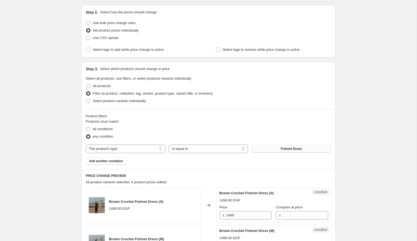
scroll to position [77, 0]
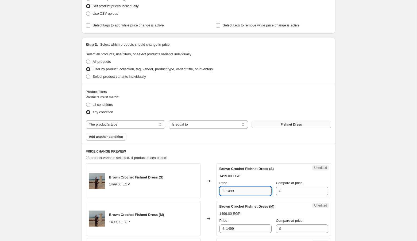
click at [244, 193] on input "1499" at bounding box center [248, 191] width 45 height 9
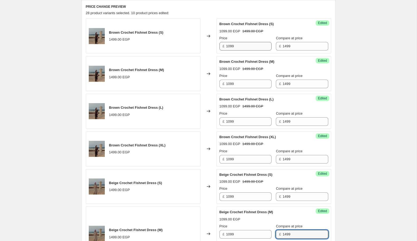
scroll to position [372, 0]
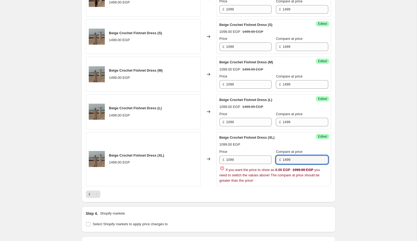
click at [132, 157] on div "Beige Crochet Fishnet Dress (XL) 1499.00 EGP" at bounding box center [143, 159] width 115 height 54
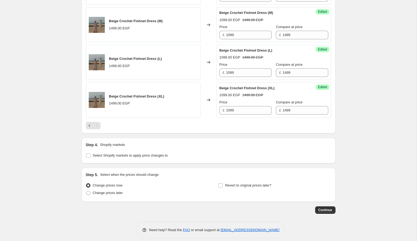
scroll to position [424, 0]
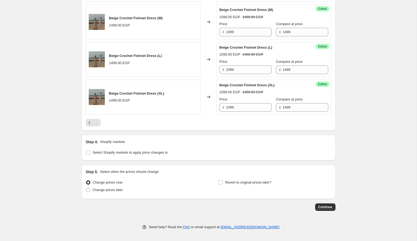
click at [114, 192] on div "Change prices now Change prices later" at bounding box center [142, 187] width 113 height 16
click at [114, 190] on span "Change prices later" at bounding box center [108, 190] width 30 height 5
click at [86, 188] on input "Change prices later" at bounding box center [86, 188] width 0 height 0
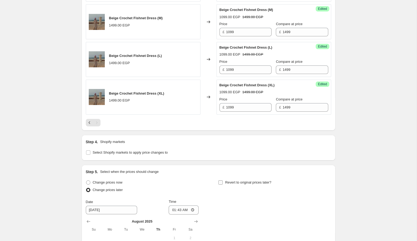
click at [225, 181] on span "Revert to original prices later?" at bounding box center [248, 183] width 46 height 4
click at [223, 181] on input "Revert to original prices later?" at bounding box center [221, 183] width 4 height 4
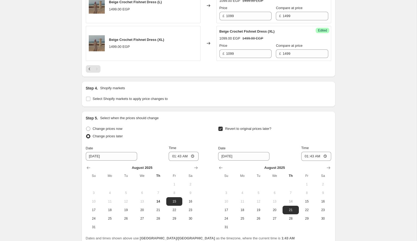
scroll to position [488, 0]
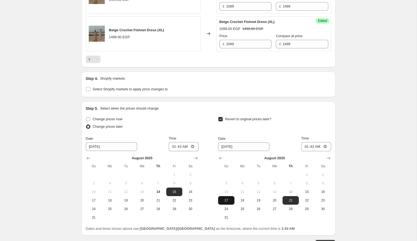
click at [228, 199] on span "17" at bounding box center [226, 201] width 12 height 4
click at [155, 190] on span "14" at bounding box center [158, 192] width 12 height 4
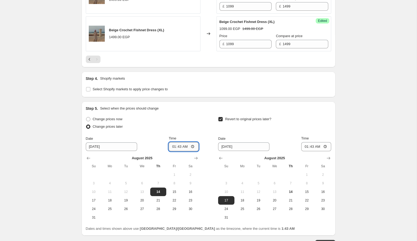
click at [173, 145] on input "01:43" at bounding box center [184, 146] width 30 height 9
click at [304, 145] on input "01:43" at bounding box center [317, 146] width 30 height 9
click at [325, 241] on span "Continue" at bounding box center [326, 244] width 14 height 4
click at [178, 145] on input "02:03" at bounding box center [184, 146] width 30 height 9
click at [311, 146] on input "02:03" at bounding box center [317, 146] width 30 height 9
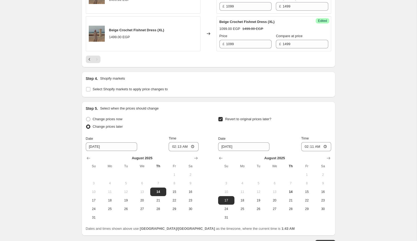
click at [321, 241] on span "Continue" at bounding box center [326, 244] width 14 height 4
click at [313, 146] on input "02:11" at bounding box center [317, 146] width 30 height 9
click at [310, 143] on input "02:11" at bounding box center [317, 146] width 30 height 9
click at [322, 241] on span "Continue" at bounding box center [326, 244] width 14 height 4
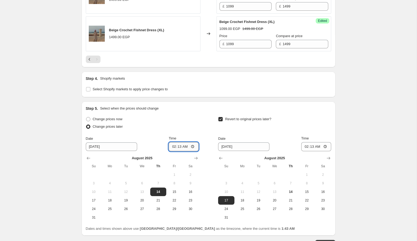
click at [180, 146] on input "02:13" at bounding box center [184, 146] width 30 height 9
click at [310, 146] on input "02:13" at bounding box center [317, 146] width 30 height 9
click at [321, 240] on button "Continue" at bounding box center [325, 243] width 20 height 7
click at [177, 144] on input "02:15" at bounding box center [184, 146] width 30 height 9
click at [309, 146] on input "02:15" at bounding box center [317, 146] width 30 height 9
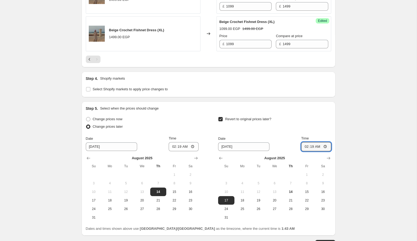
click at [324, 240] on button "Continue" at bounding box center [325, 243] width 20 height 7
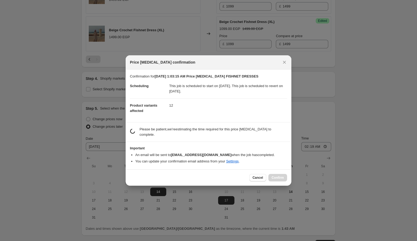
scroll to position [0, 0]
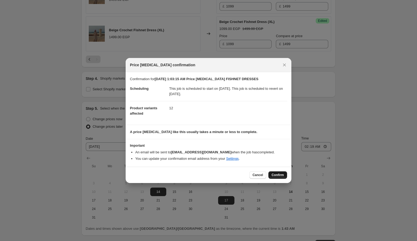
click at [279, 176] on span "Confirm" at bounding box center [278, 175] width 12 height 4
